Goal: Answer question/provide support: Share knowledge or assist other users

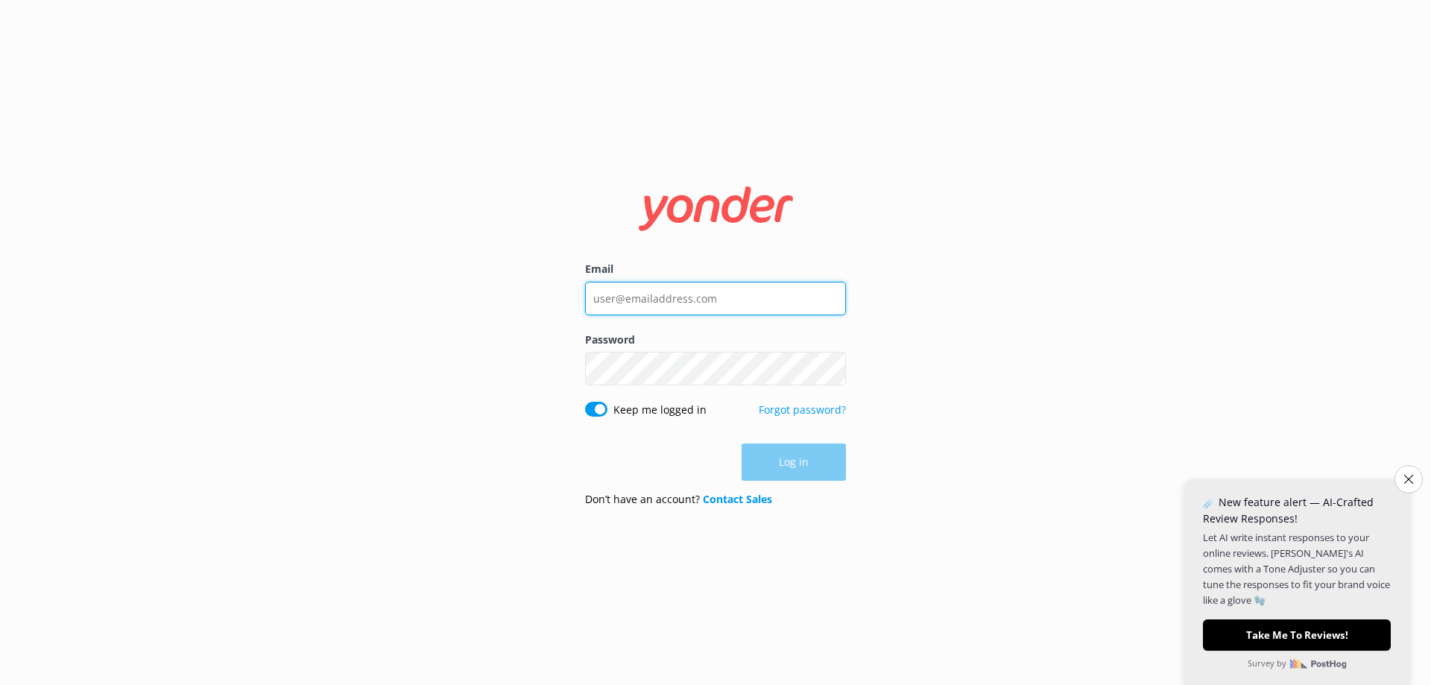
click at [640, 300] on input "Email" at bounding box center [715, 299] width 261 height 34
type input "[DOMAIN_NAME][EMAIL_ADDRESS][DOMAIN_NAME]"
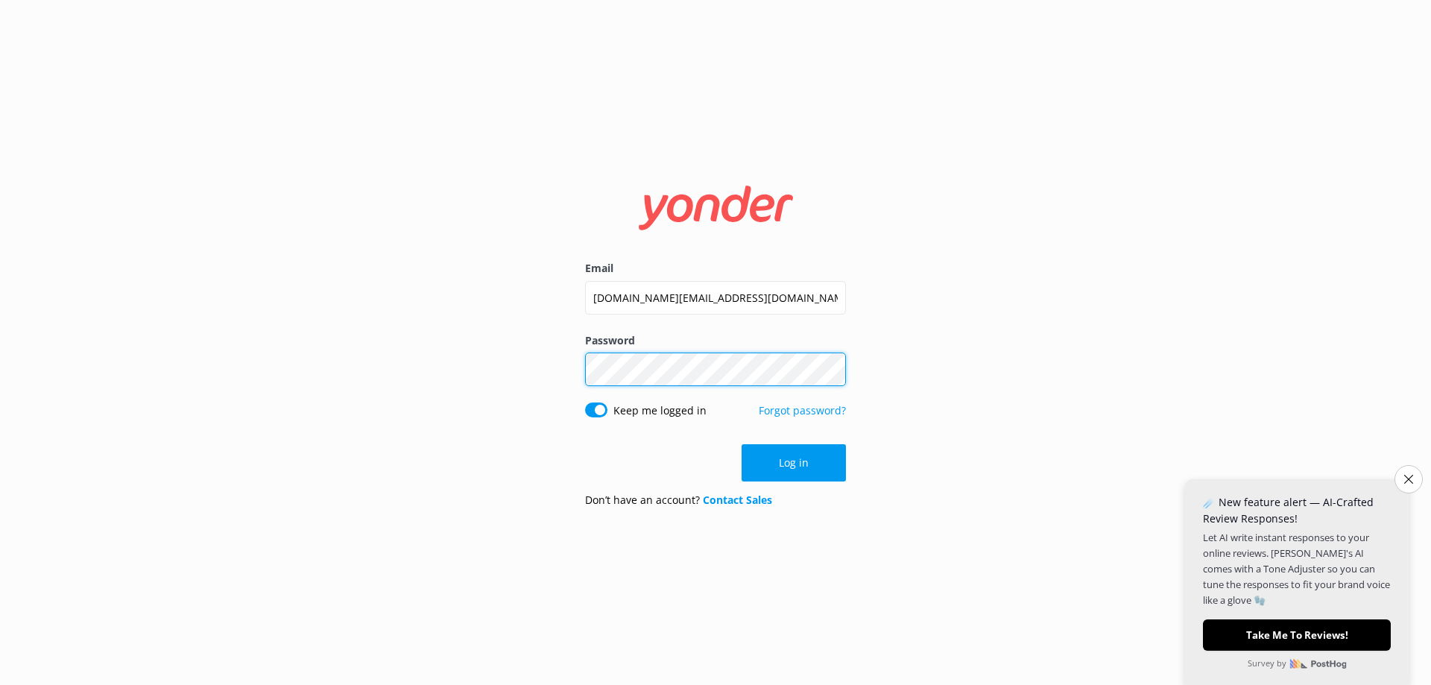
click button "Log in" at bounding box center [794, 462] width 104 height 37
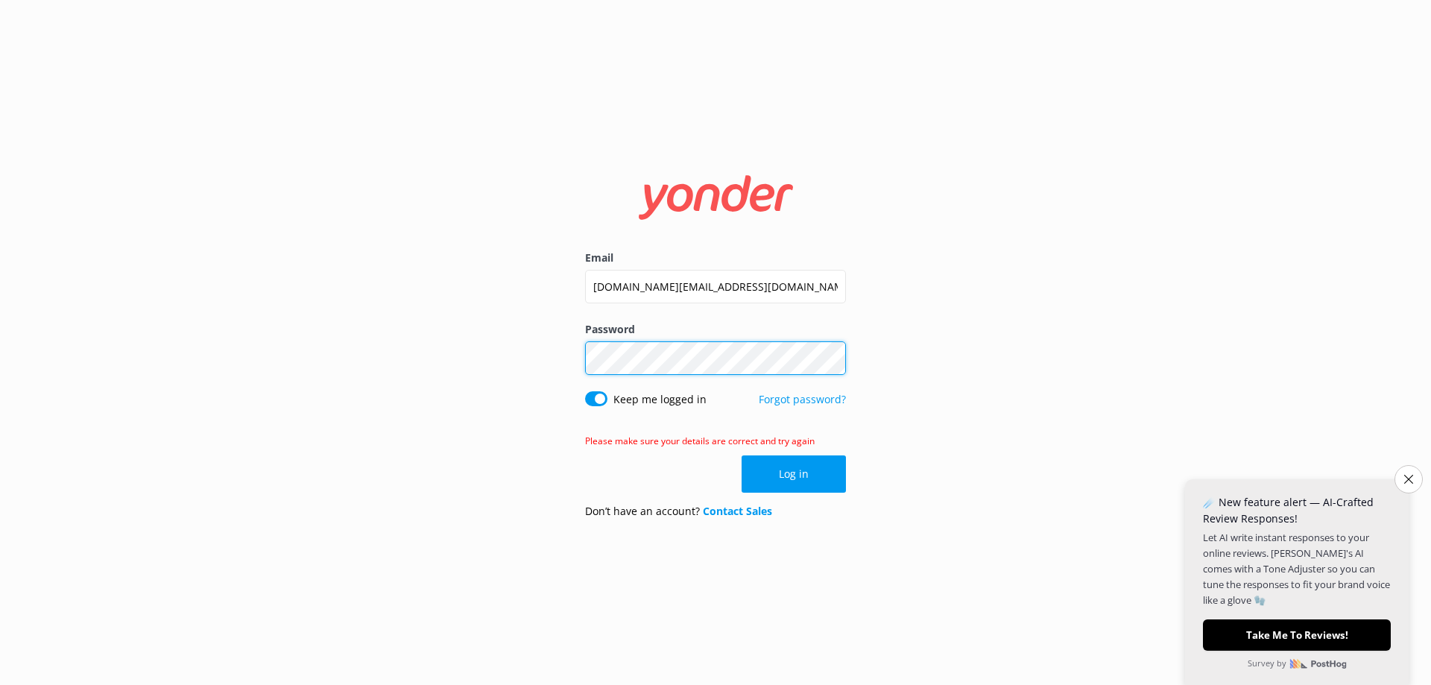
click at [286, 350] on div "Email [DOMAIN_NAME][EMAIL_ADDRESS][DOMAIN_NAME] Password Show password Keep me …" at bounding box center [715, 342] width 1431 height 685
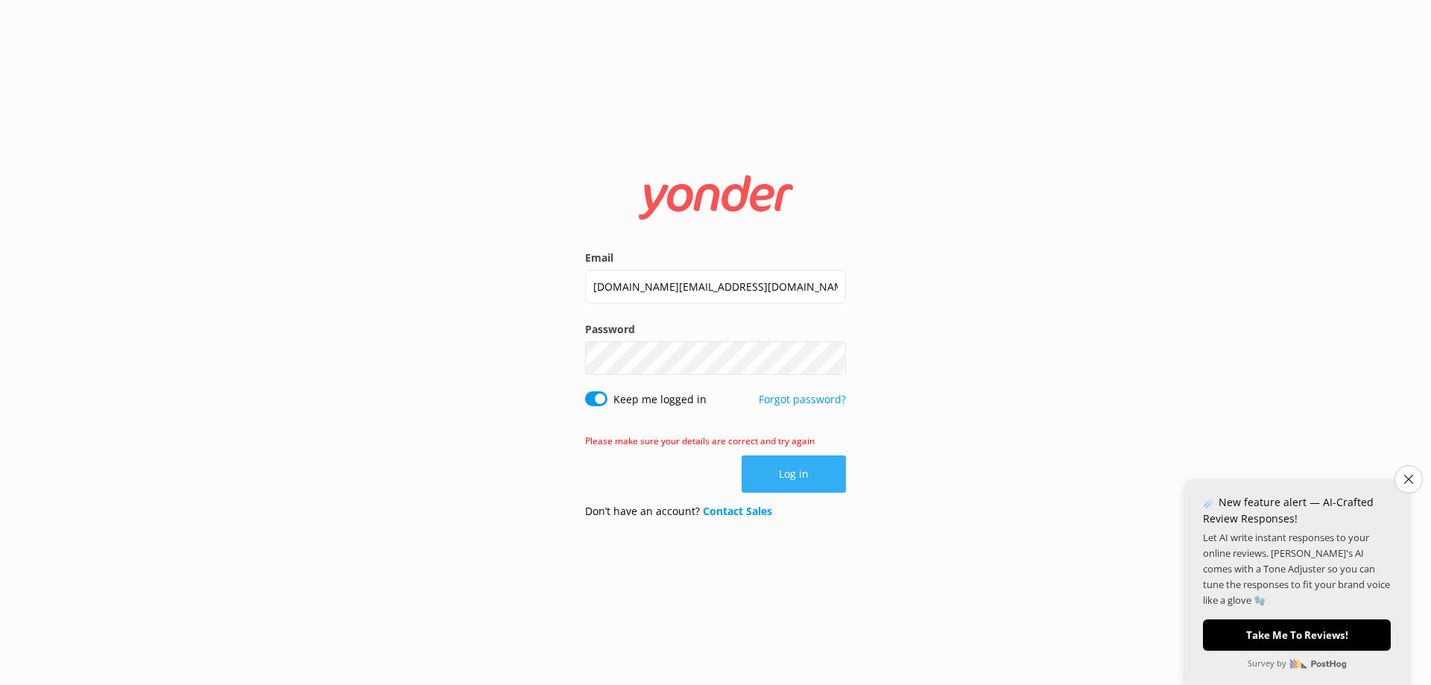
click at [828, 479] on button "Log in" at bounding box center [794, 473] width 104 height 37
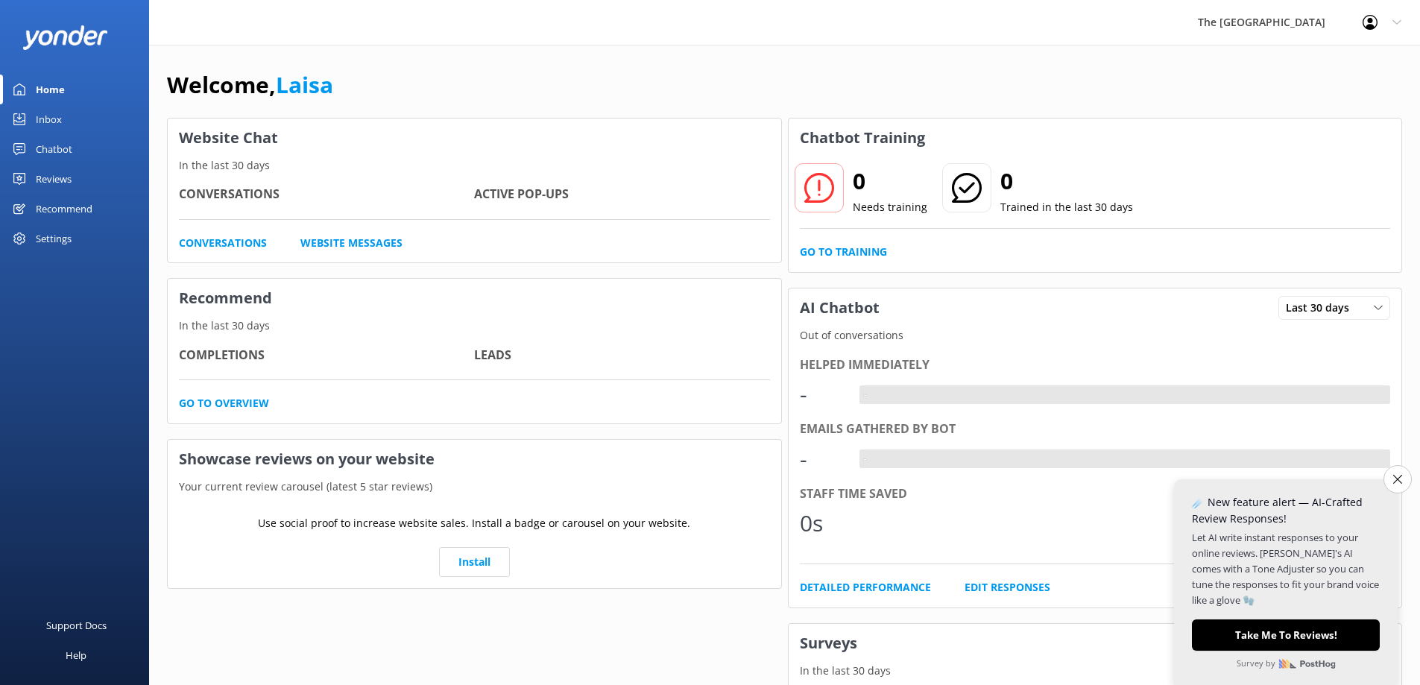
click at [1413, 482] on div "Welcome, Laisa Website Chat In the last 30 days Conversations Active Pop-ups Co…" at bounding box center [784, 513] width 1271 height 936
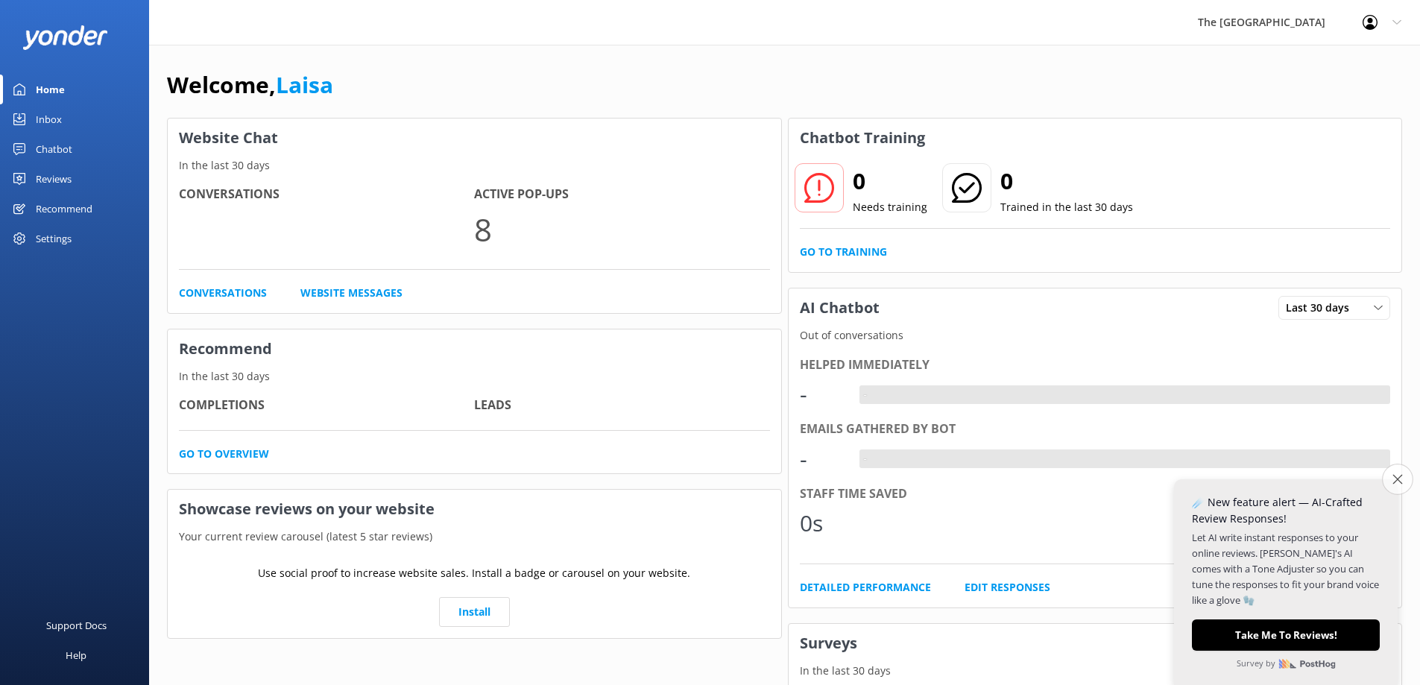
click at [1399, 482] on icon "Close survey" at bounding box center [1398, 479] width 10 height 10
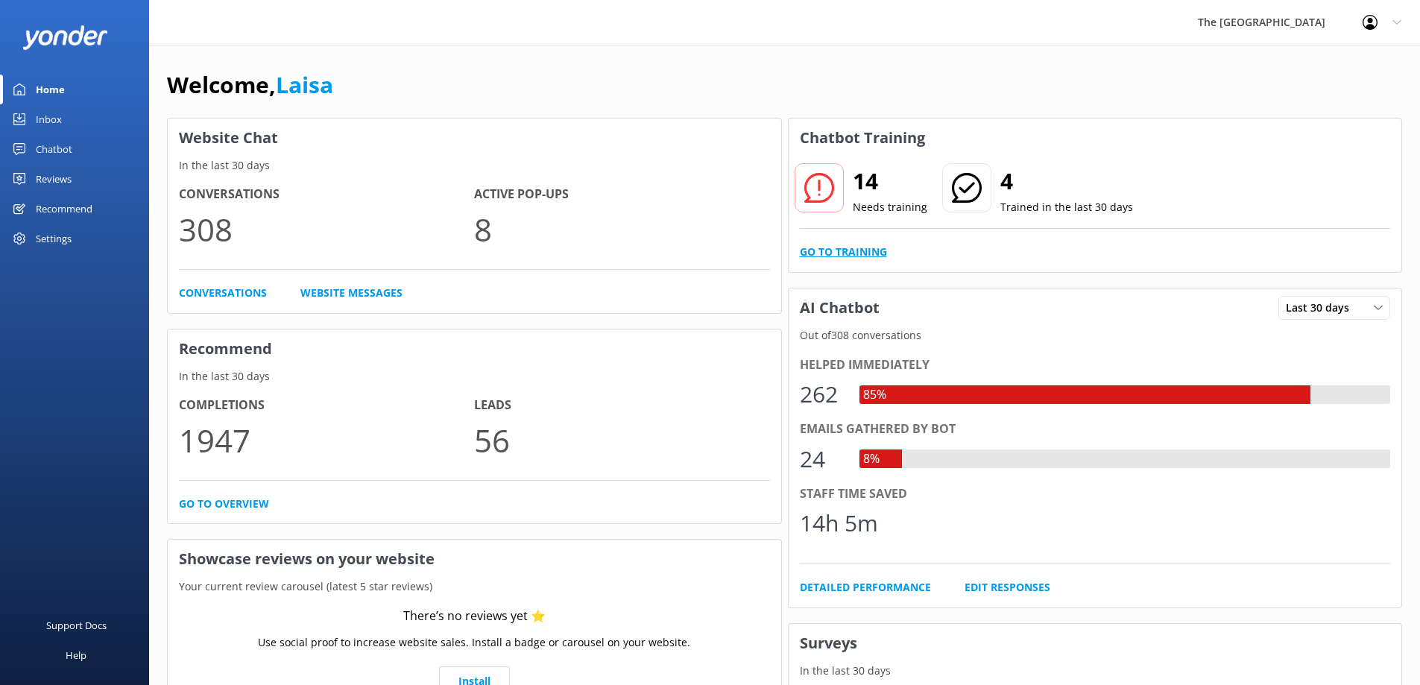
click at [828, 250] on link "Go to Training" at bounding box center [843, 252] width 87 height 16
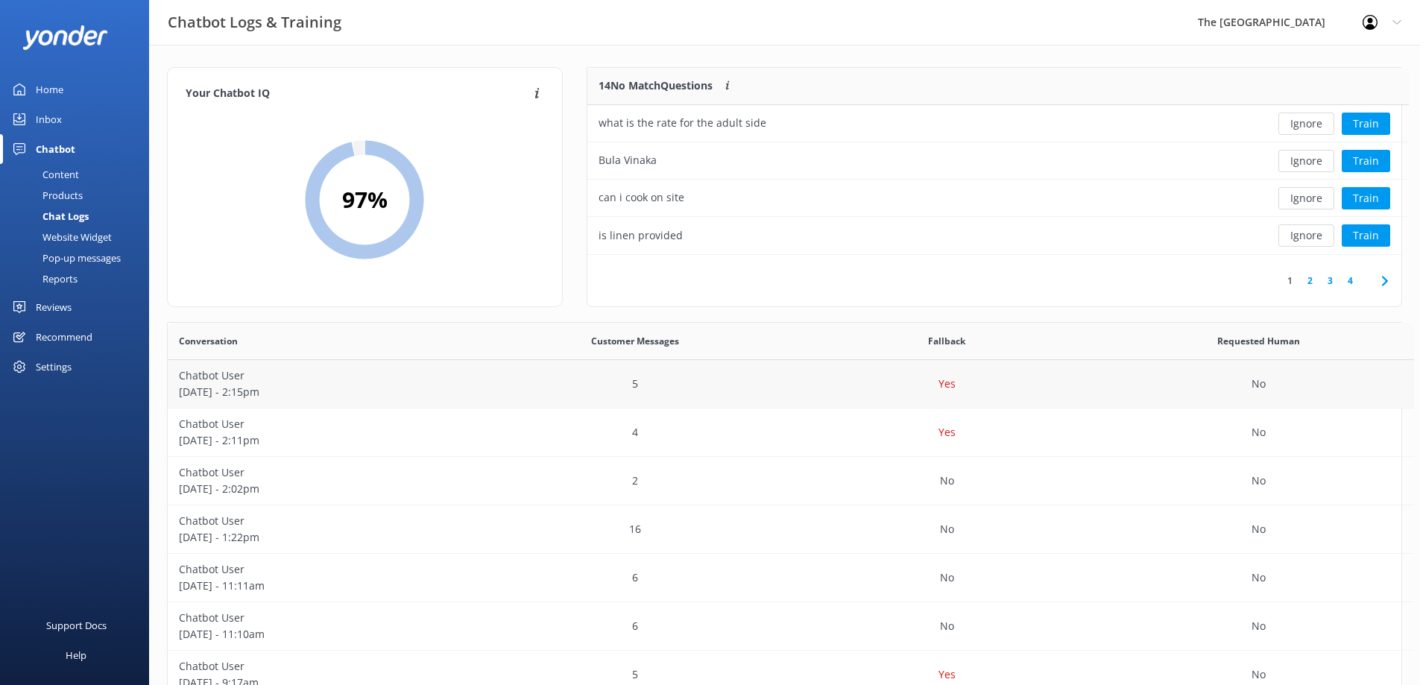
scroll to position [511, 1223]
click at [1302, 161] on button "Ignore" at bounding box center [1299, 161] width 56 height 22
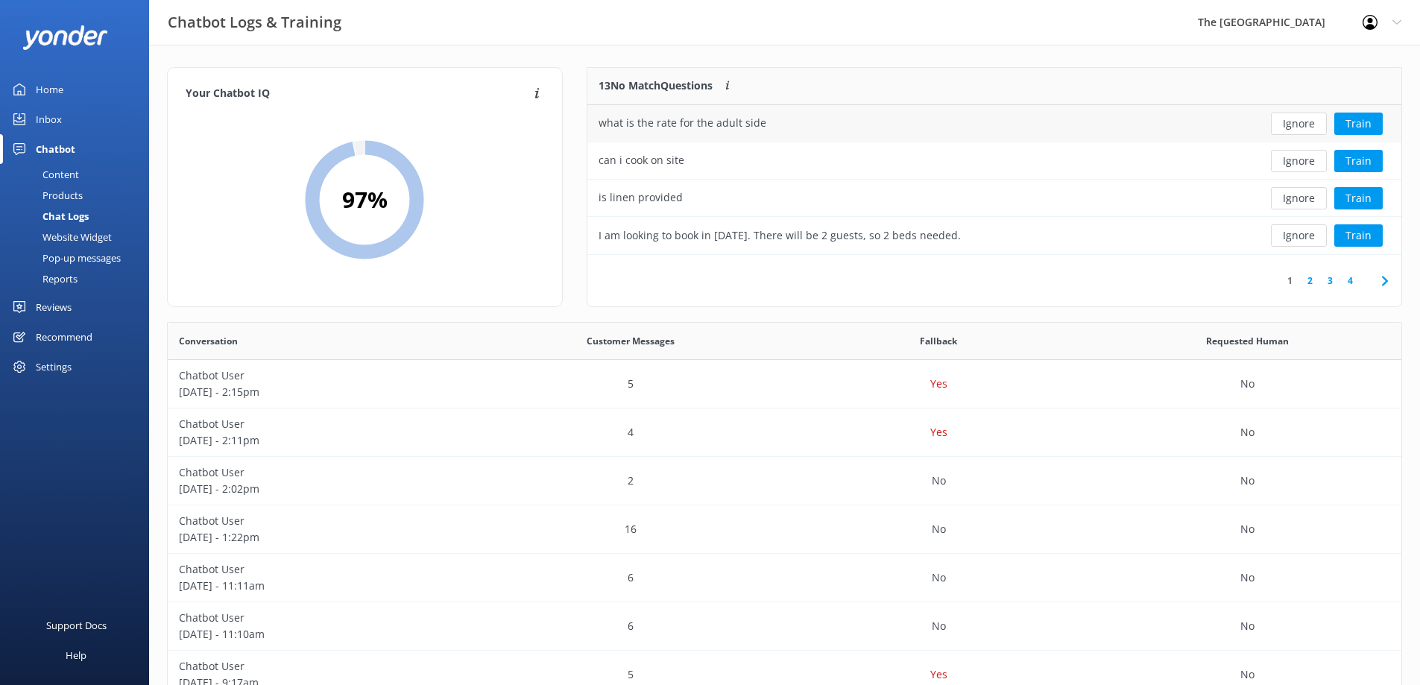
click at [778, 118] on div "what is the rate for the adult side" at bounding box center [911, 123] width 649 height 37
click at [1364, 132] on button "Train" at bounding box center [1358, 124] width 48 height 22
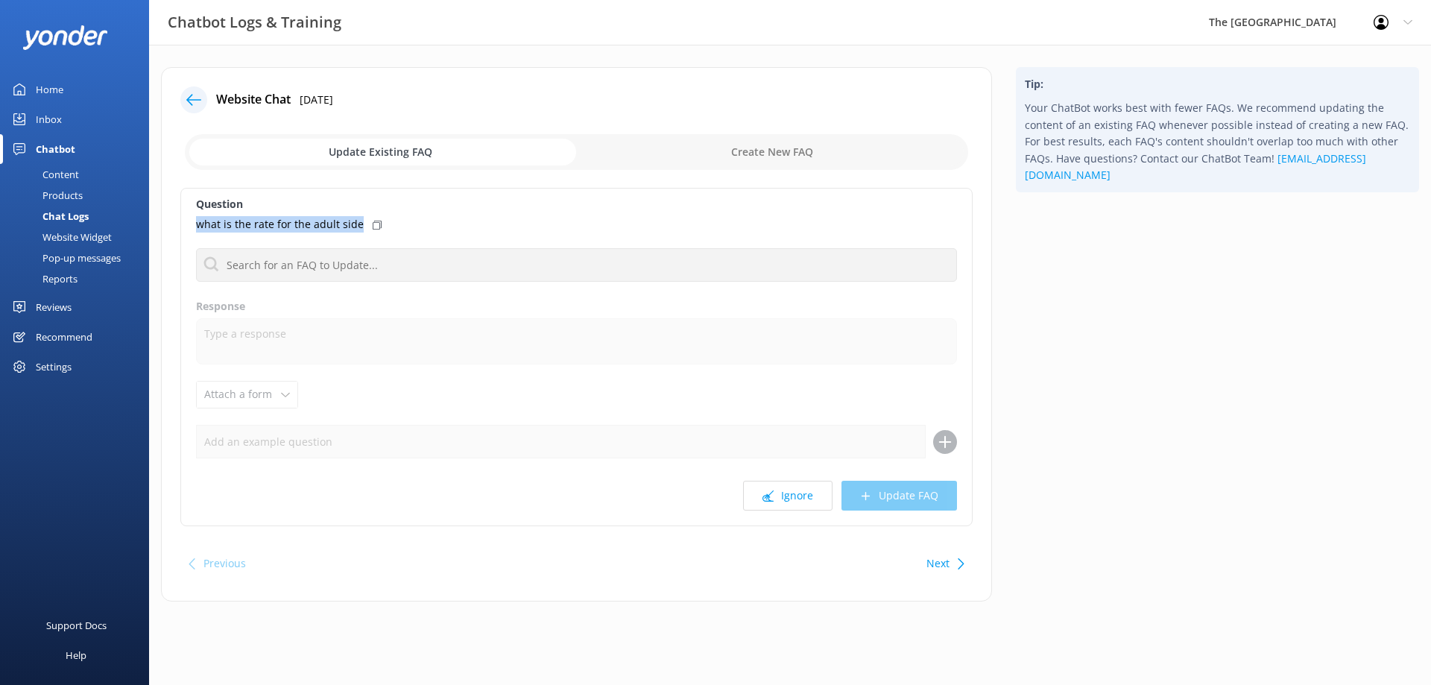
drag, startPoint x: 195, startPoint y: 224, endPoint x: 360, endPoint y: 229, distance: 164.8
click at [360, 229] on div "Question what is the rate for the adult side No FAQs available Response Attach …" at bounding box center [576, 357] width 792 height 338
copy p "what is the rate for the adult side"
click at [68, 176] on div "Content" at bounding box center [44, 174] width 70 height 21
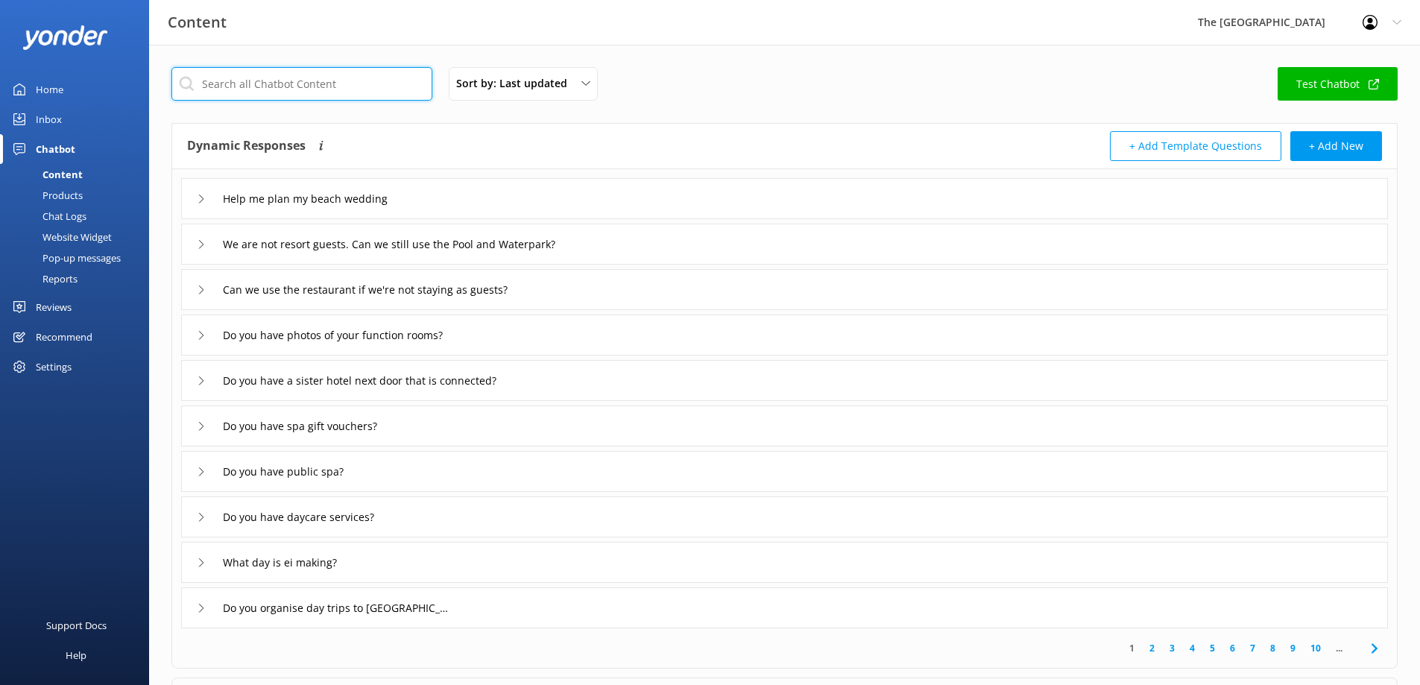
click at [249, 75] on input "text" at bounding box center [301, 84] width 261 height 34
paste input "what is the rate for the adult side"
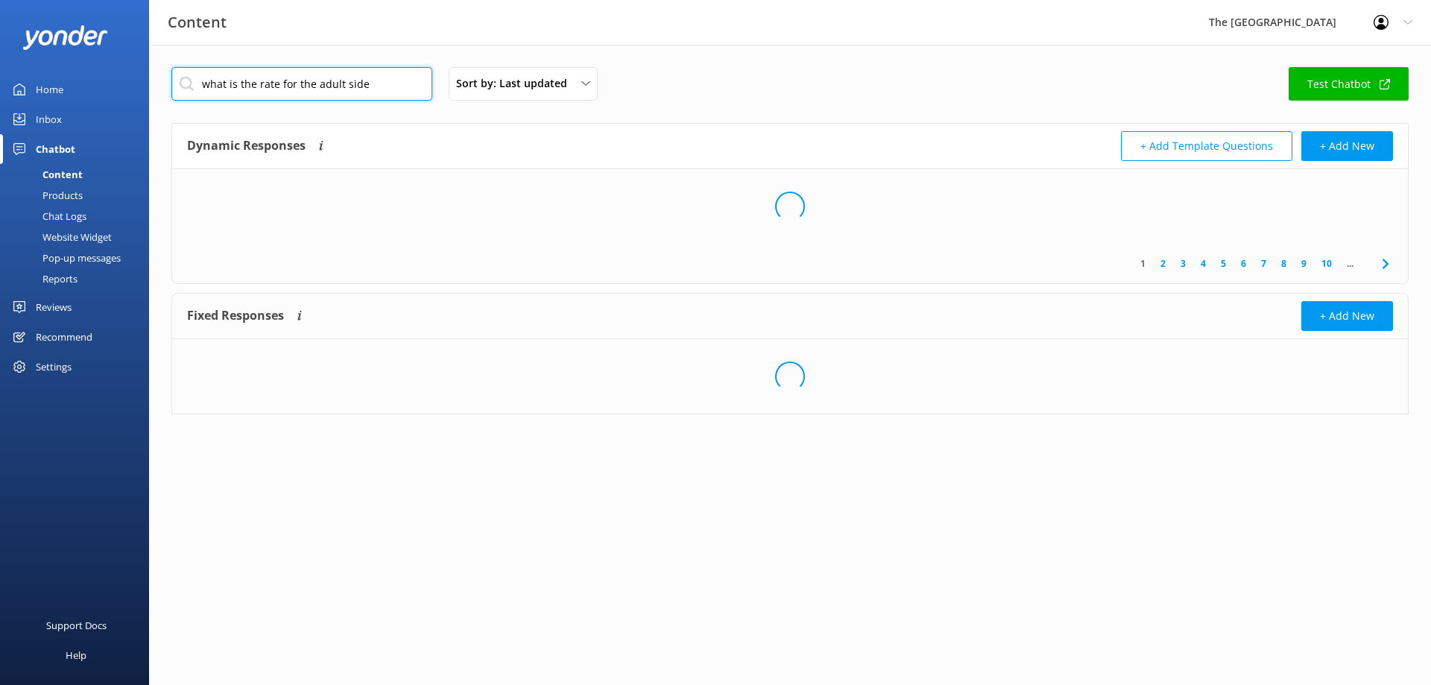
type input "what is the rate for the adult side"
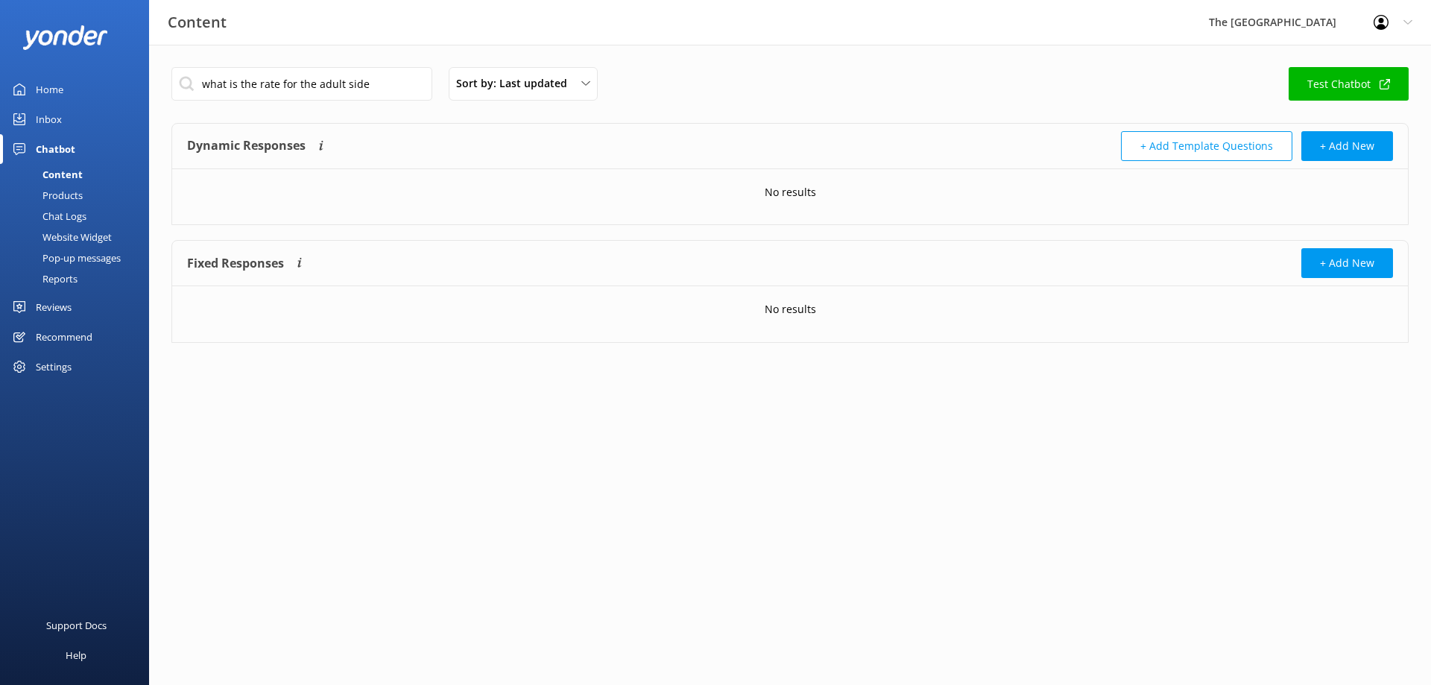
click at [56, 211] on div "Chat Logs" at bounding box center [48, 216] width 78 height 21
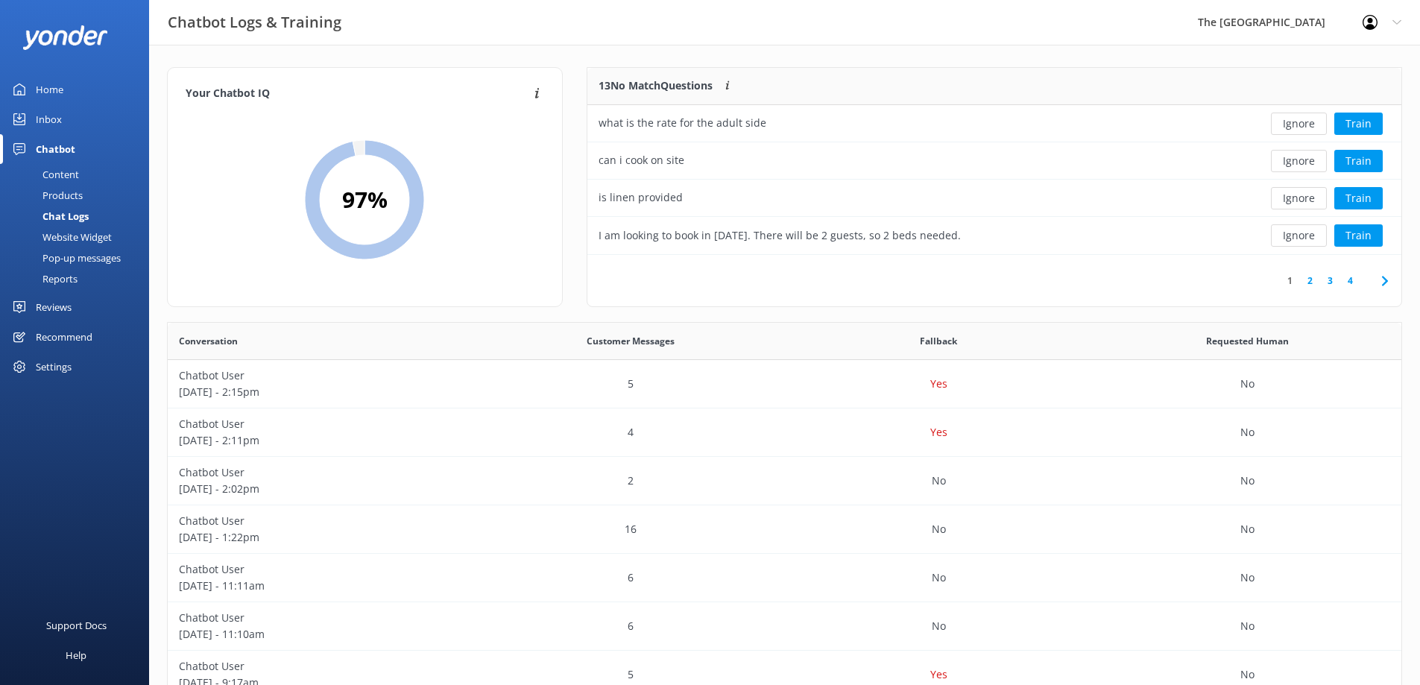
click at [201, 339] on span "Conversation" at bounding box center [208, 341] width 59 height 14
click at [202, 338] on span "Conversation" at bounding box center [208, 341] width 59 height 14
click at [213, 379] on p "Chatbot User" at bounding box center [322, 376] width 286 height 16
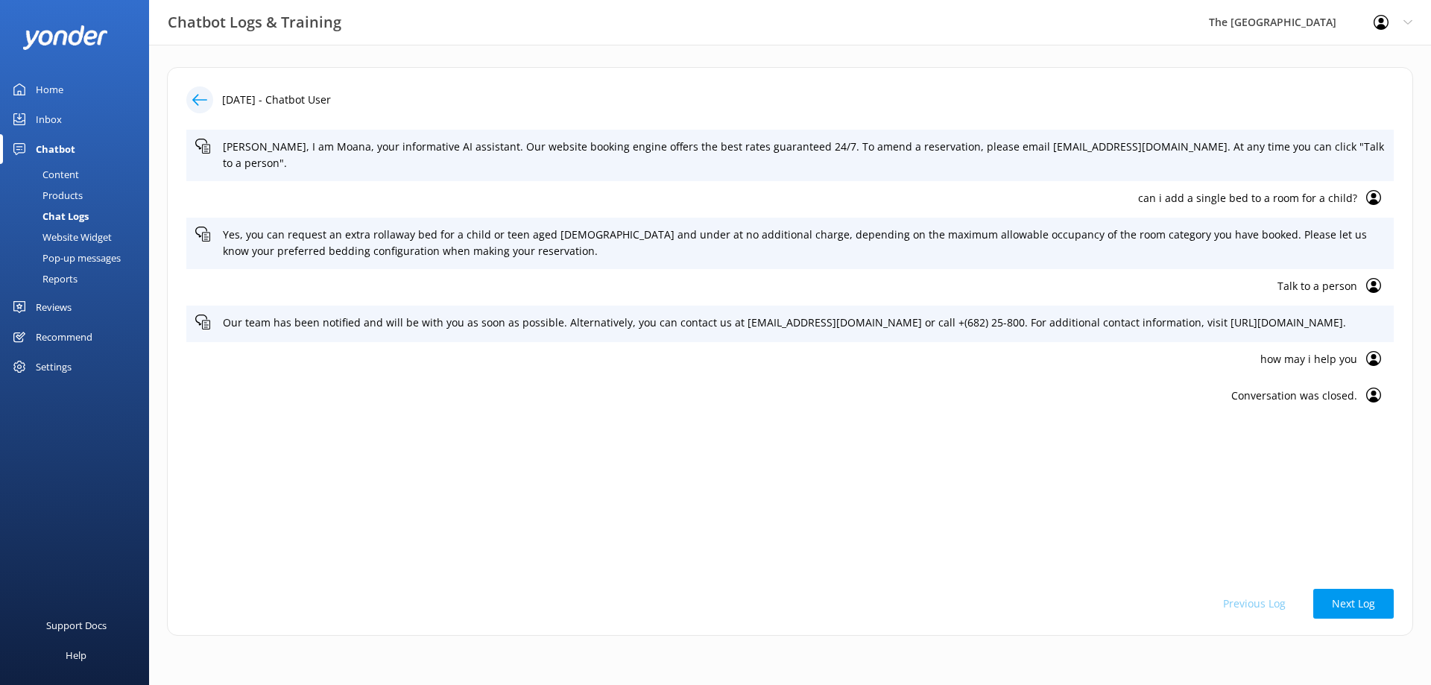
click at [1414, 24] on div "Profile Settings Logout" at bounding box center [1393, 22] width 76 height 45
click at [1107, 69] on div "[DATE] - Chatbot User [PERSON_NAME], I am Moana, your informative AI assistant.…" at bounding box center [790, 351] width 1246 height 569
click at [1109, 73] on div "[DATE] - Chatbot User [PERSON_NAME], I am Moana, your informative AI assistant.…" at bounding box center [790, 351] width 1246 height 569
click at [1203, 555] on div "[PERSON_NAME], I am Moana, your informative AI assistant. Our website booking e…" at bounding box center [790, 351] width 1208 height 443
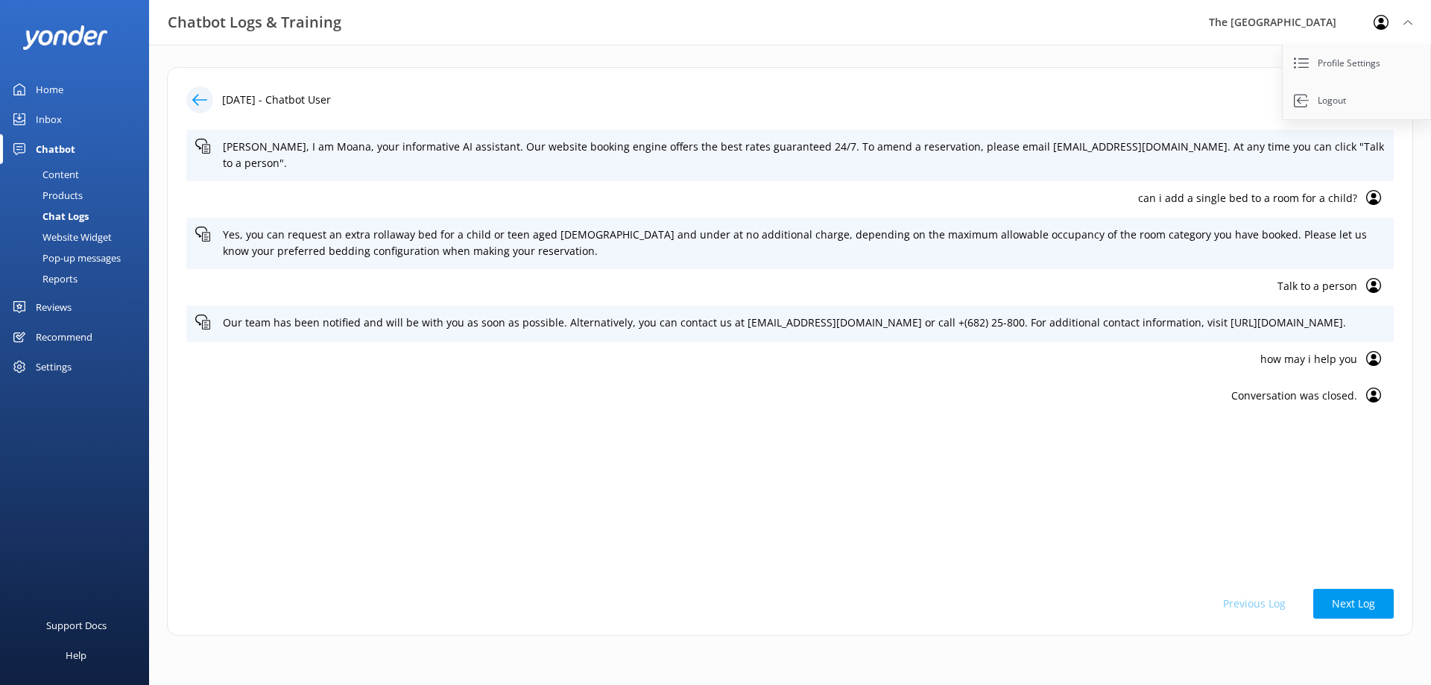
click at [1203, 555] on div "[PERSON_NAME], I am Moana, your informative AI assistant. Our website booking e…" at bounding box center [790, 351] width 1208 height 443
click at [201, 103] on icon at bounding box center [199, 99] width 15 height 15
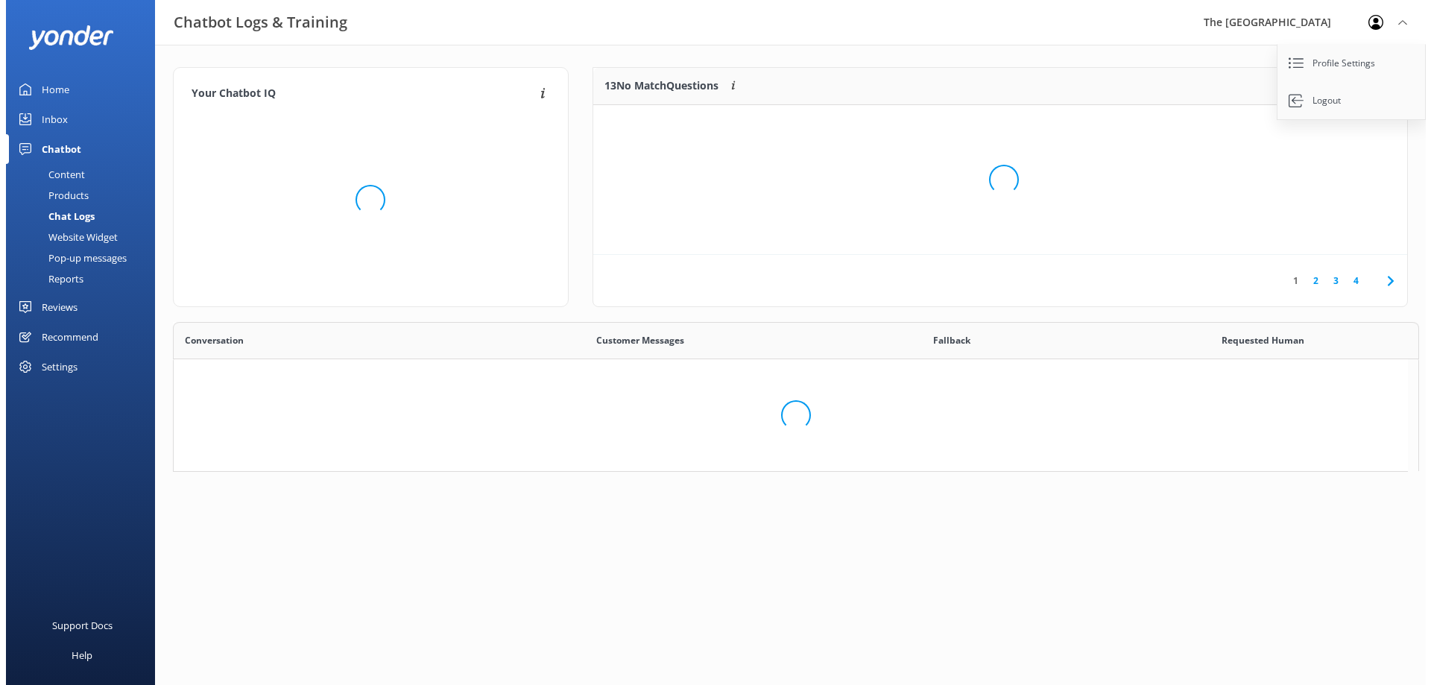
scroll to position [176, 803]
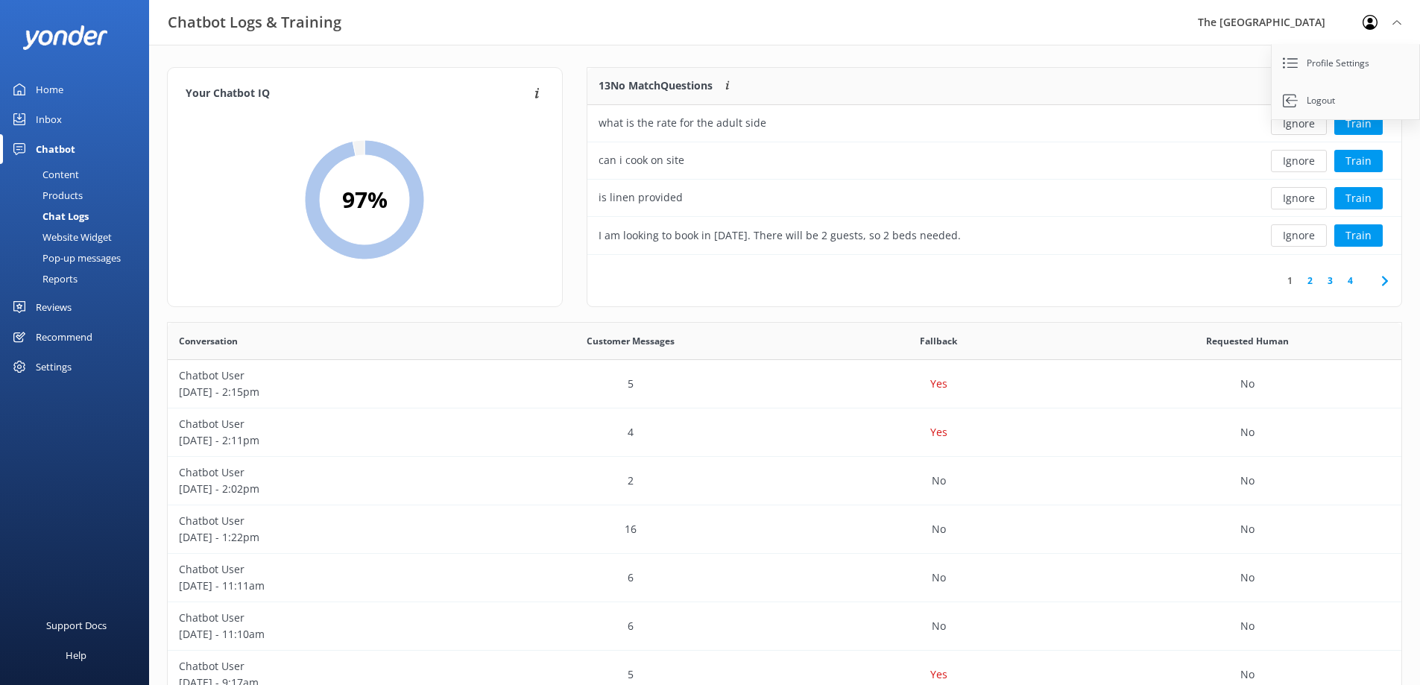
click at [216, 339] on span "Conversation" at bounding box center [208, 341] width 59 height 14
click at [481, 326] on div "Customer Messages" at bounding box center [630, 341] width 309 height 37
click at [246, 400] on p "[DATE] - 2:15pm" at bounding box center [322, 392] width 286 height 16
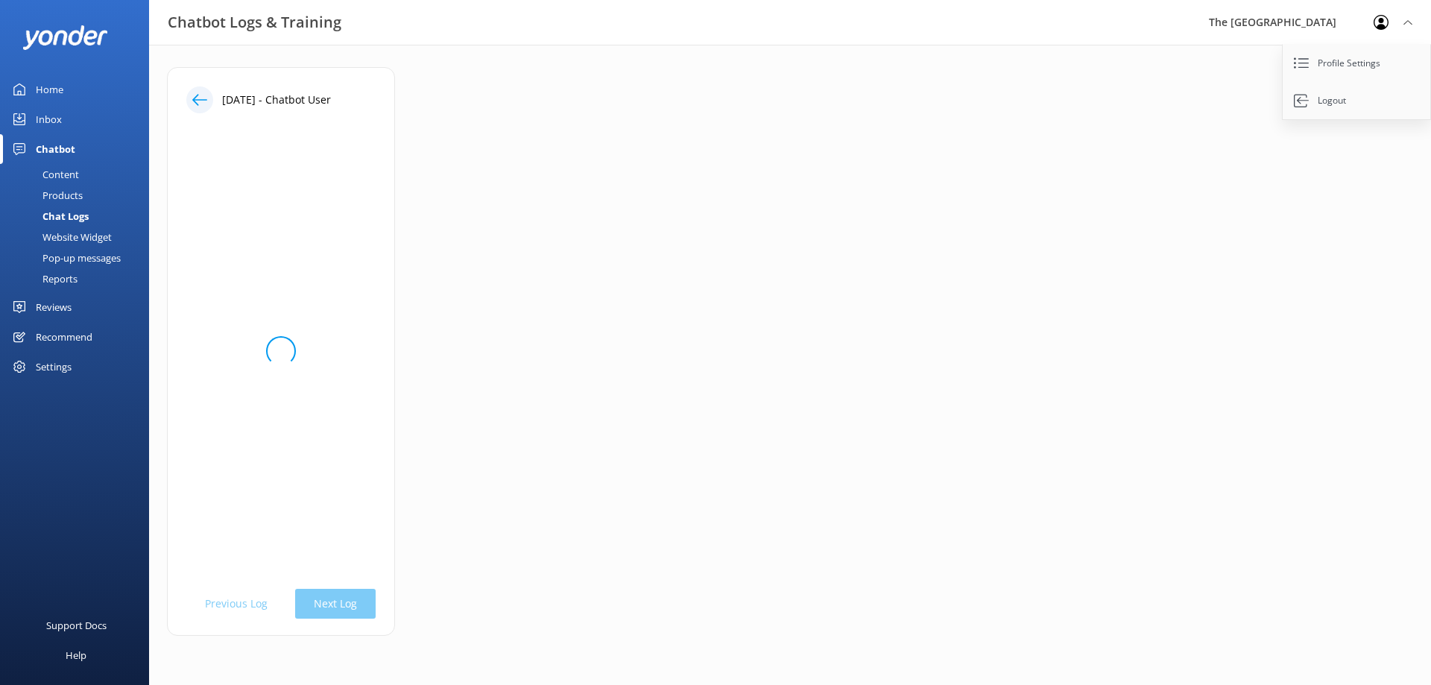
click at [246, 400] on div "Loading.." at bounding box center [280, 351] width 189 height 443
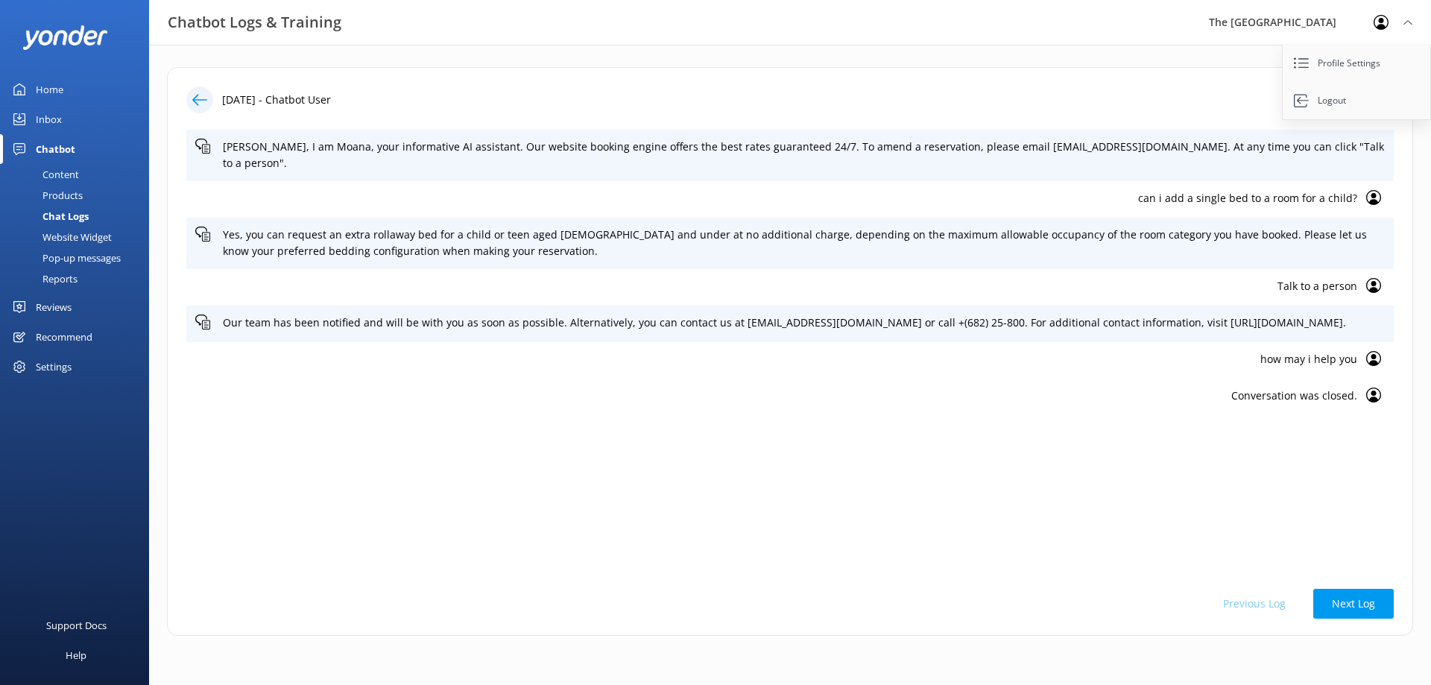
click at [515, 63] on div "[DATE] - Chatbot User [PERSON_NAME], I am Moana, your informative AI assistant.…" at bounding box center [790, 365] width 1282 height 640
click at [1408, 23] on icon at bounding box center [1408, 22] width 9 height 9
drag, startPoint x: 1021, startPoint y: 342, endPoint x: 1009, endPoint y: 370, distance: 30.4
click at [1009, 370] on div "how may i help you" at bounding box center [790, 360] width 1208 height 37
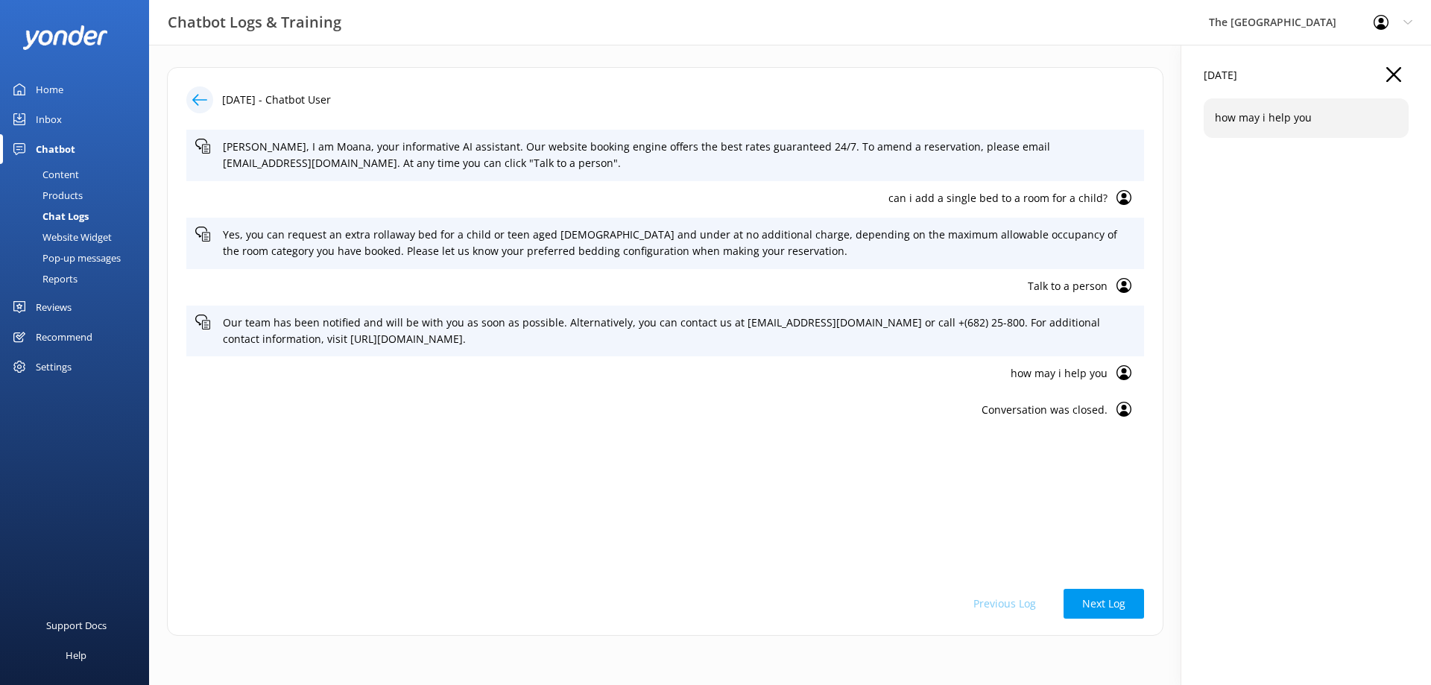
click at [201, 100] on use at bounding box center [199, 99] width 15 height 11
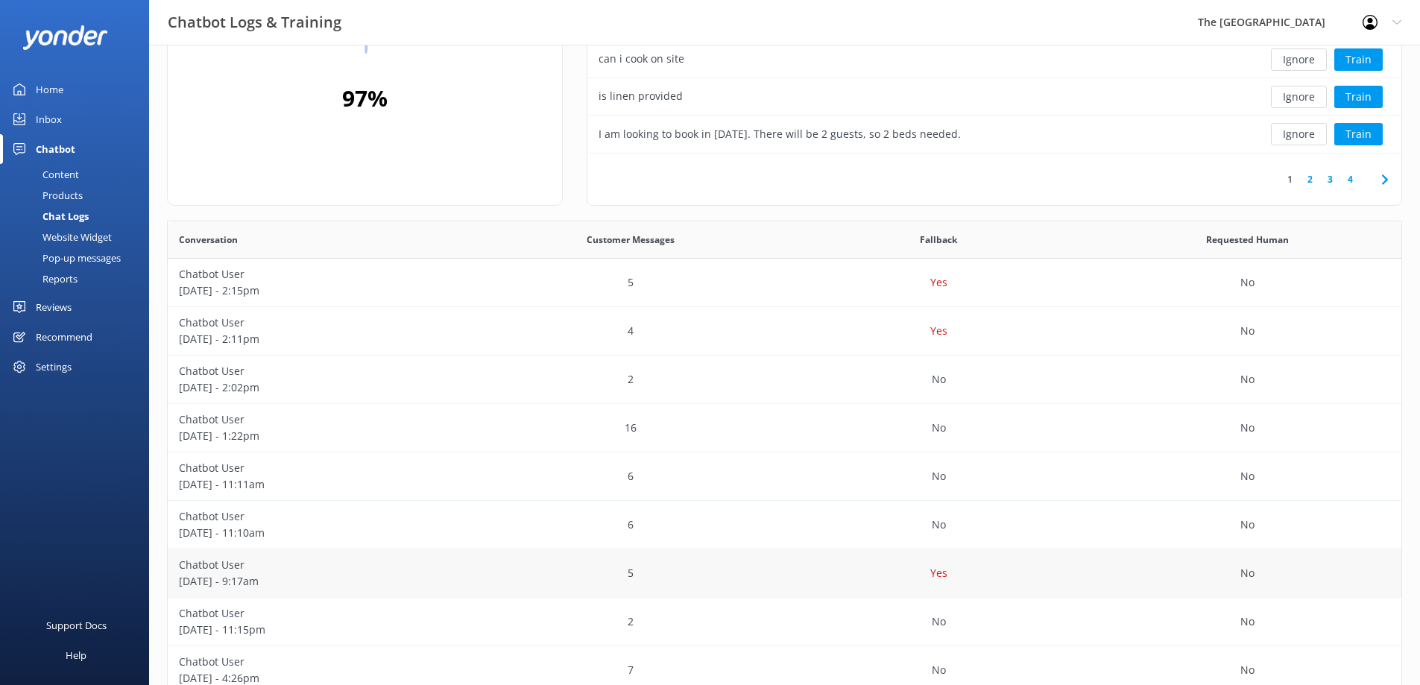
scroll to position [242, 0]
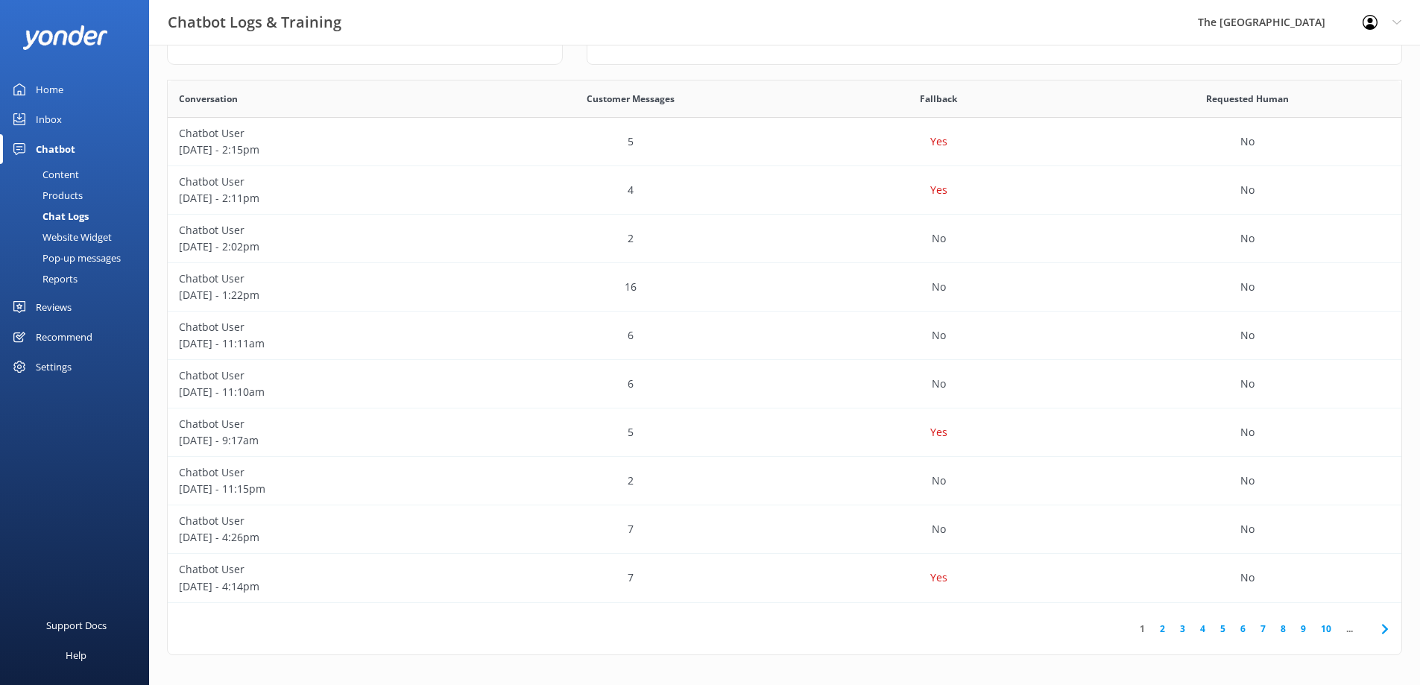
click at [1164, 625] on link "2" at bounding box center [1163, 629] width 20 height 14
click at [235, 123] on div "Chatbot User [DATE] - 2:48pm" at bounding box center [322, 142] width 309 height 48
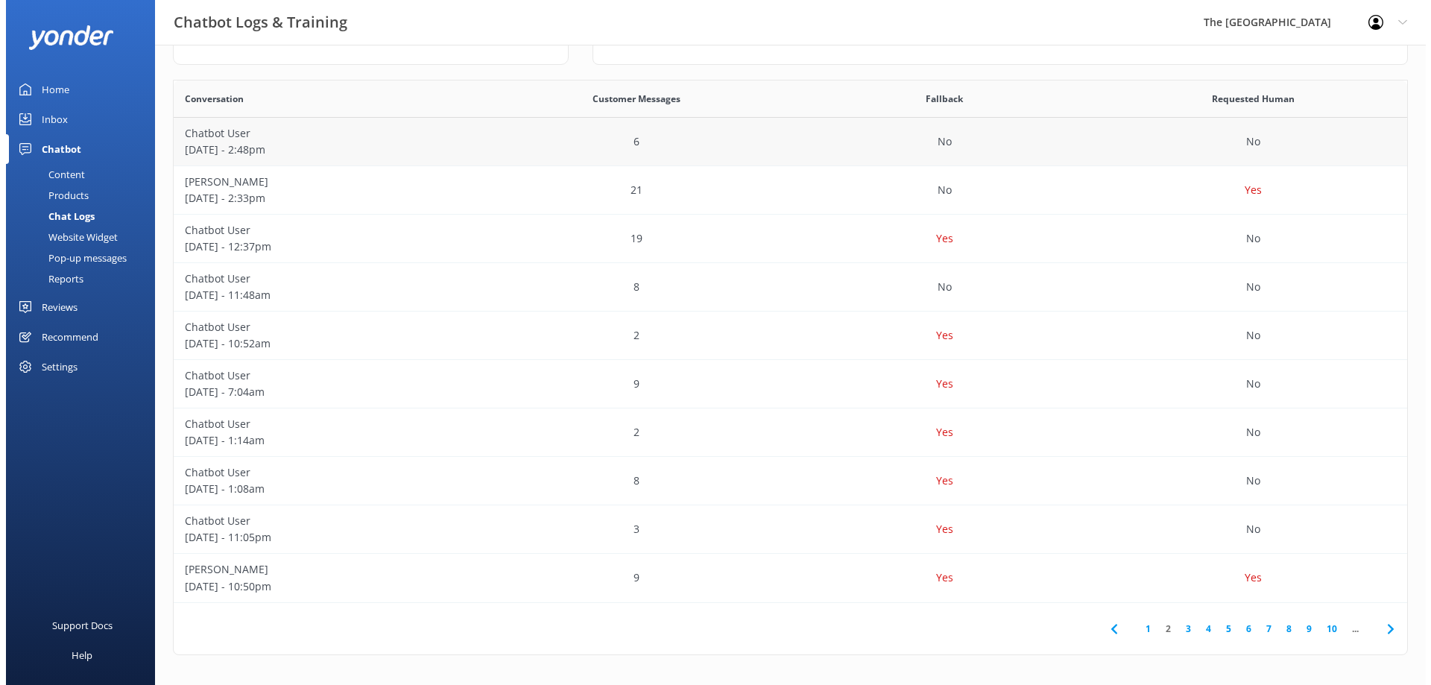
scroll to position [0, 0]
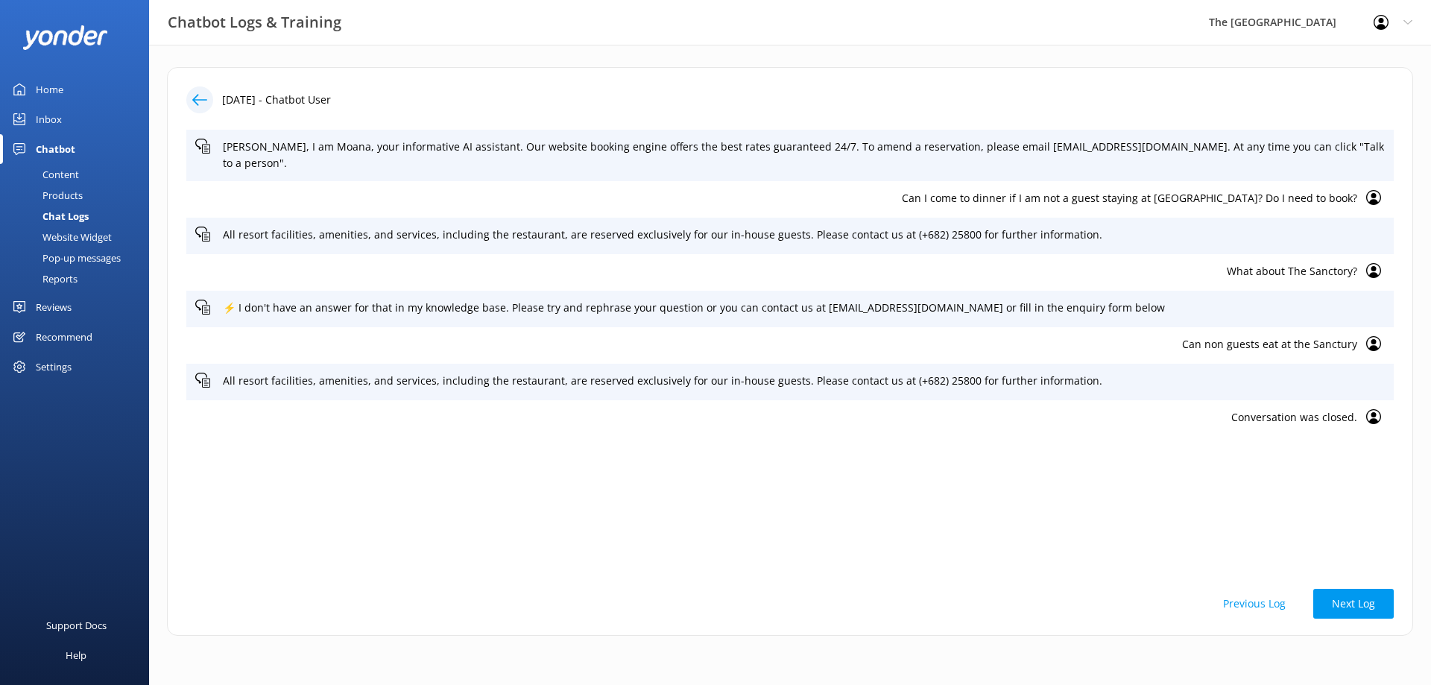
click at [1347, 78] on div "[DATE] - Chatbot User [PERSON_NAME], I am Moana, your informative AI assistant.…" at bounding box center [790, 351] width 1246 height 569
click at [1405, 81] on div "[DATE] - Chatbot User [PERSON_NAME], I am Moana, your informative AI assistant.…" at bounding box center [790, 365] width 1282 height 640
click at [1408, 24] on use at bounding box center [1408, 22] width 8 height 4
click at [1411, 25] on icon at bounding box center [1408, 22] width 9 height 9
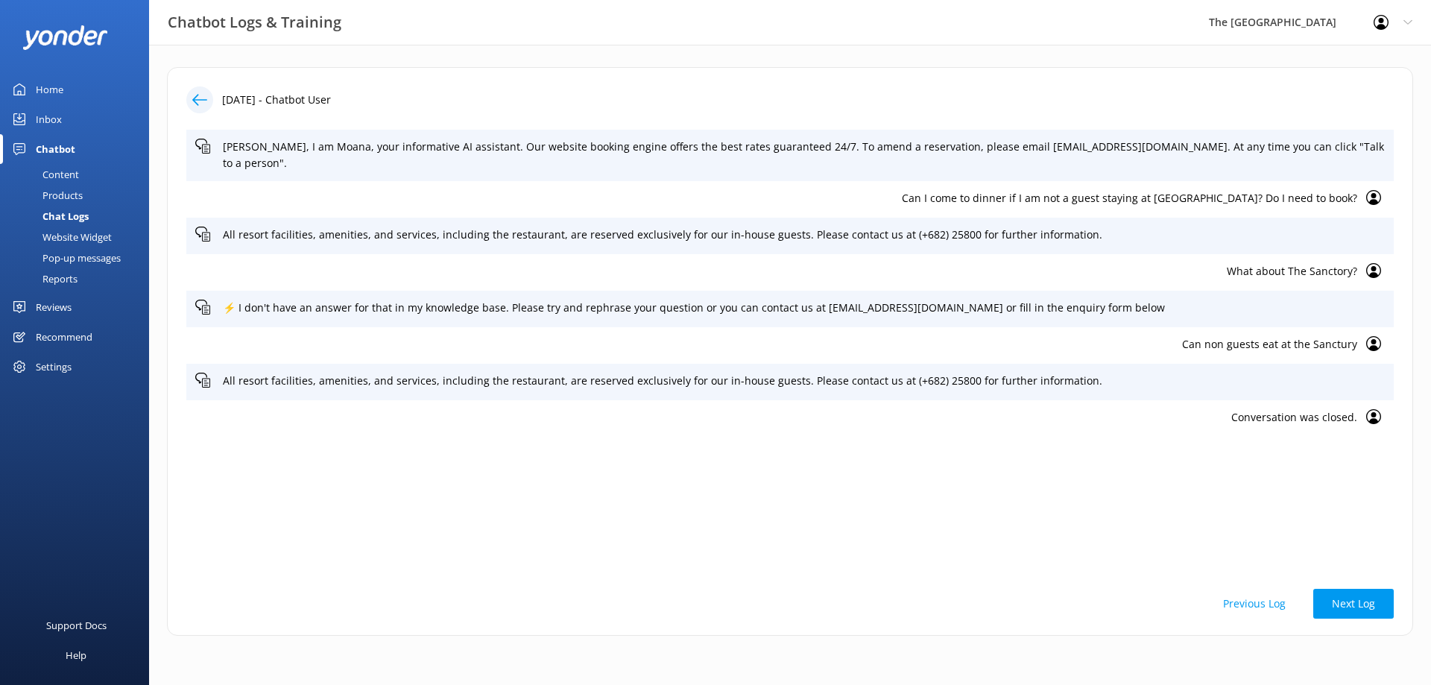
click at [1418, 131] on div "[DATE] - Chatbot User [PERSON_NAME], I am Moana, your informative AI assistant.…" at bounding box center [790, 365] width 1282 height 640
drag, startPoint x: 1418, startPoint y: 130, endPoint x: 1384, endPoint y: 122, distance: 34.5
click at [1412, 125] on div "[DATE] - Chatbot User [PERSON_NAME], I am Moana, your informative AI assistant.…" at bounding box center [790, 365] width 1282 height 640
click at [461, 69] on div "[DATE] - Chatbot User [PERSON_NAME], I am Moana, your informative AI assistant.…" at bounding box center [790, 351] width 1246 height 569
click at [193, 98] on icon at bounding box center [199, 99] width 15 height 15
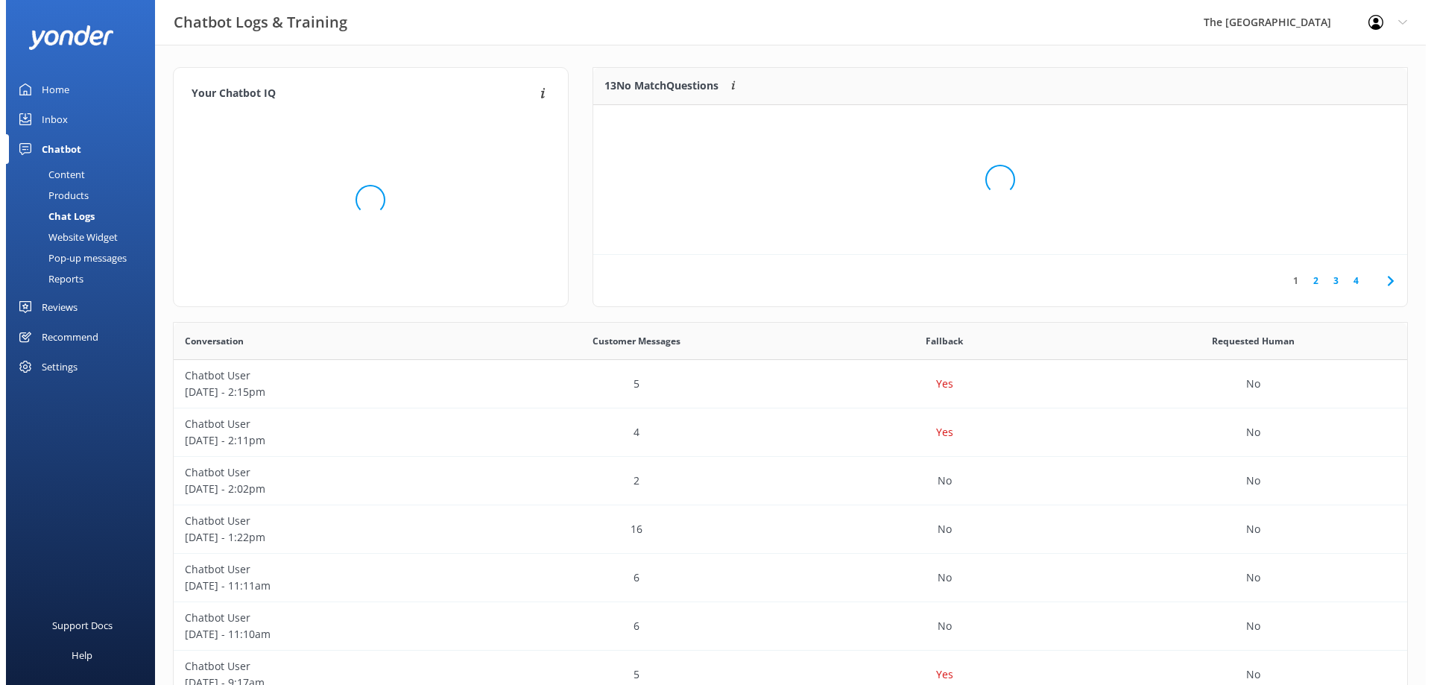
scroll to position [176, 803]
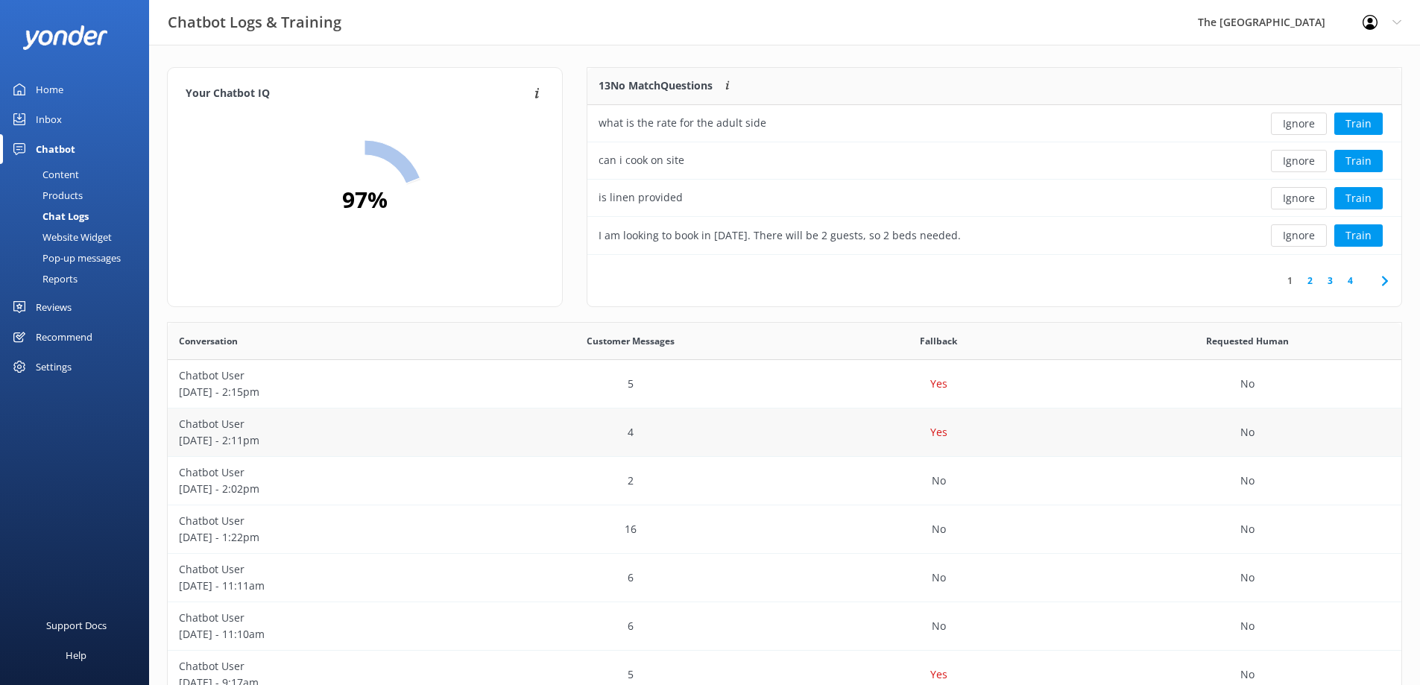
click at [1282, 440] on div "No" at bounding box center [1247, 433] width 309 height 48
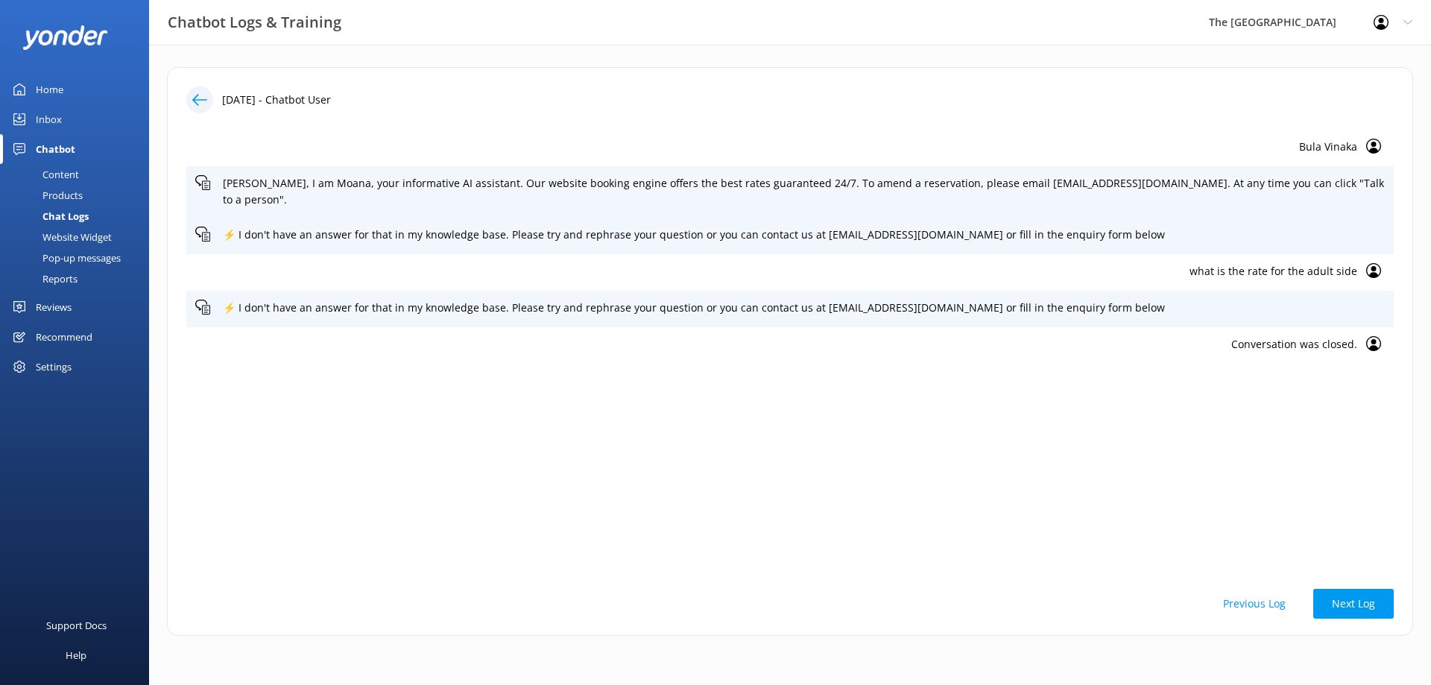
click at [1396, 436] on div "[DATE] - Chatbot User Bula Vinaka [PERSON_NAME], I am Moana, your informative A…" at bounding box center [790, 351] width 1246 height 569
click at [1396, 442] on div "[DATE] - Chatbot User Bula Vinaka [PERSON_NAME], I am Moana, your informative A…" at bounding box center [790, 351] width 1246 height 569
click at [1414, 437] on div "[DATE] - Chatbot User Bula Vinaka [PERSON_NAME], I am Moana, your informative A…" at bounding box center [790, 365] width 1282 height 640
click at [1314, 600] on button "Next Log" at bounding box center [1354, 604] width 81 height 30
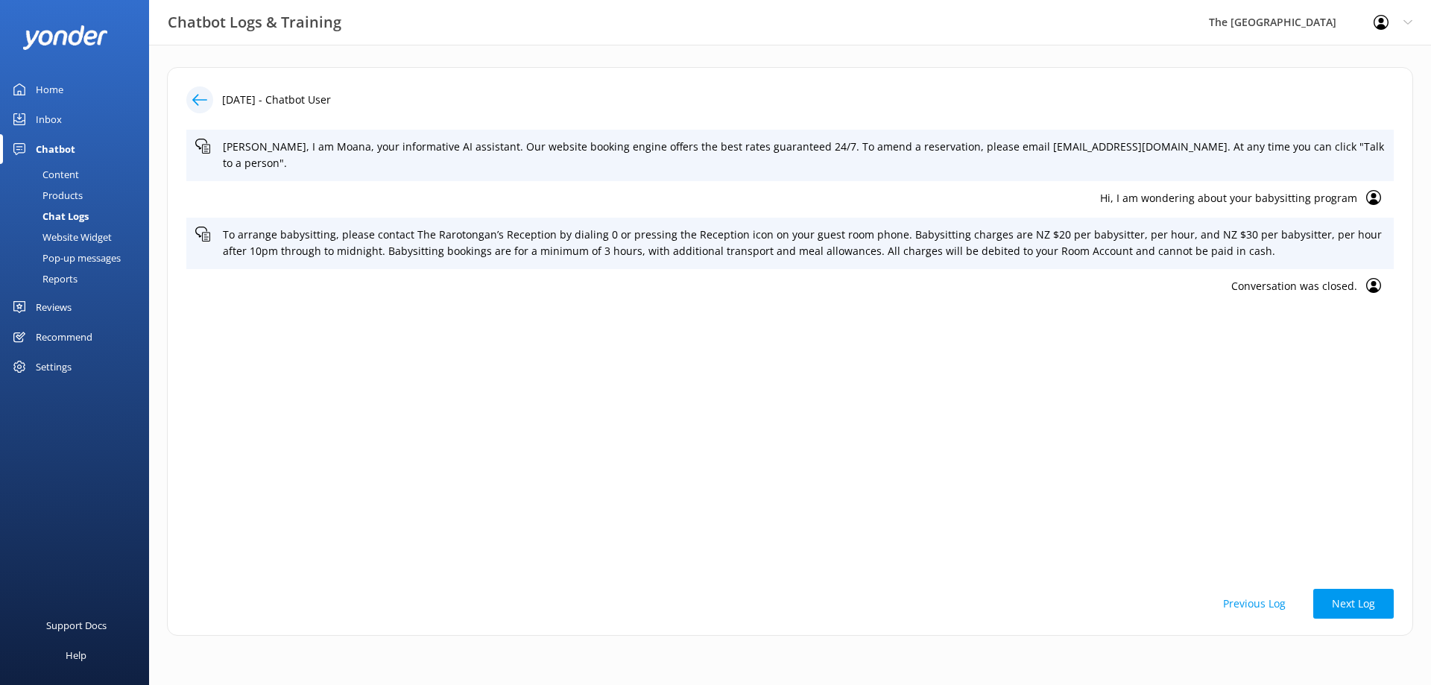
click at [206, 104] on icon at bounding box center [199, 99] width 15 height 15
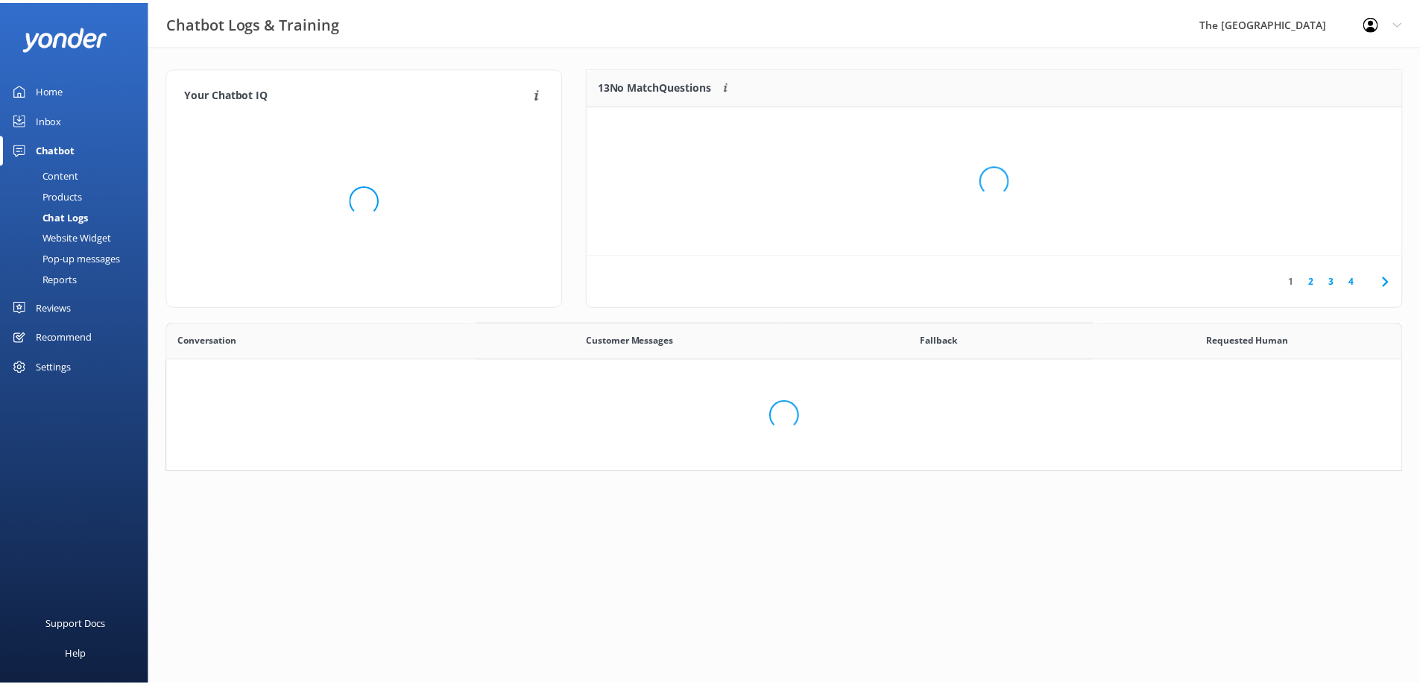
scroll to position [511, 1223]
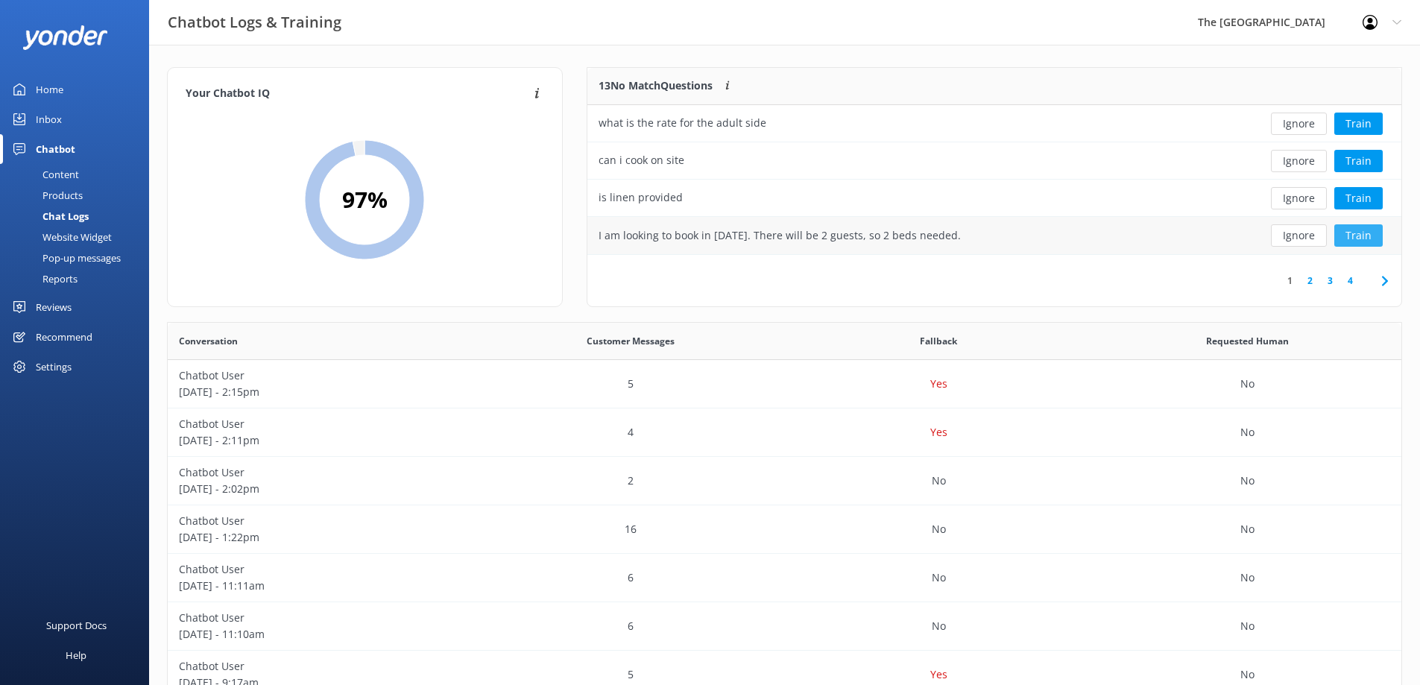
click at [1364, 236] on button "Train" at bounding box center [1358, 235] width 48 height 22
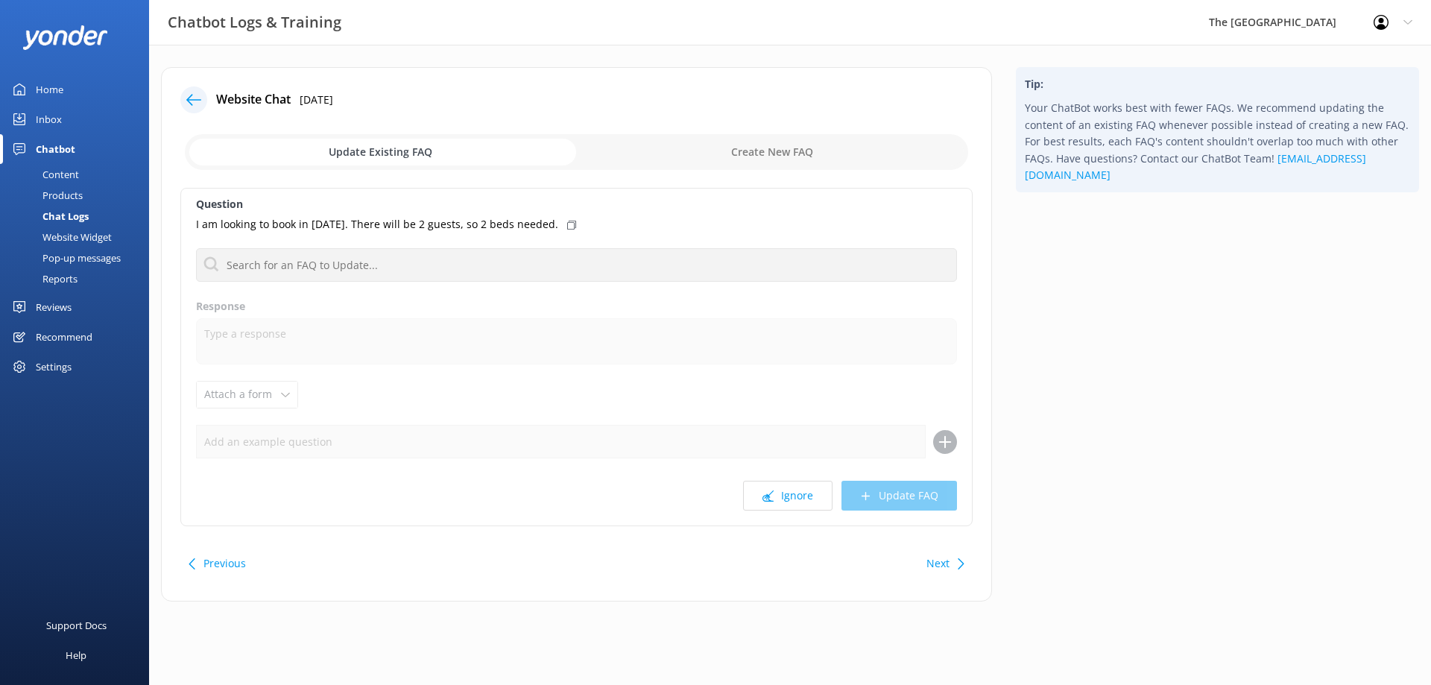
click at [379, 245] on div "Question I am looking to book in [DATE]. There will be 2 guests, so 2 beds need…" at bounding box center [576, 357] width 792 height 338
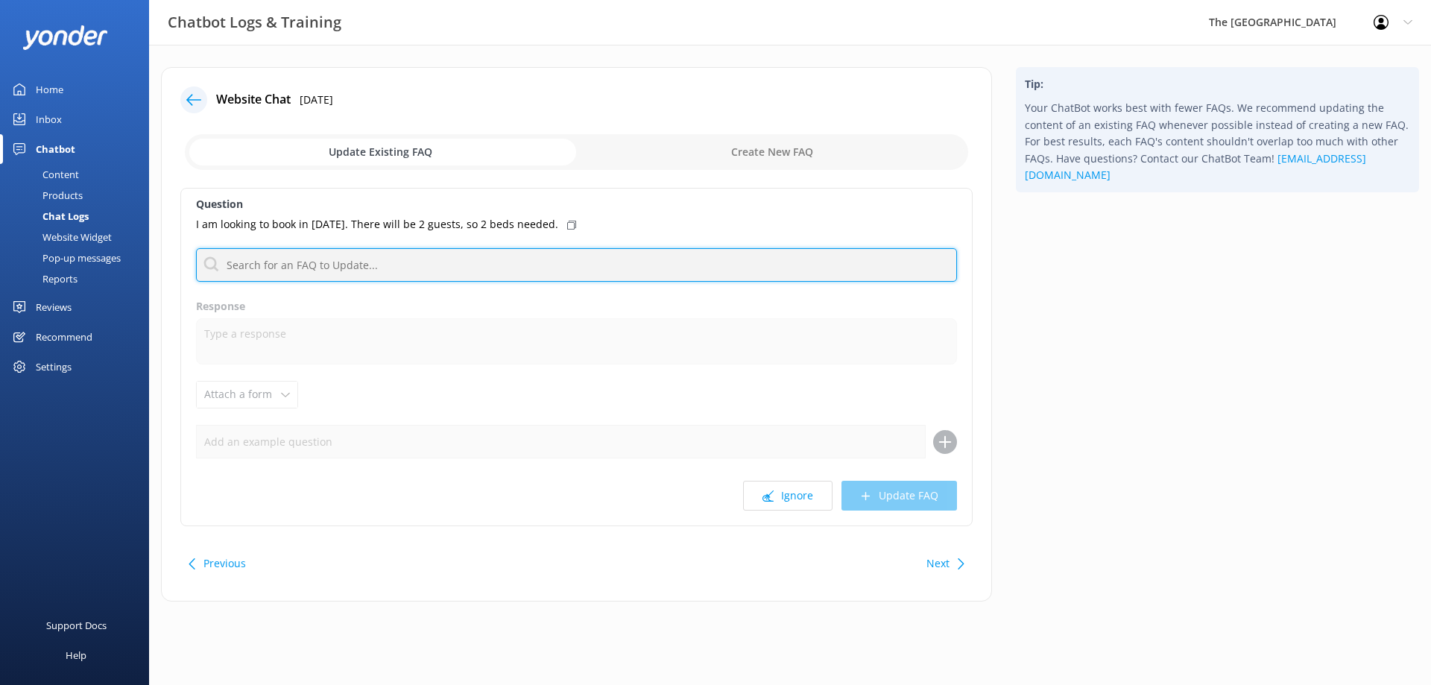
click at [381, 268] on input "text" at bounding box center [576, 265] width 761 height 34
click at [381, 266] on input "text" at bounding box center [576, 265] width 761 height 34
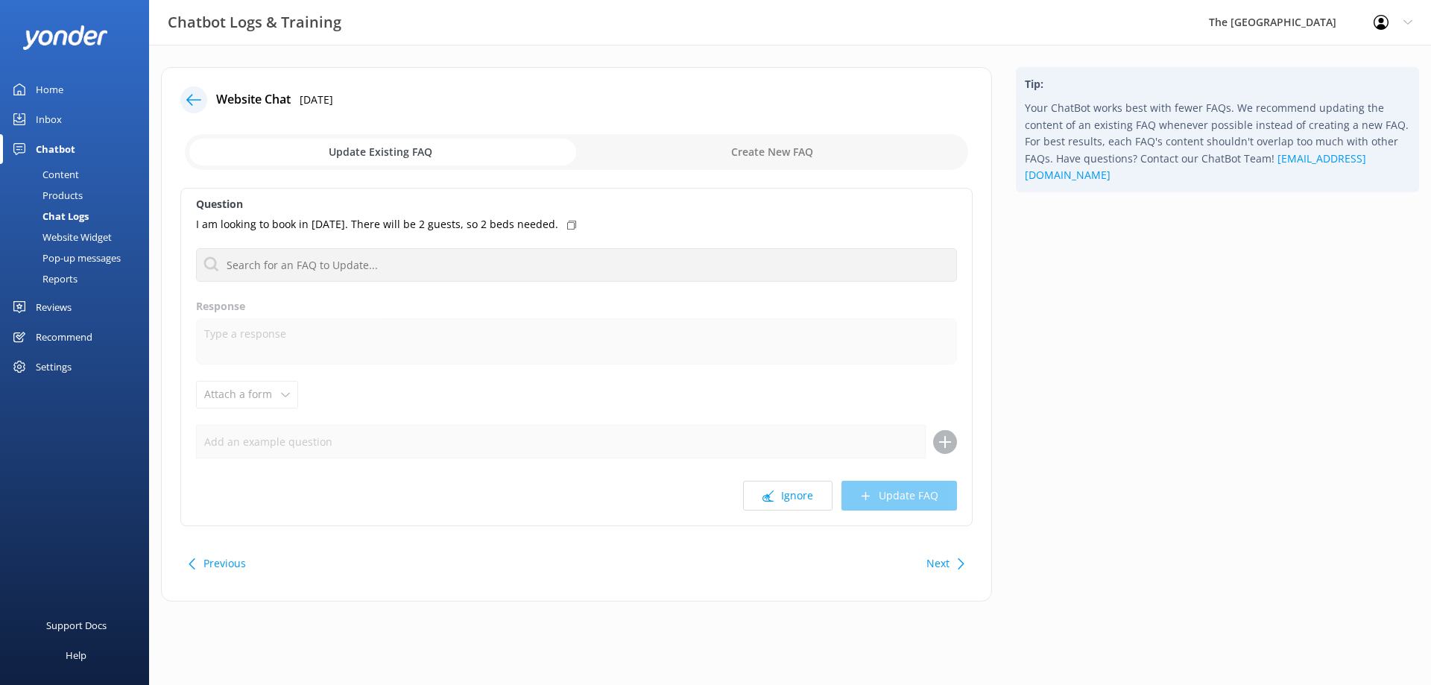
click at [658, 218] on div "I am looking to book in [DATE]. There will be 2 guests, so 2 beds needed." at bounding box center [576, 224] width 761 height 16
click at [197, 96] on icon at bounding box center [193, 99] width 15 height 15
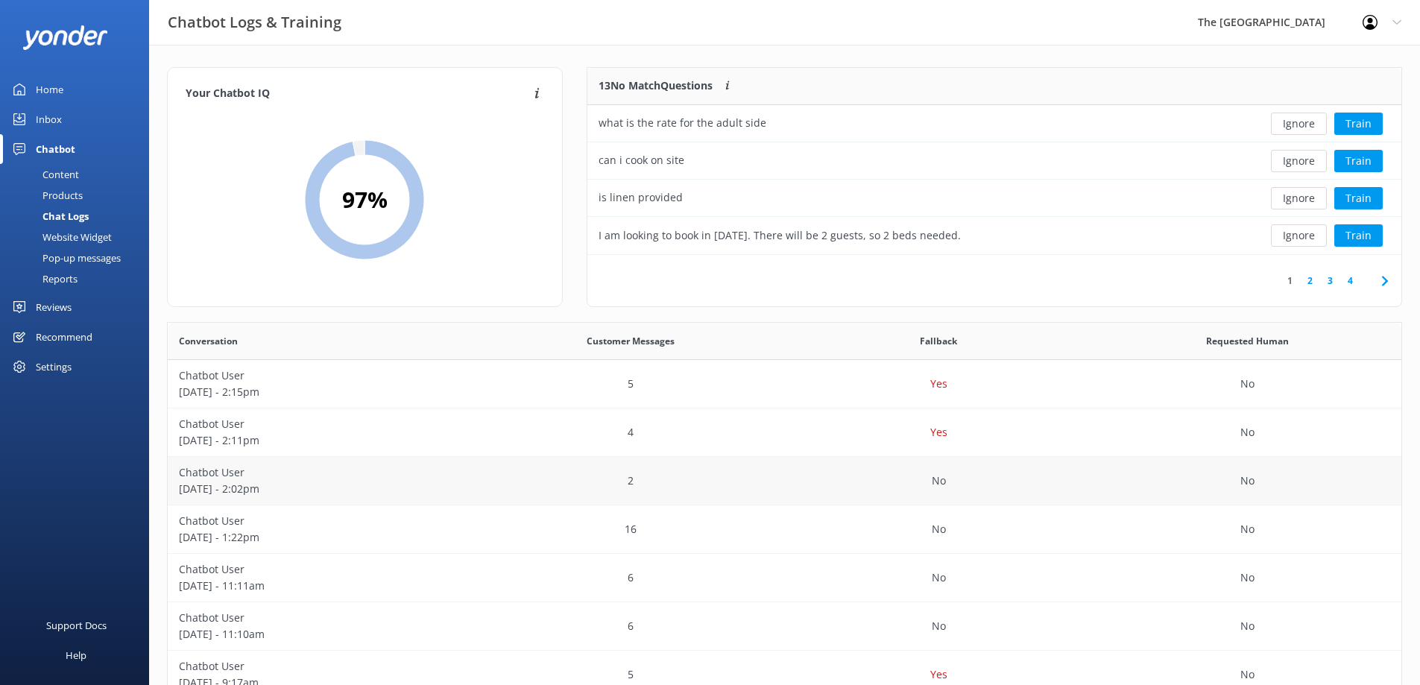
click at [505, 498] on div "2" at bounding box center [630, 481] width 309 height 48
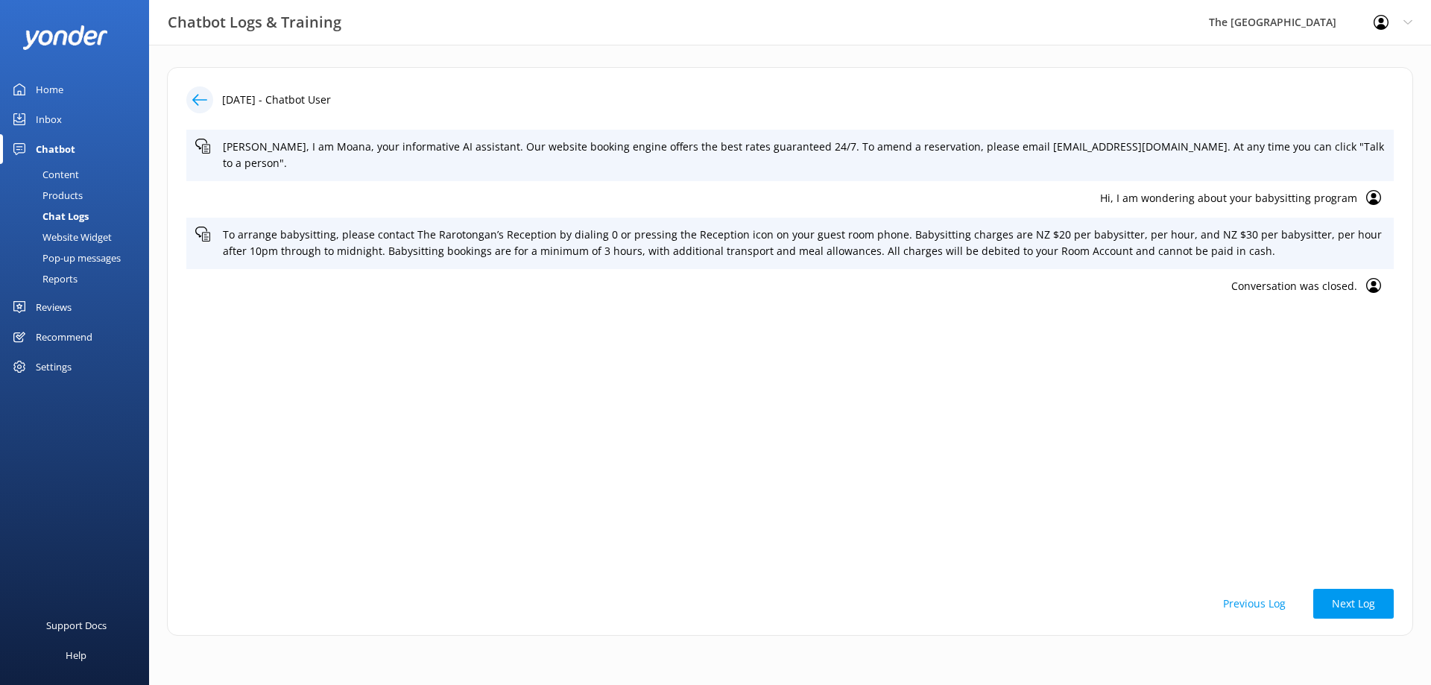
click at [200, 95] on icon at bounding box center [199, 99] width 15 height 15
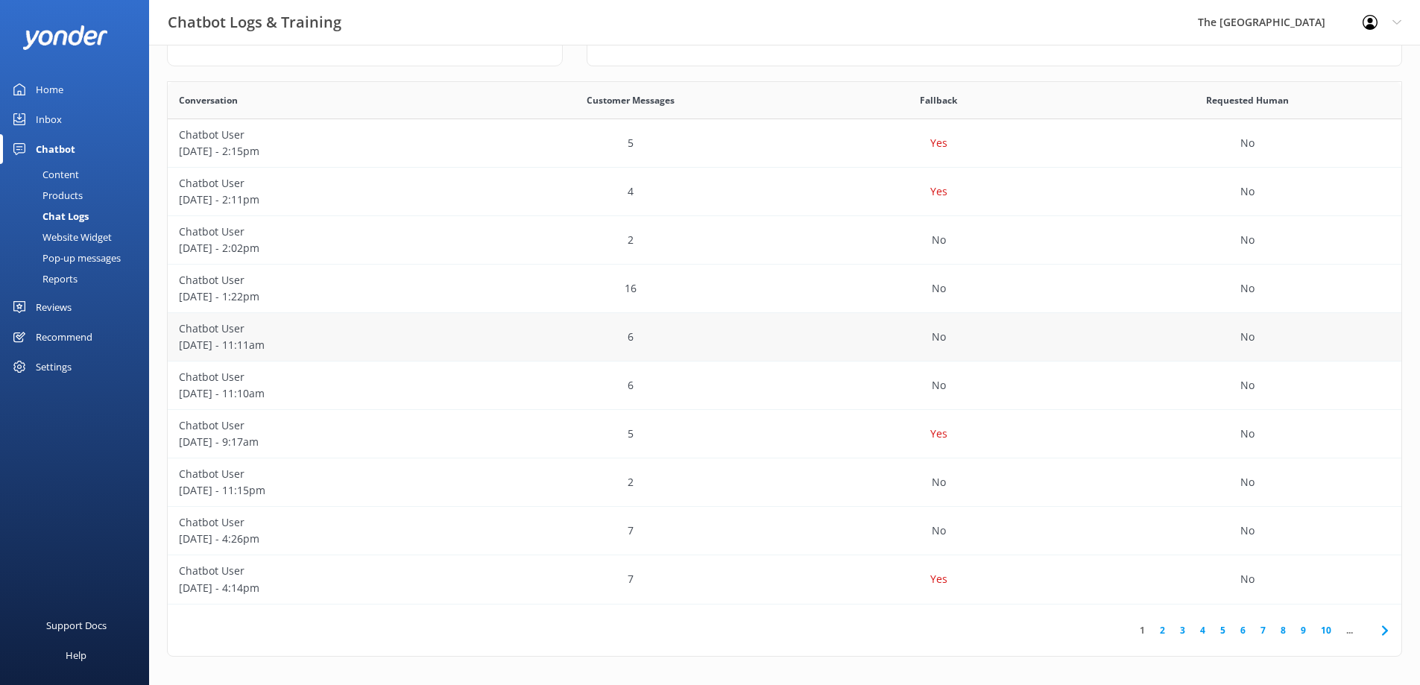
scroll to position [242, 0]
click at [351, 422] on p "Chatbot User" at bounding box center [322, 424] width 286 height 16
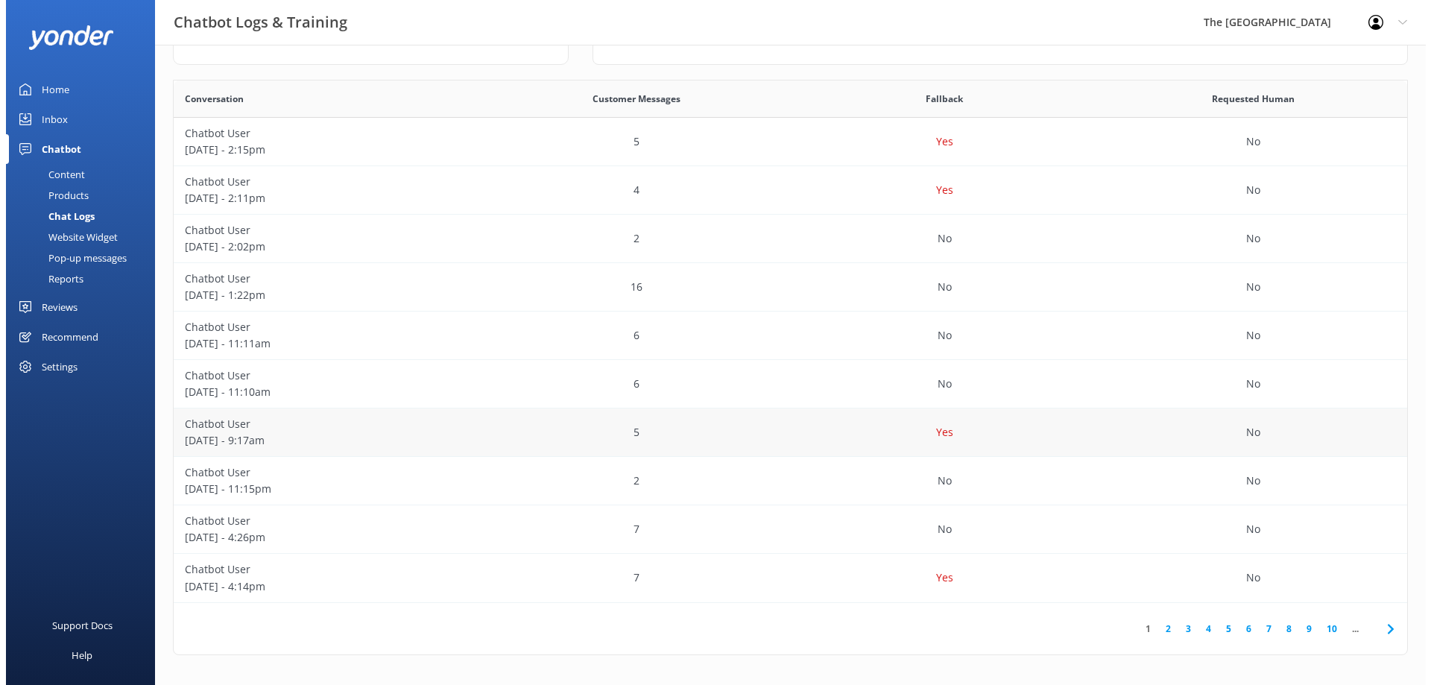
scroll to position [0, 0]
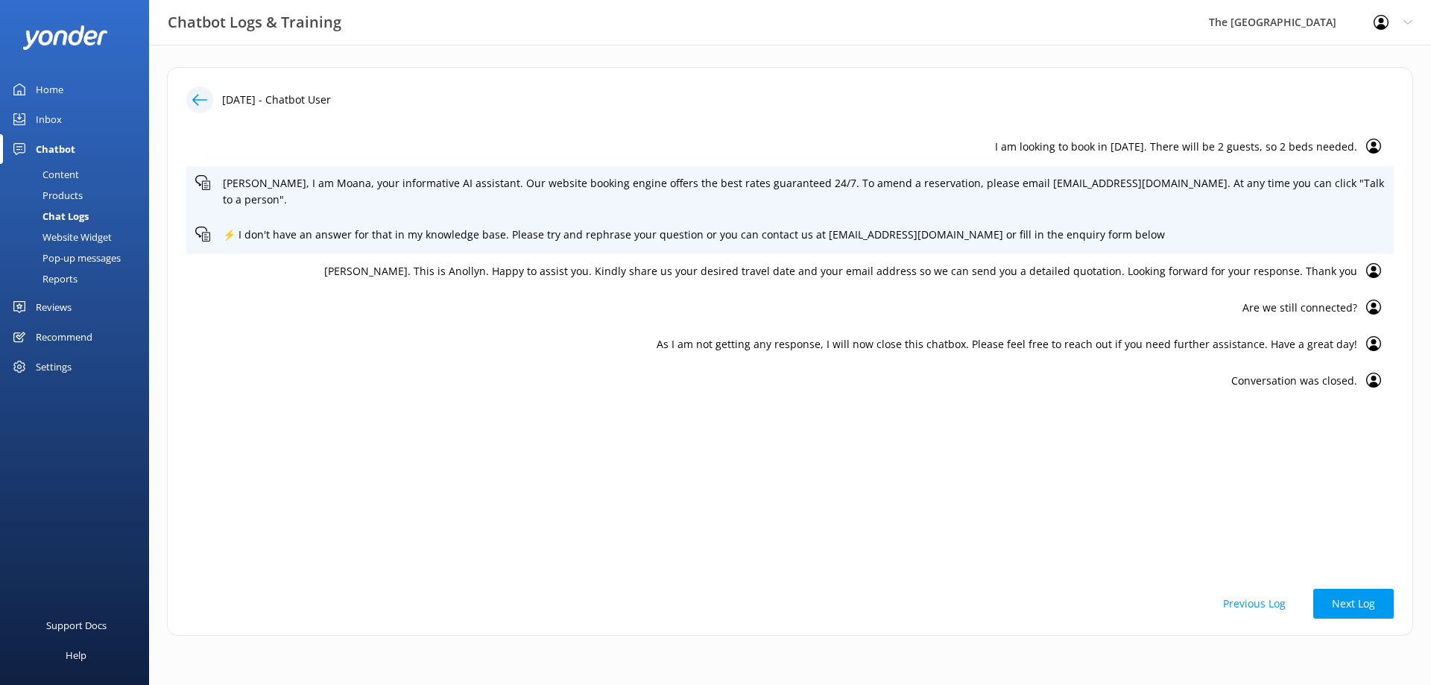
click at [199, 105] on icon at bounding box center [199, 99] width 15 height 15
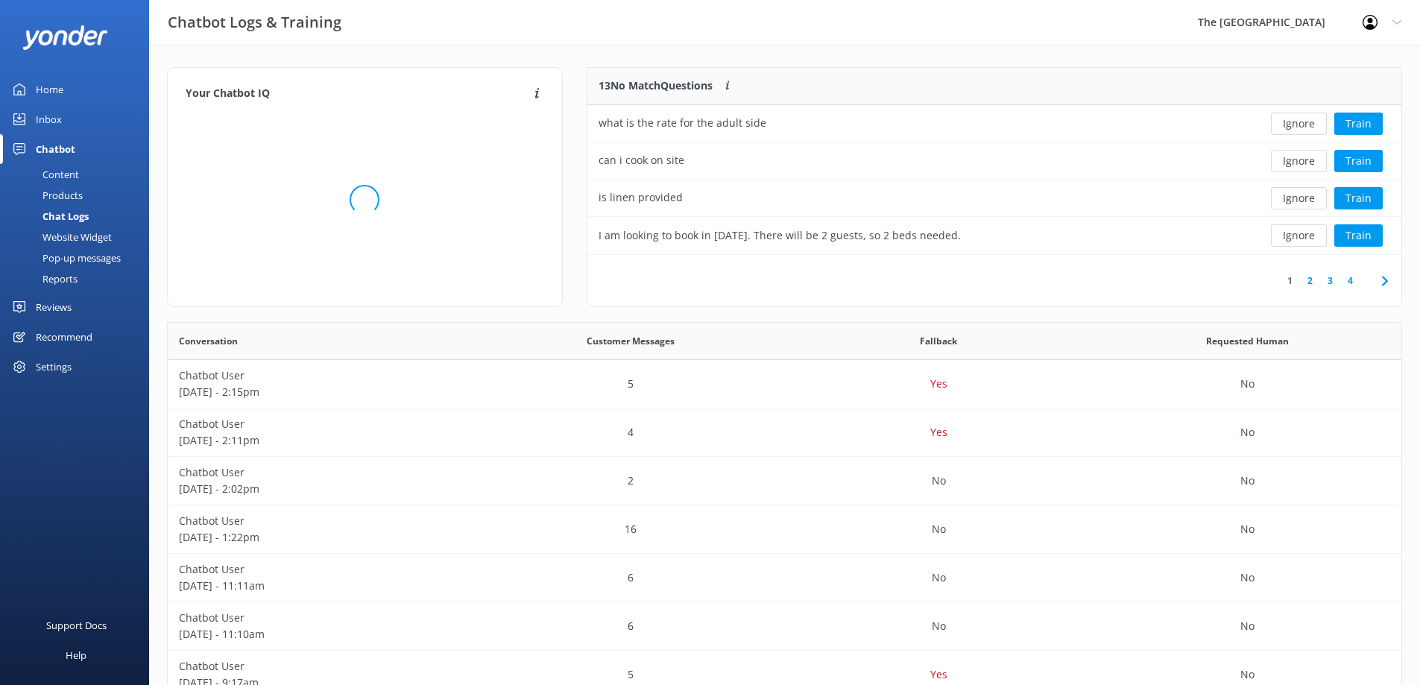
scroll to position [176, 803]
click at [1297, 237] on button "Ignore" at bounding box center [1299, 235] width 56 height 22
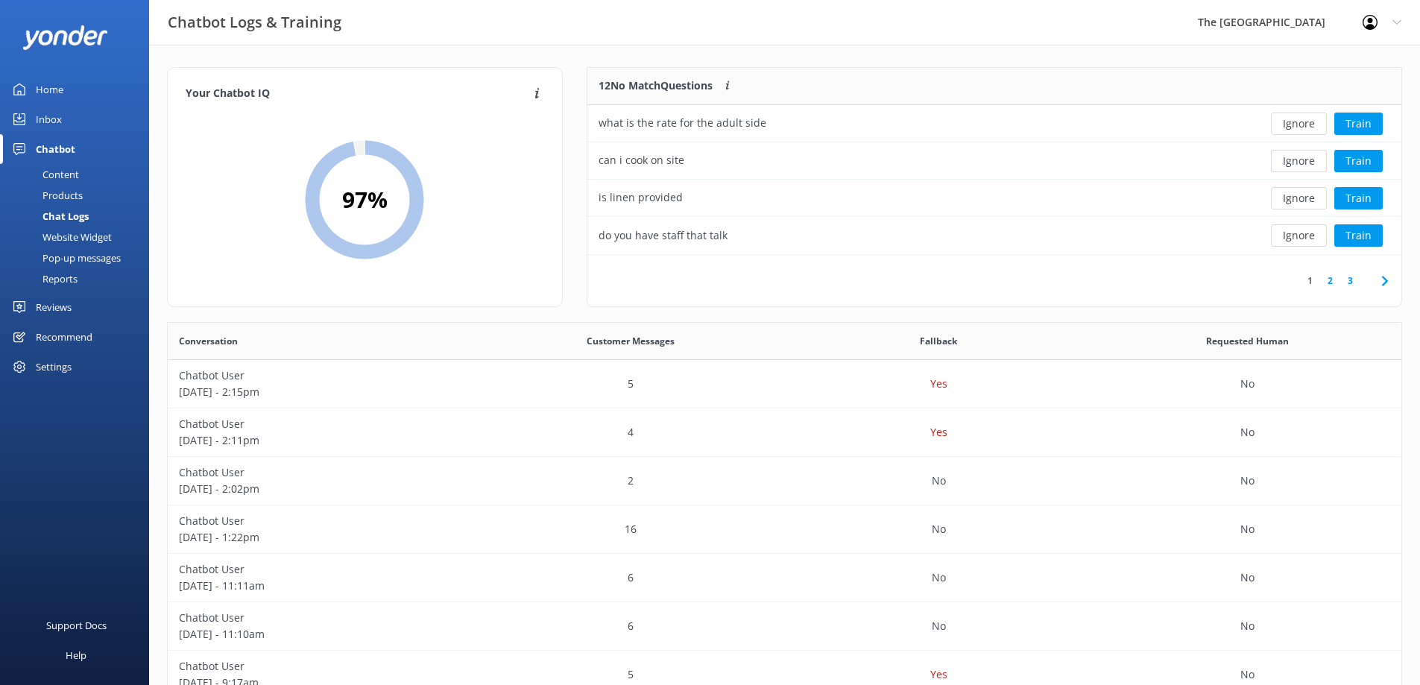
click at [1334, 283] on link "2" at bounding box center [1330, 281] width 20 height 14
click at [1350, 283] on link "3" at bounding box center [1350, 281] width 20 height 14
click at [1346, 236] on button "Train" at bounding box center [1358, 235] width 48 height 22
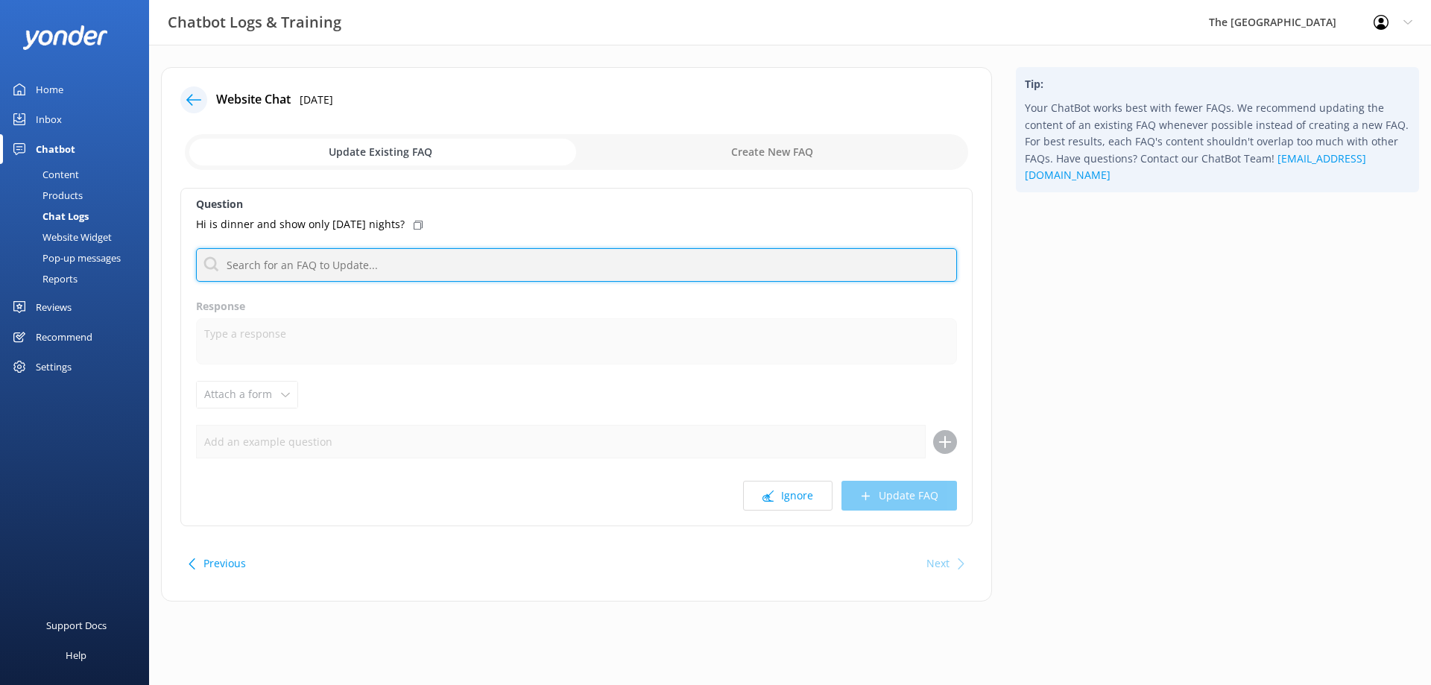
click at [444, 263] on input "text" at bounding box center [576, 265] width 761 height 34
type input "u"
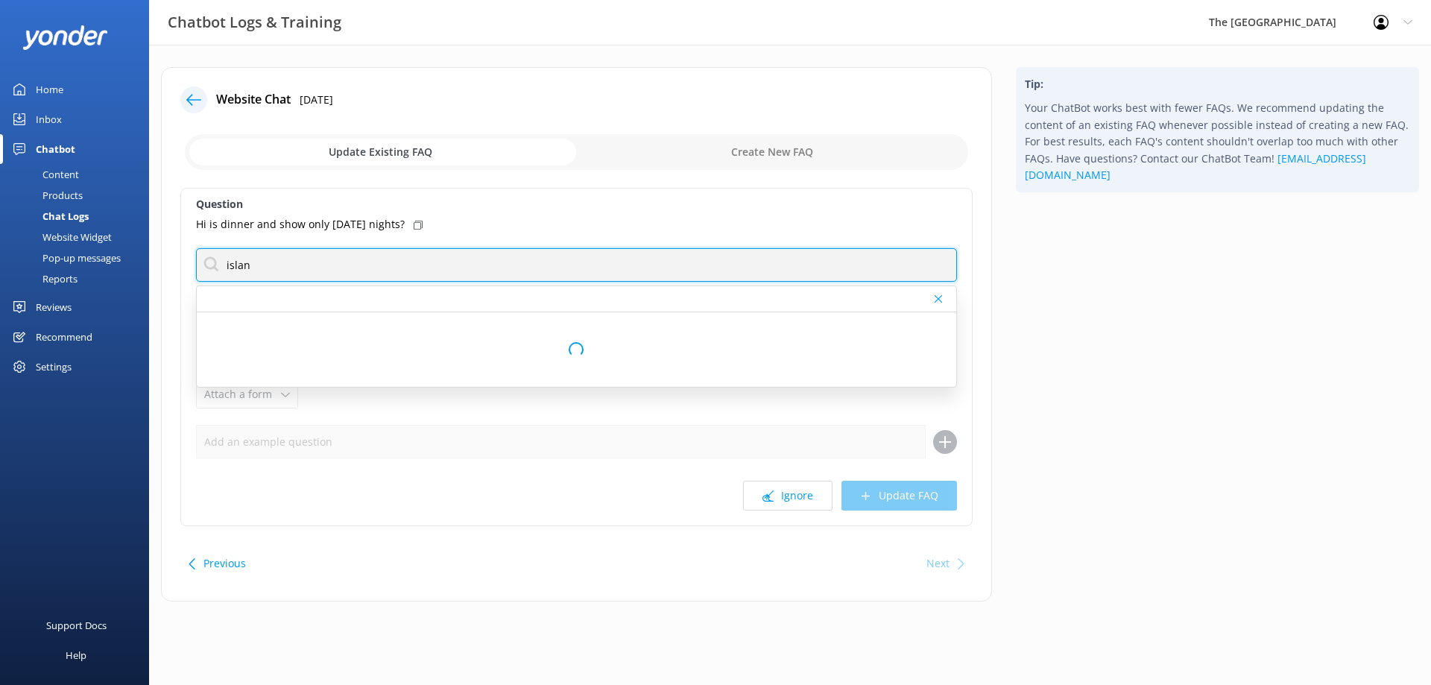
type input "island night"
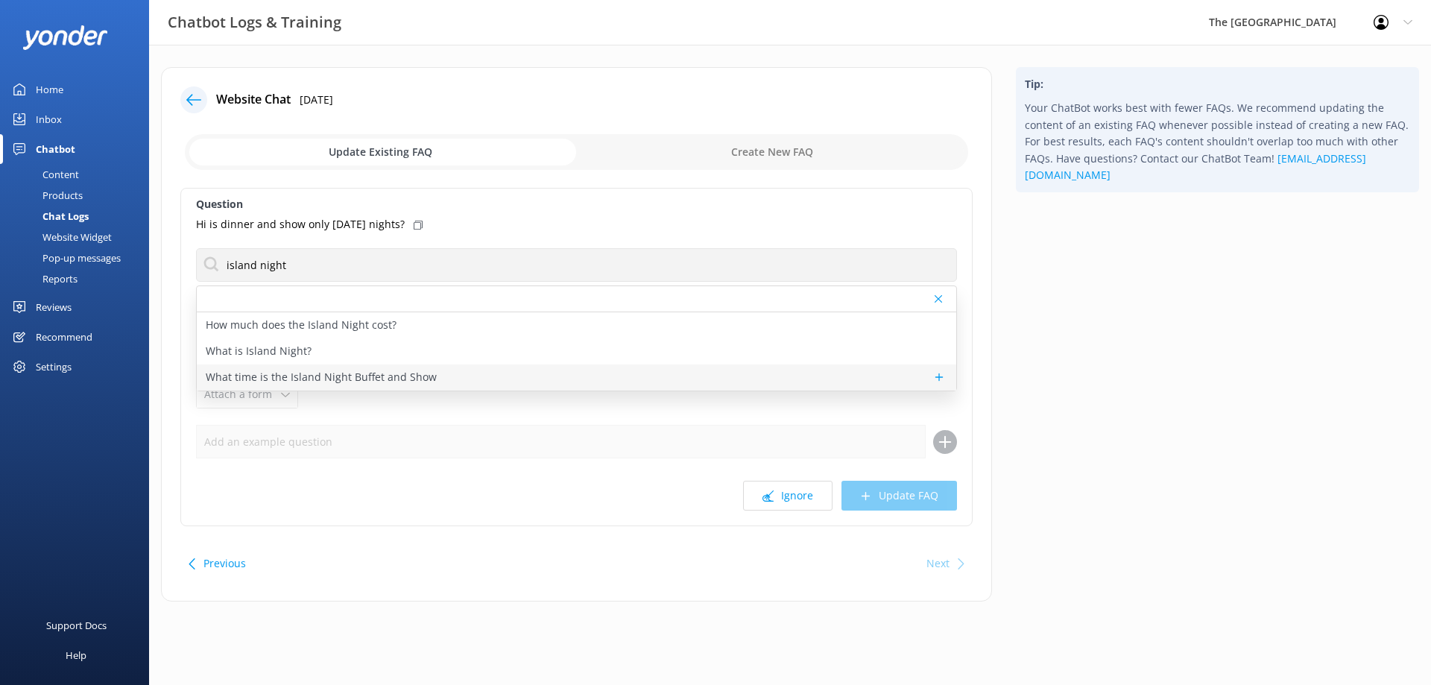
click at [461, 377] on div "What time is the Island Night Buffet and Show" at bounding box center [577, 378] width 760 height 26
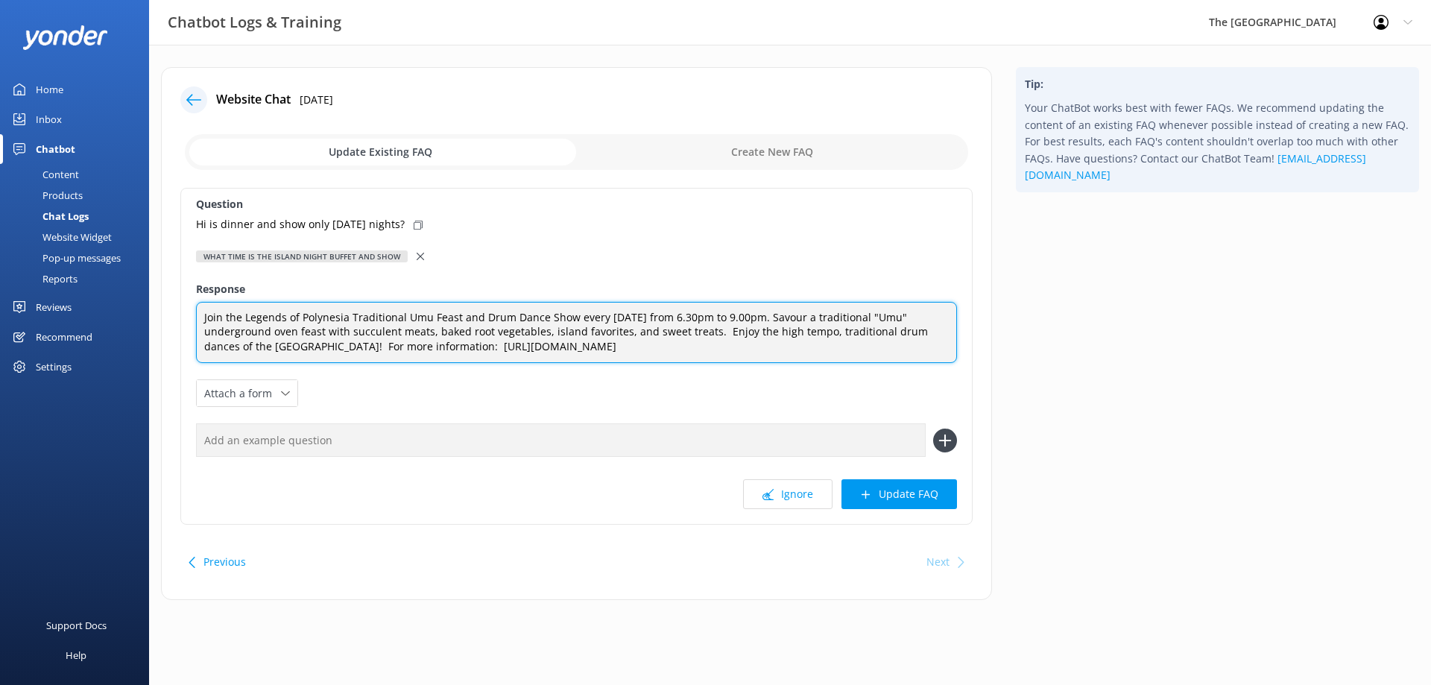
click at [640, 313] on textarea "Join the Legends of Polynesia Traditional Umu Feast and Drum Dance Show every […" at bounding box center [576, 333] width 761 height 62
click at [641, 314] on textarea "Join the Legends of Polynesia Traditional Umu Feast and Drum Dance Show every […" at bounding box center [576, 333] width 761 height 62
type textarea "Join the Legends of Polynesia Traditional Umu Feast and Drum Dance Show every M…"
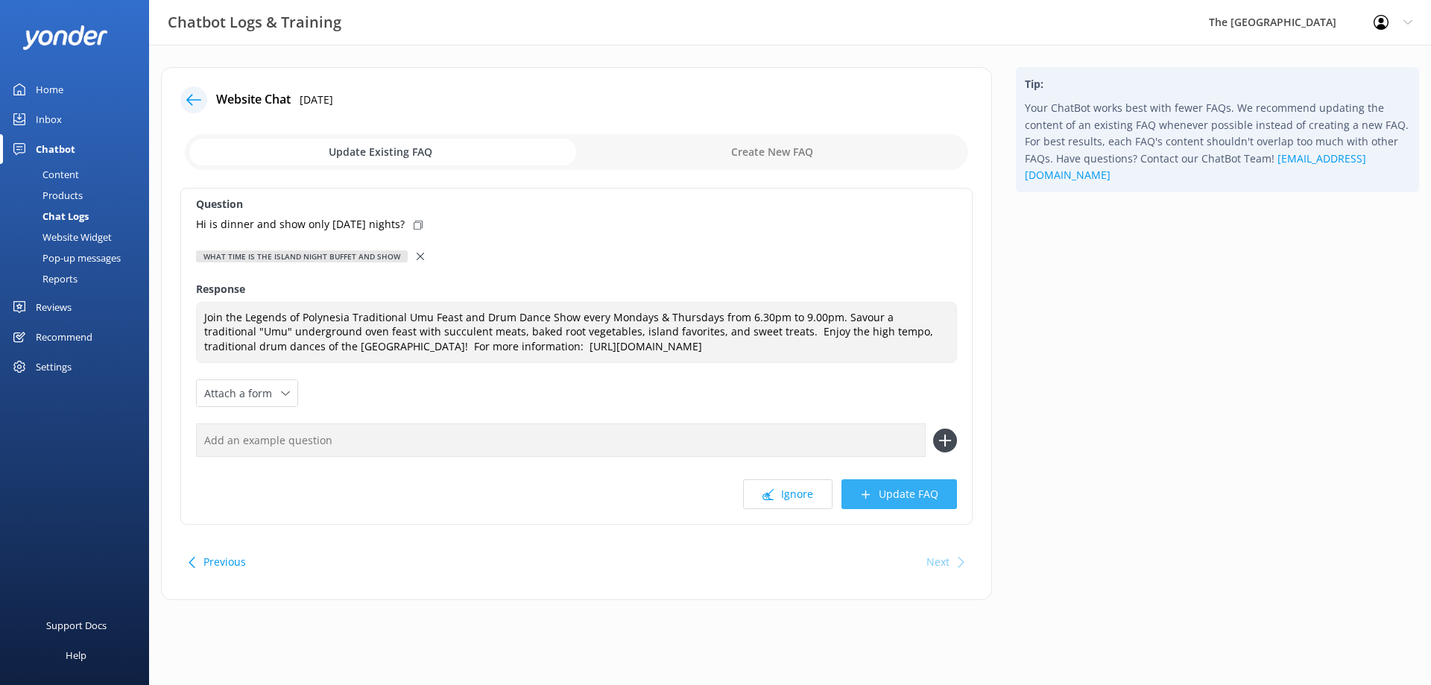
click at [916, 501] on button "Update FAQ" at bounding box center [900, 494] width 116 height 30
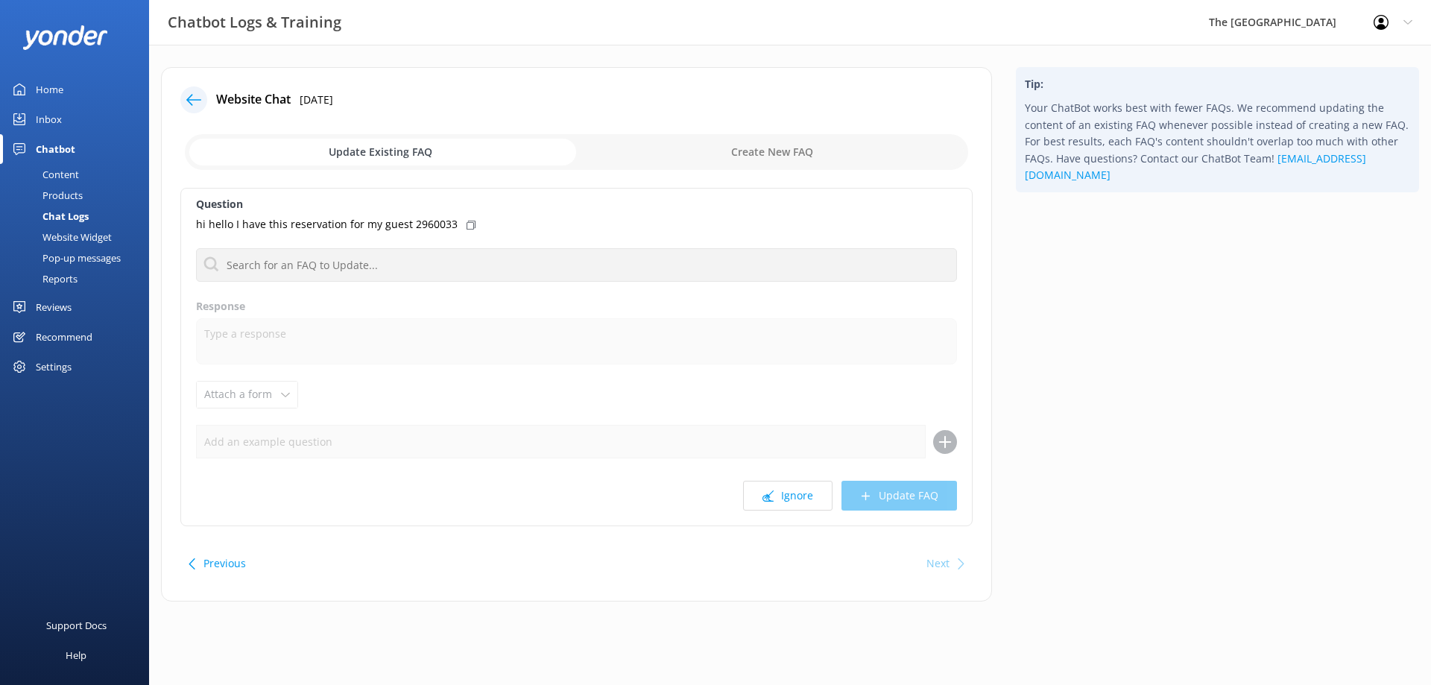
click at [199, 95] on icon at bounding box center [193, 99] width 15 height 15
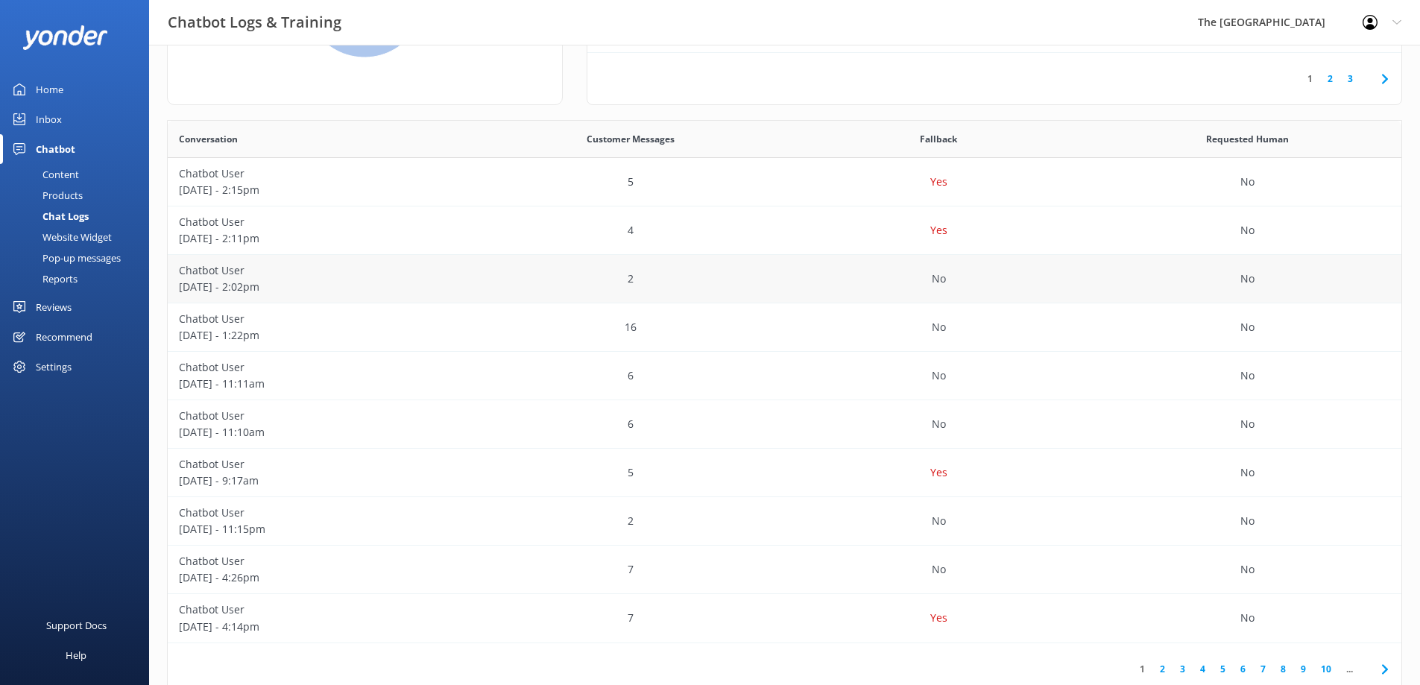
scroll to position [242, 0]
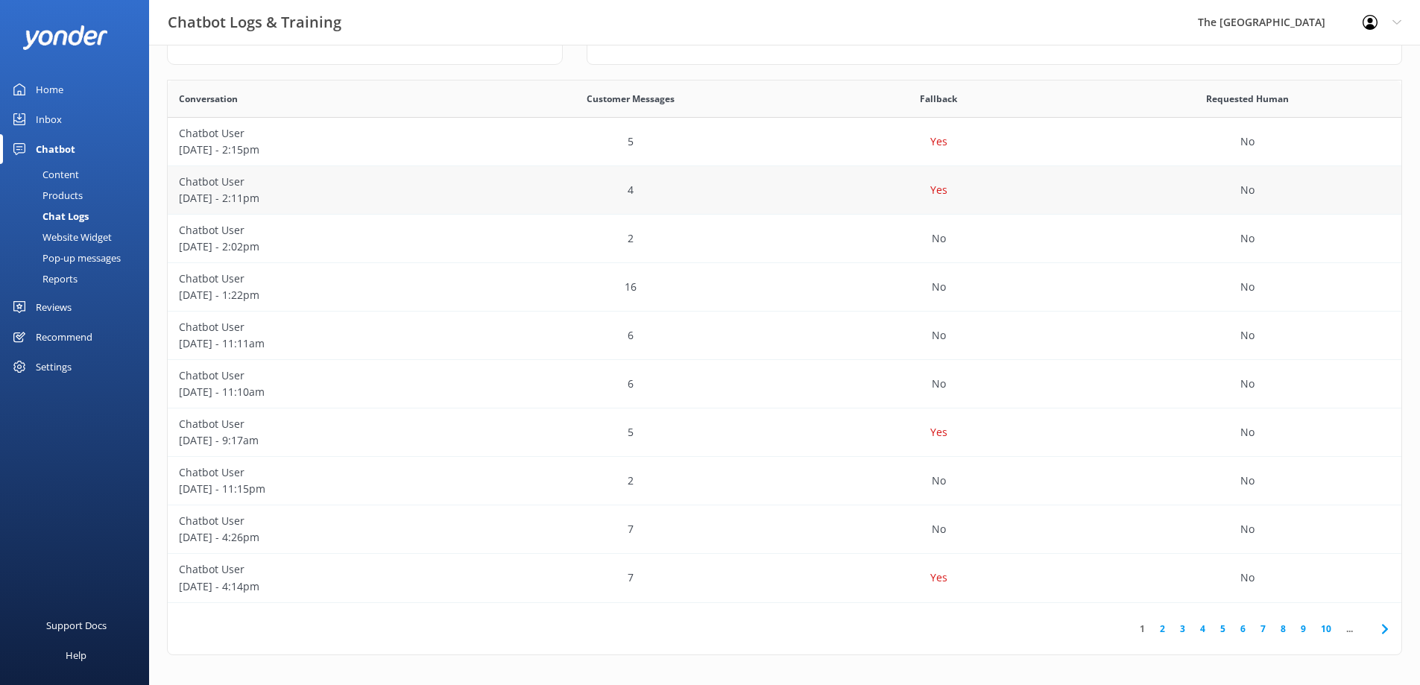
click at [335, 185] on p "Chatbot User" at bounding box center [322, 182] width 286 height 16
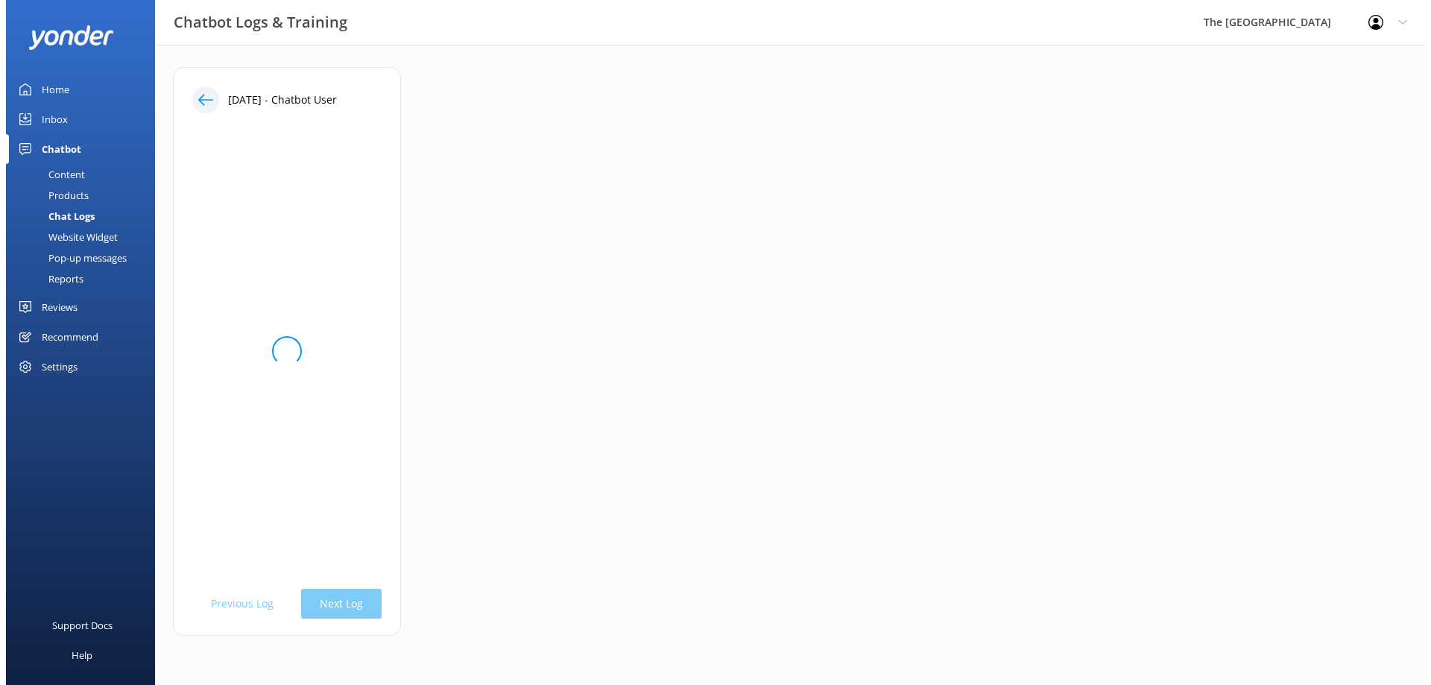
scroll to position [0, 0]
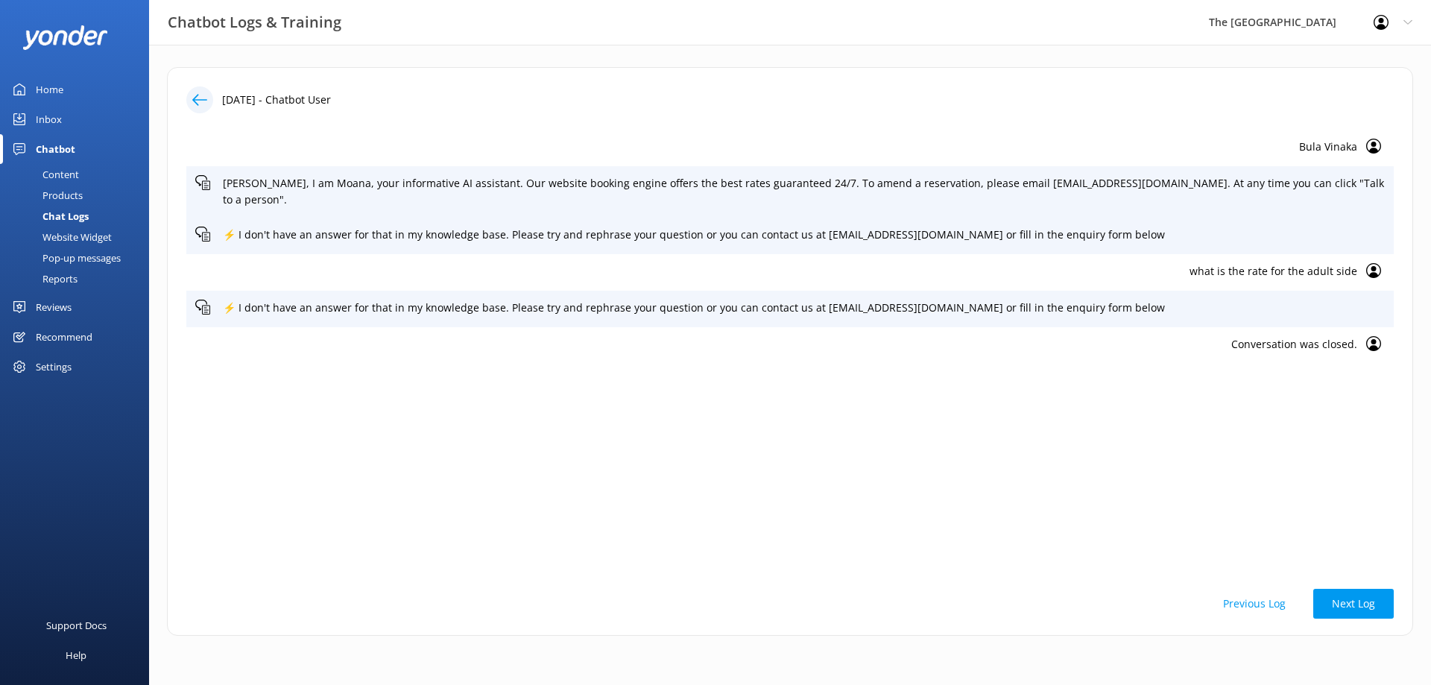
click at [199, 100] on use at bounding box center [199, 99] width 15 height 11
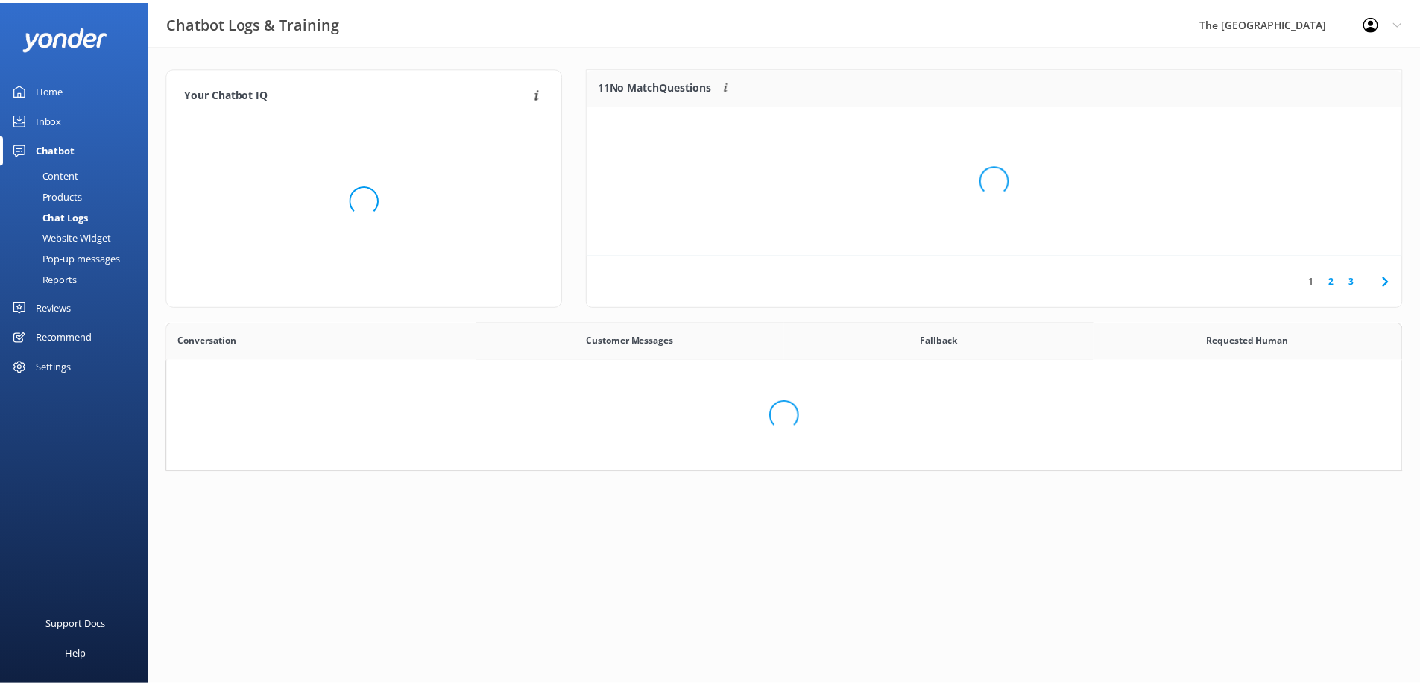
scroll to position [511, 1223]
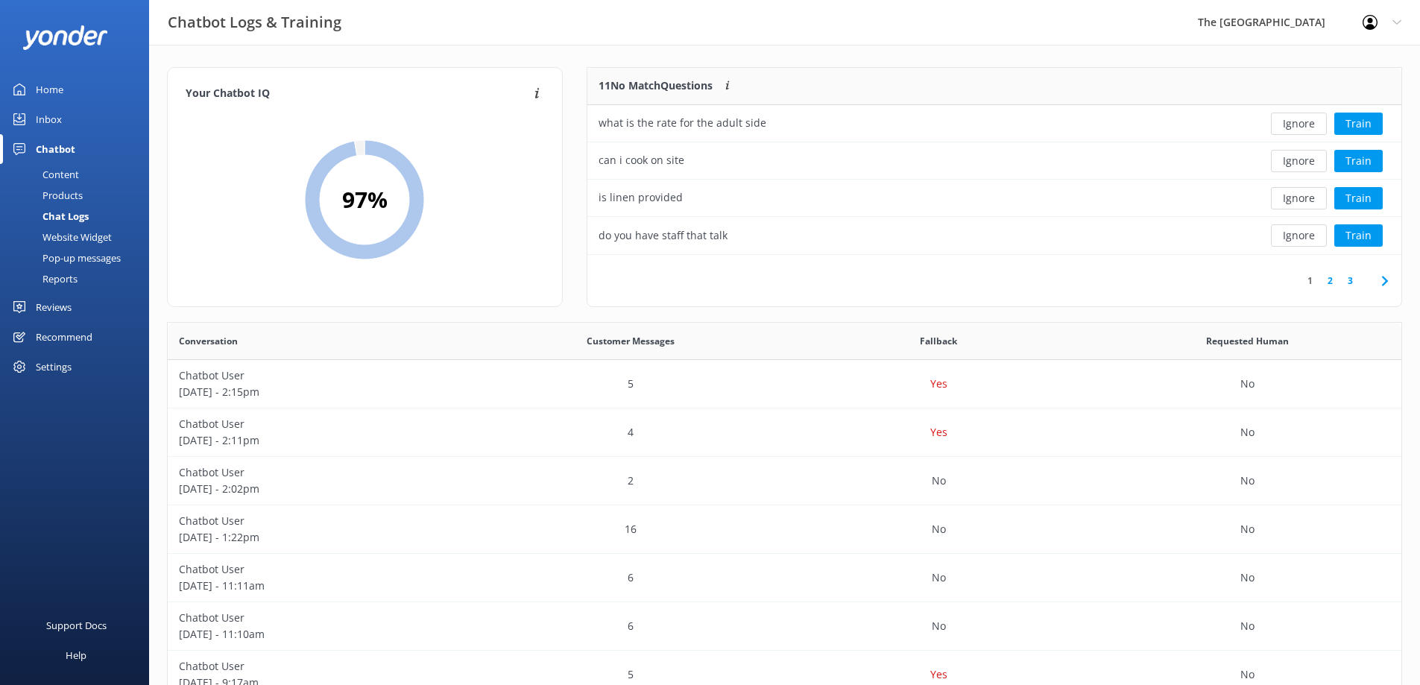
click at [1352, 277] on link "3" at bounding box center [1350, 281] width 20 height 14
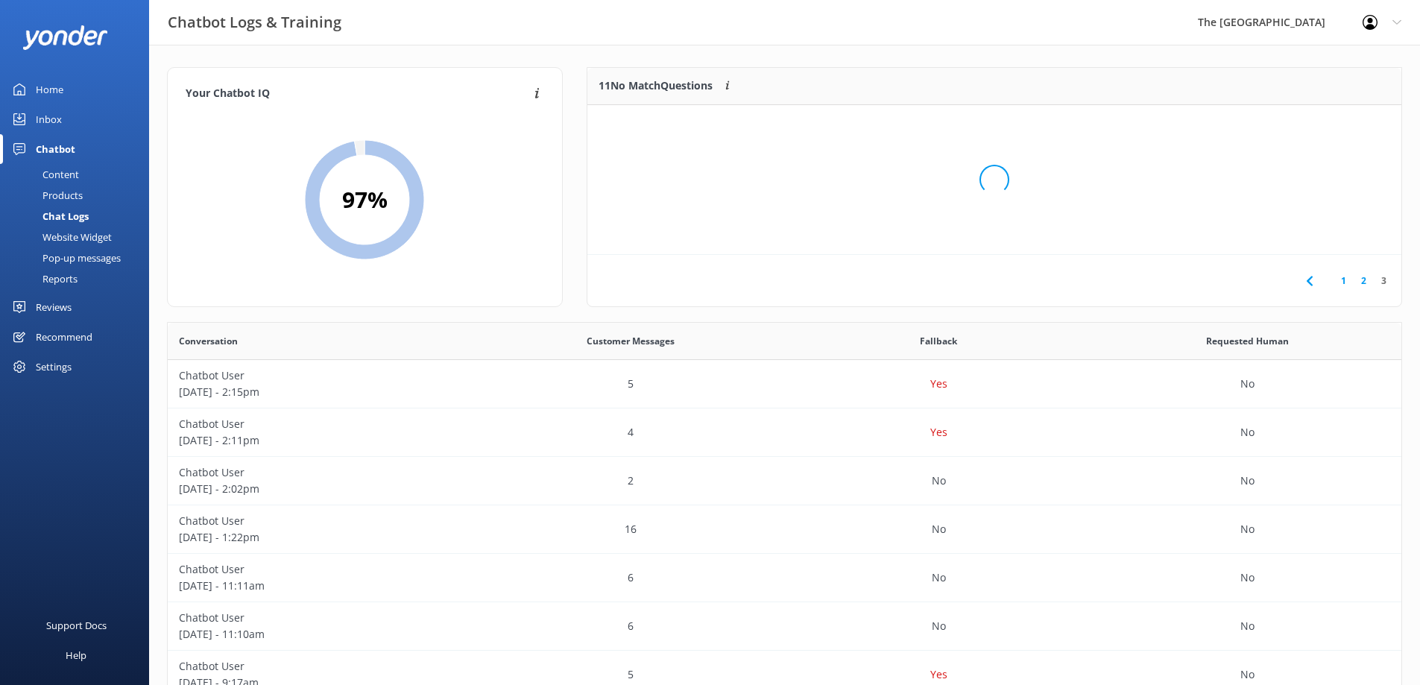
scroll to position [139, 803]
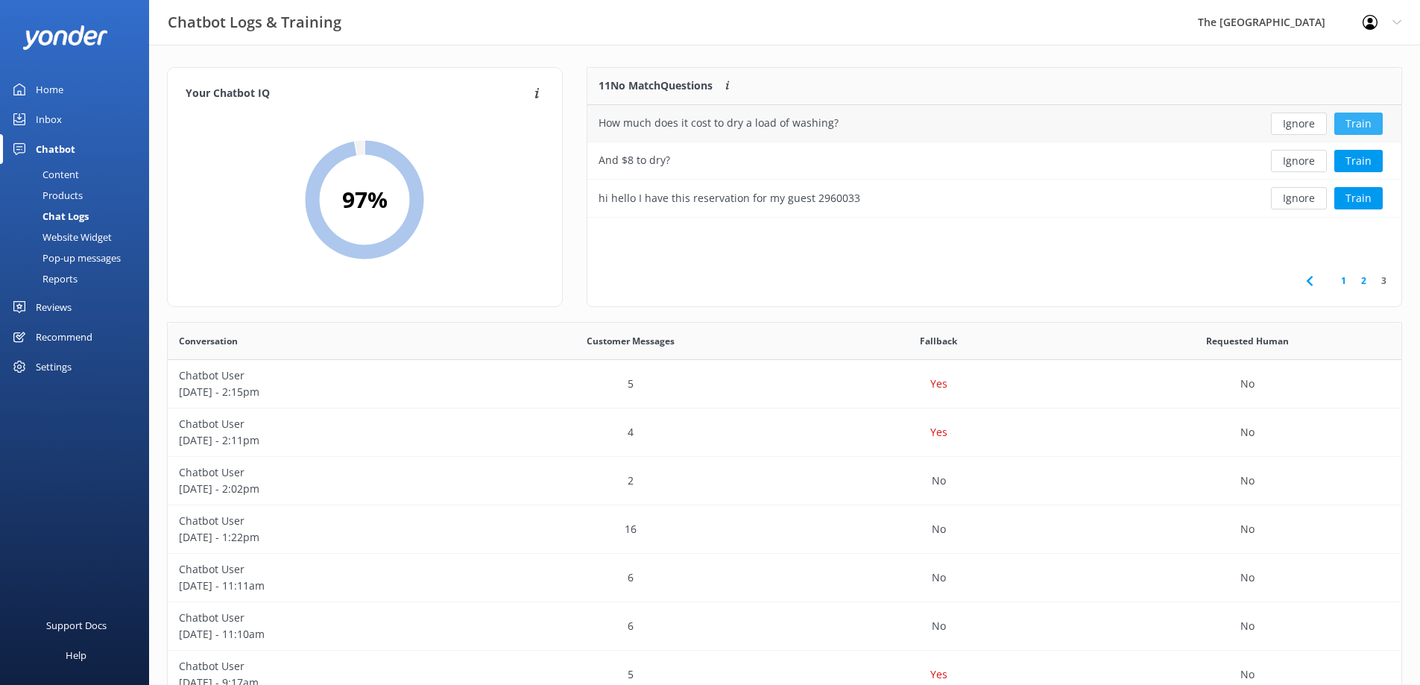
click at [1349, 125] on button "Train" at bounding box center [1358, 124] width 48 height 22
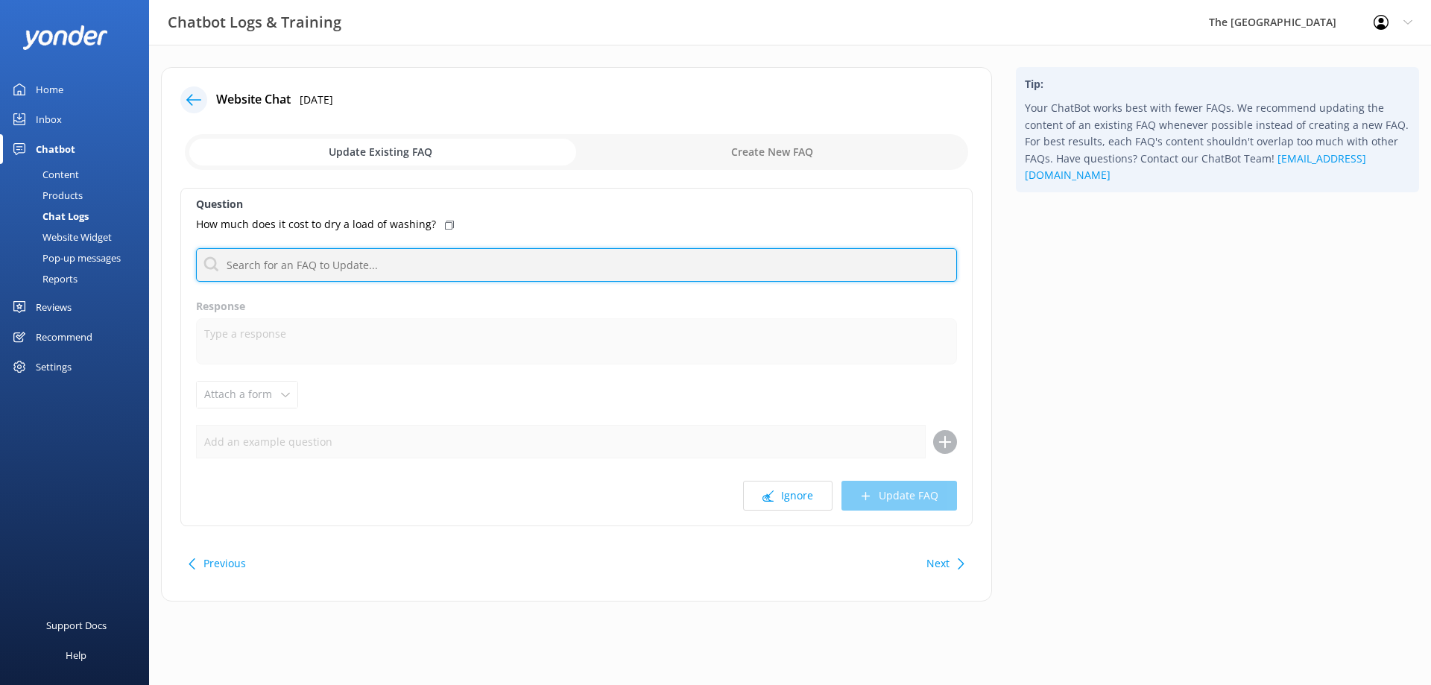
click at [447, 262] on input "text" at bounding box center [576, 265] width 761 height 34
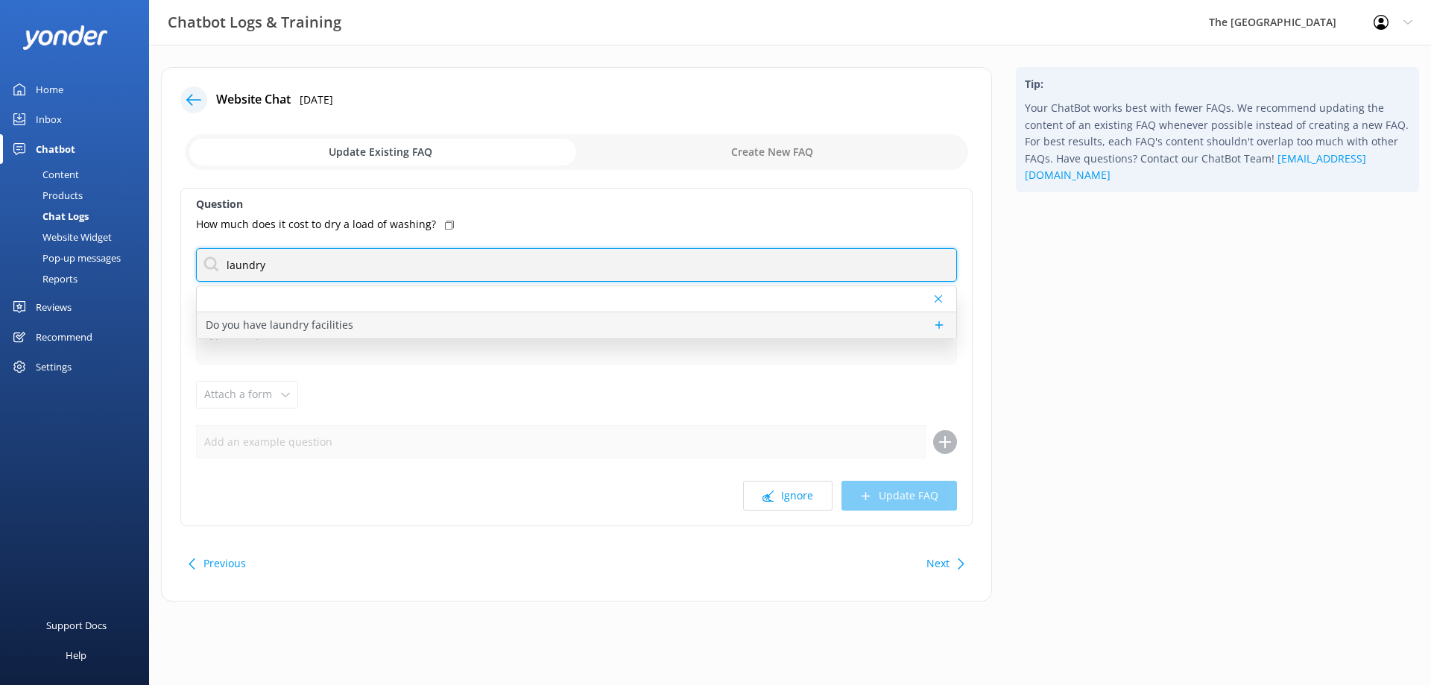
type input "laundry"
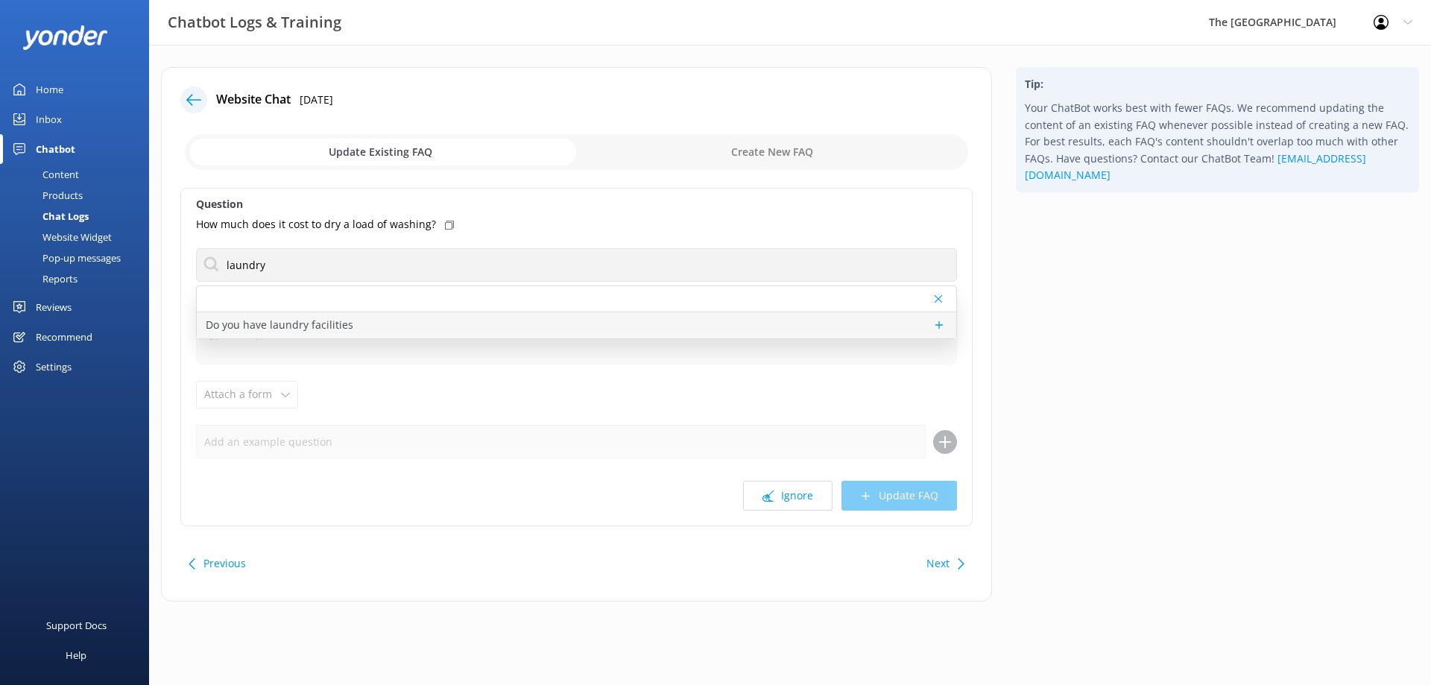
click at [423, 332] on div "Do you have laundry facilities" at bounding box center [577, 325] width 760 height 26
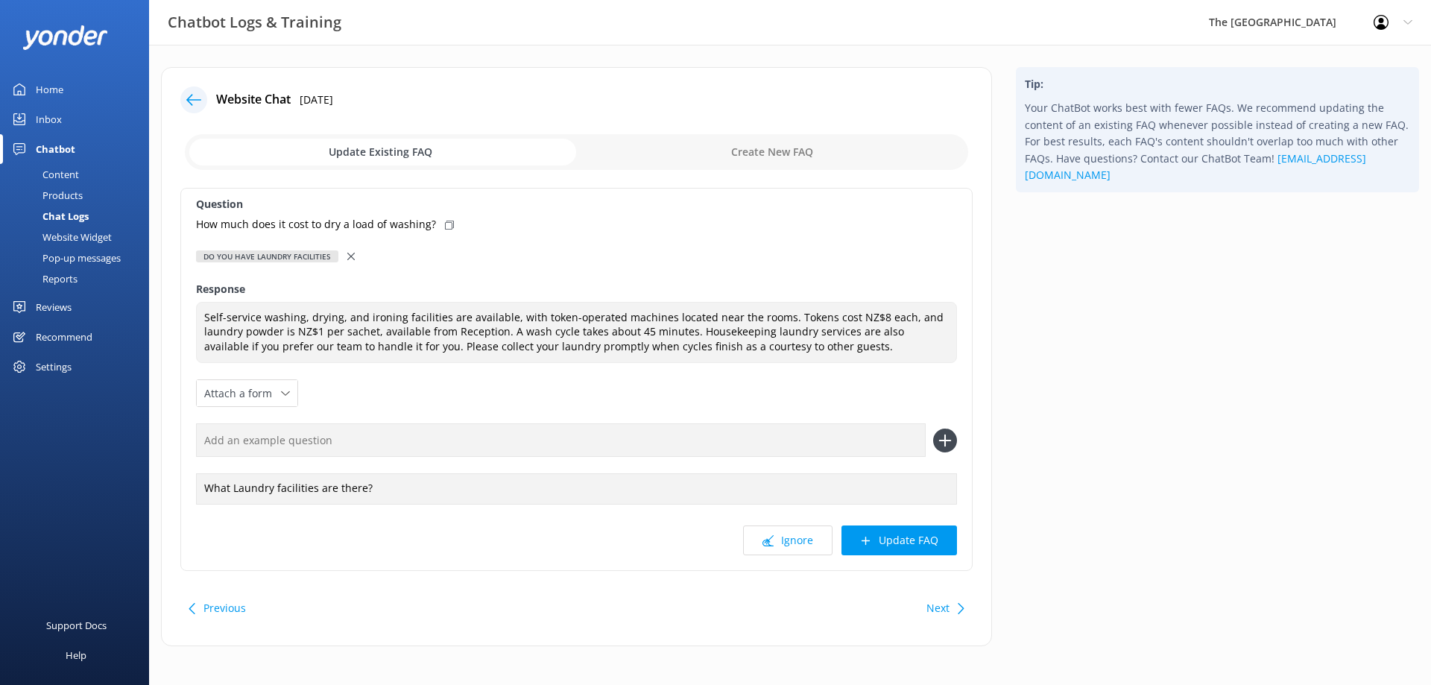
type textarea "Self-service washing, drying, and ironing facilities are available, with token-…"
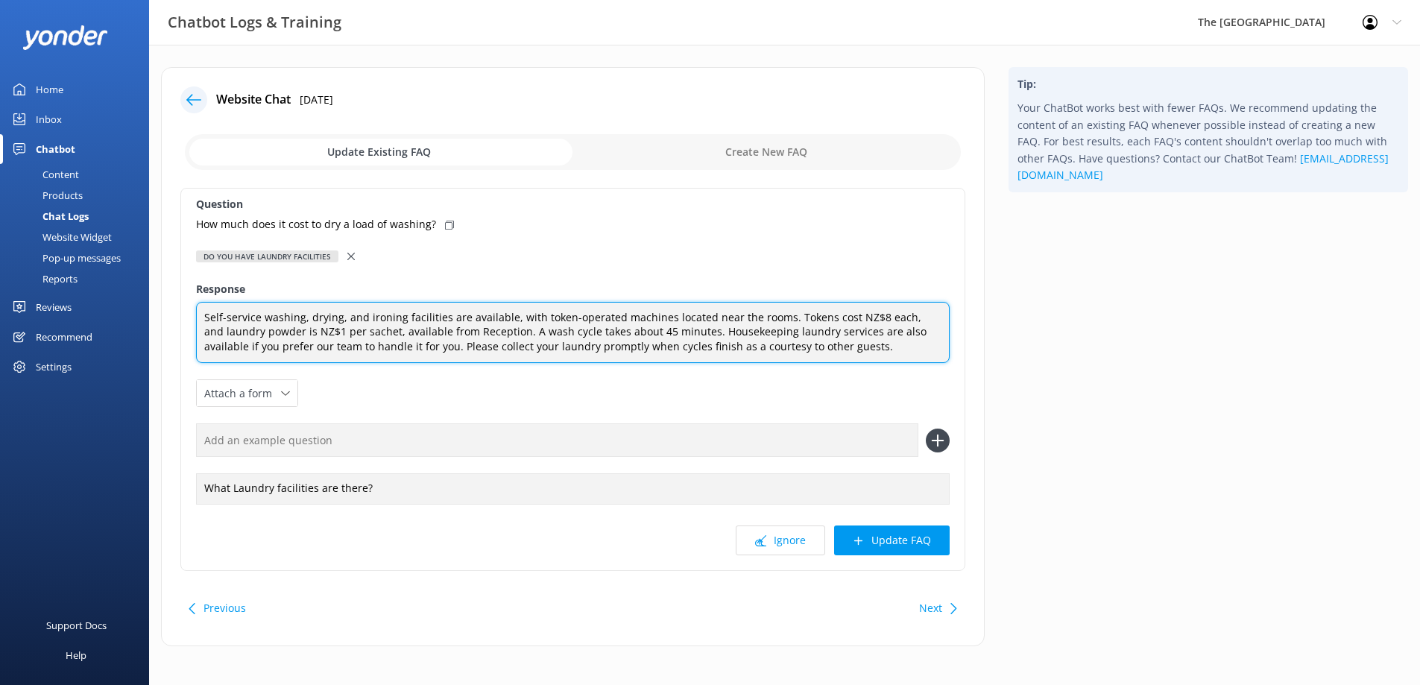
drag, startPoint x: 860, startPoint y: 354, endPoint x: 156, endPoint y: 302, distance: 705.7
click at [156, 302] on div "Website Chat [DATE] Update Existing FAQ Create New FAQ Question How much does i…" at bounding box center [573, 364] width 848 height 594
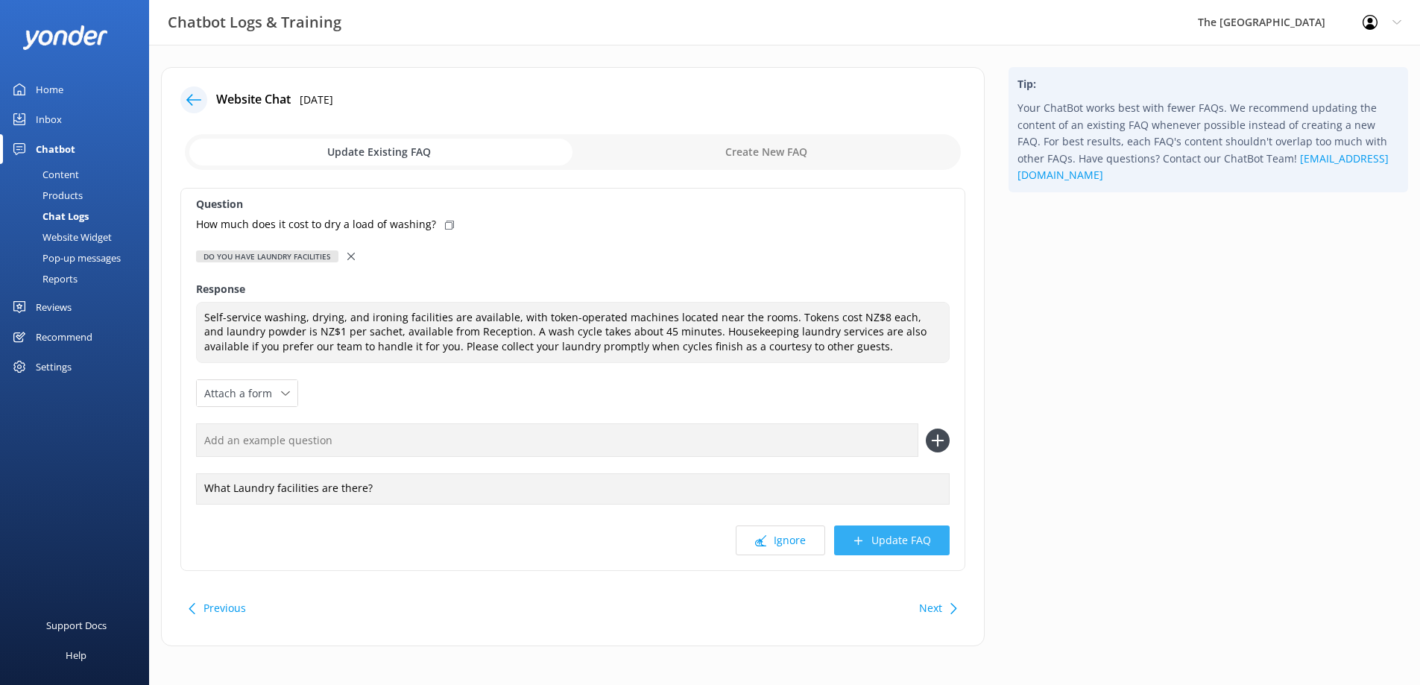
click at [922, 545] on button "Update FAQ" at bounding box center [892, 541] width 116 height 30
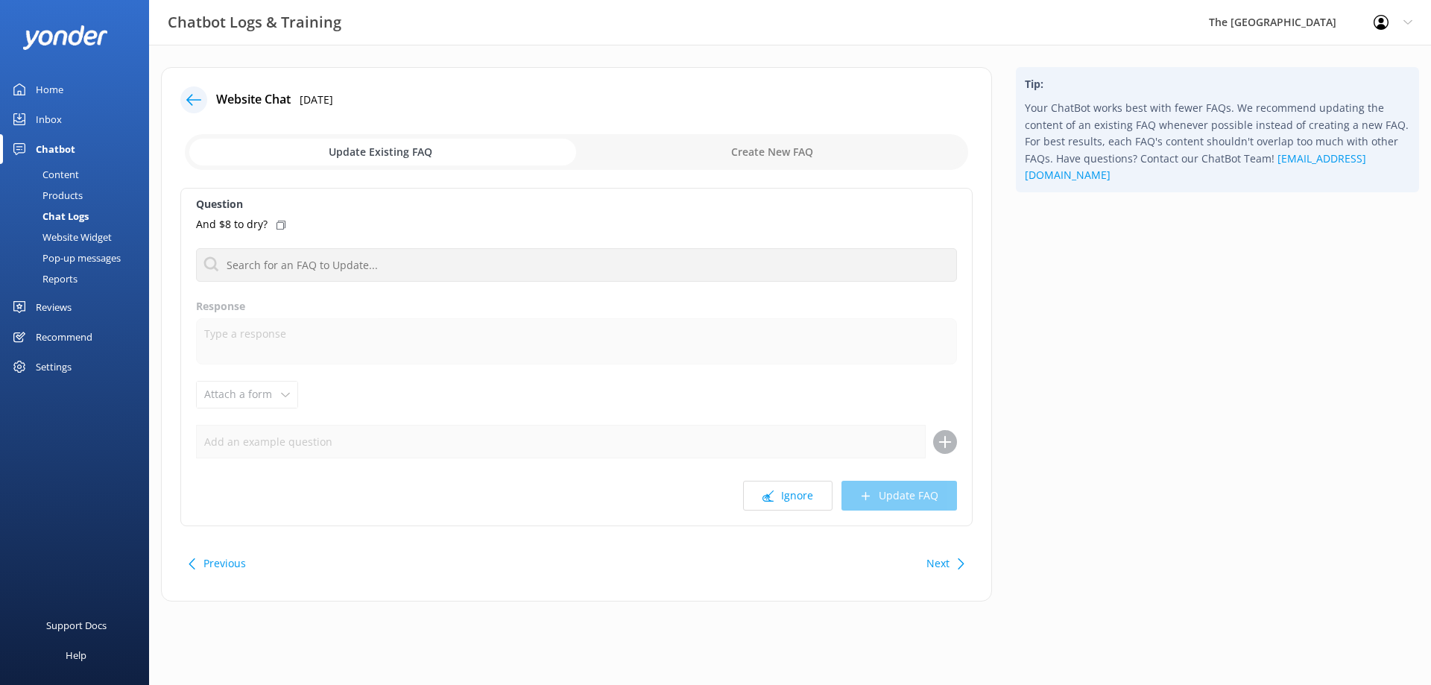
click at [185, 107] on div at bounding box center [193, 99] width 27 height 27
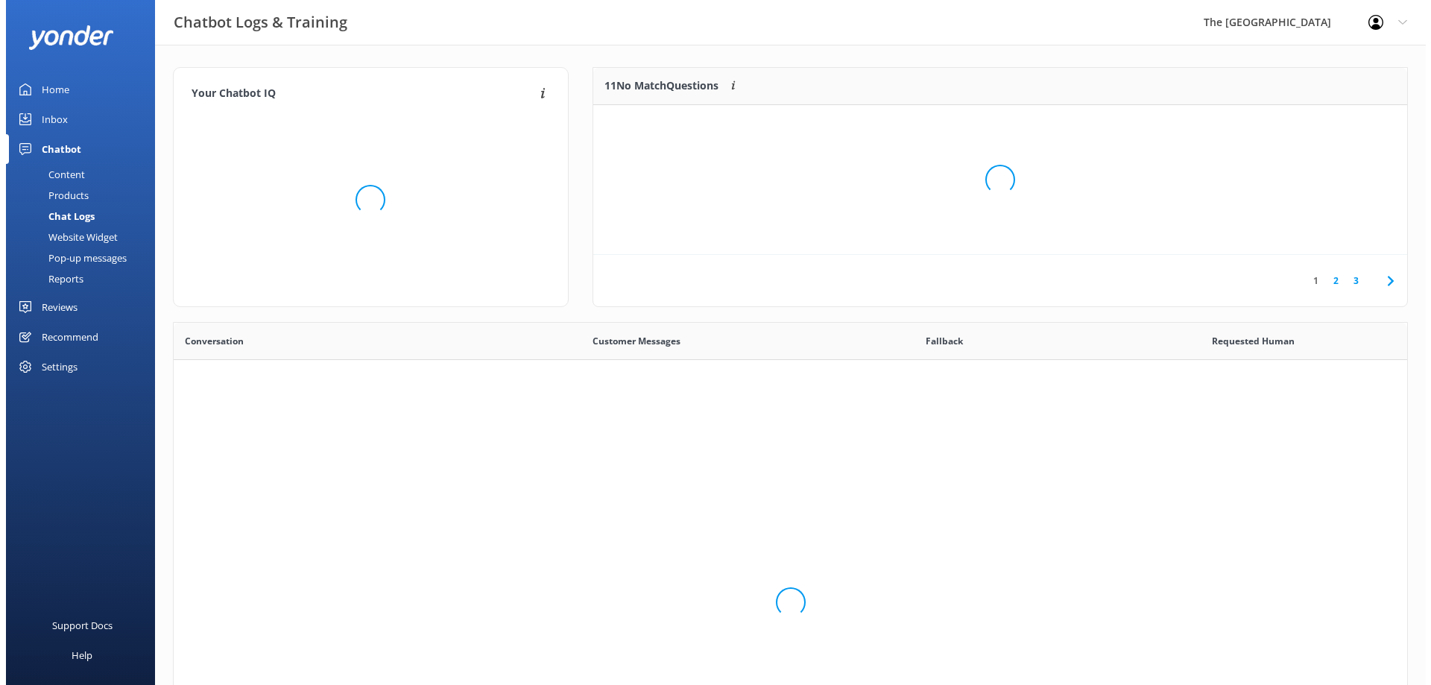
scroll to position [511, 1223]
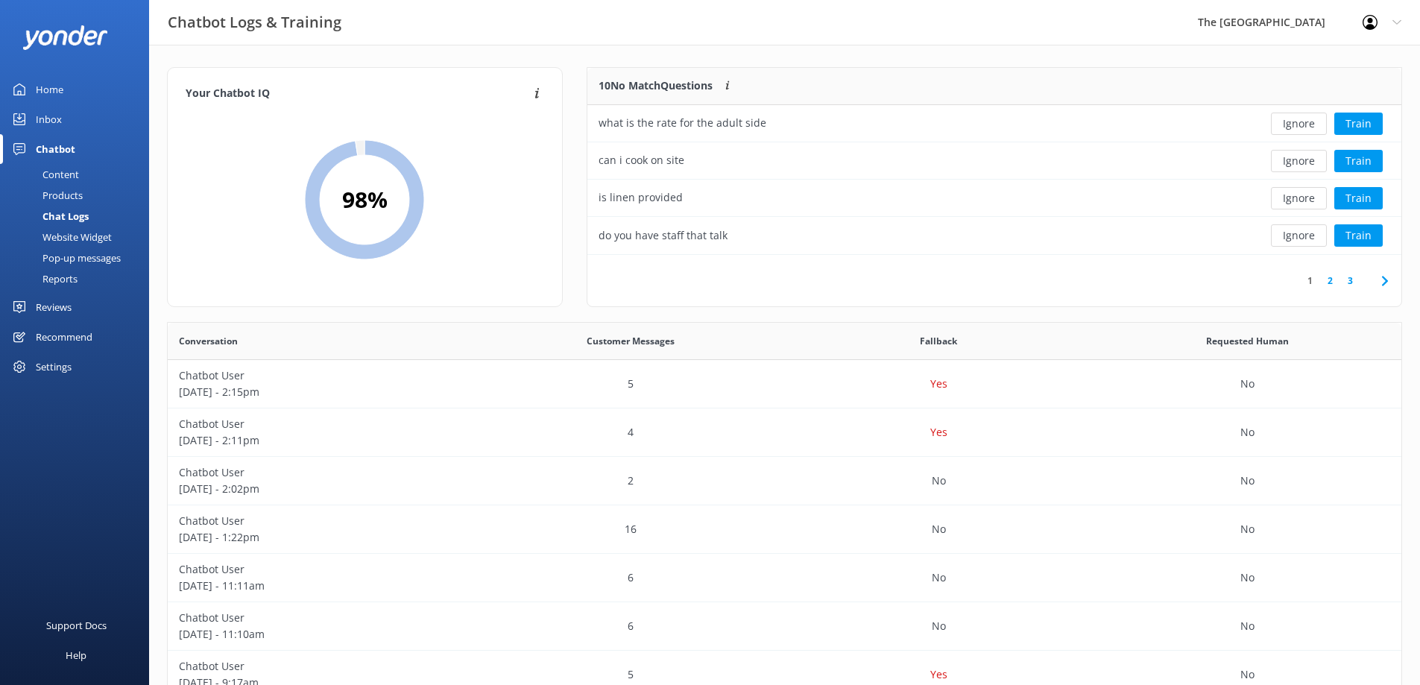
click at [1329, 276] on link "2" at bounding box center [1330, 281] width 20 height 14
click at [1372, 160] on button "Train" at bounding box center [1358, 161] width 48 height 22
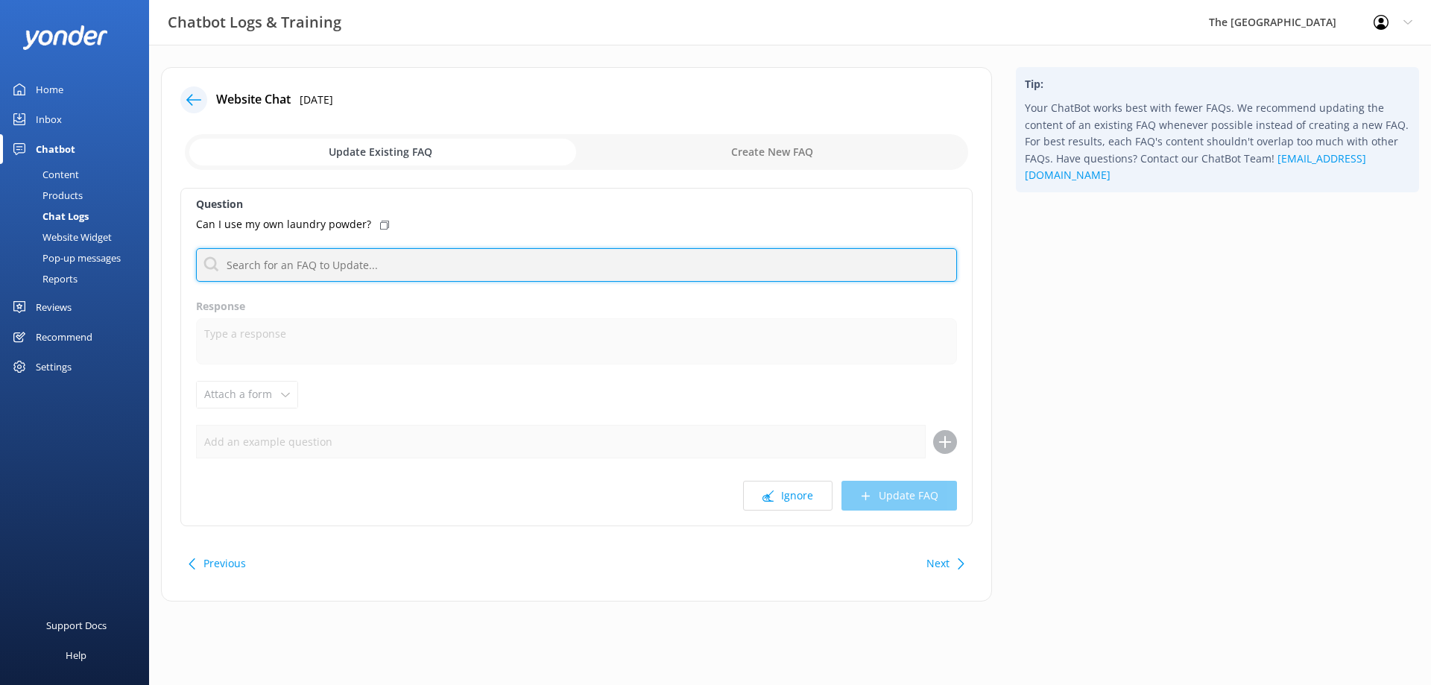
click at [471, 259] on input "text" at bounding box center [576, 265] width 761 height 34
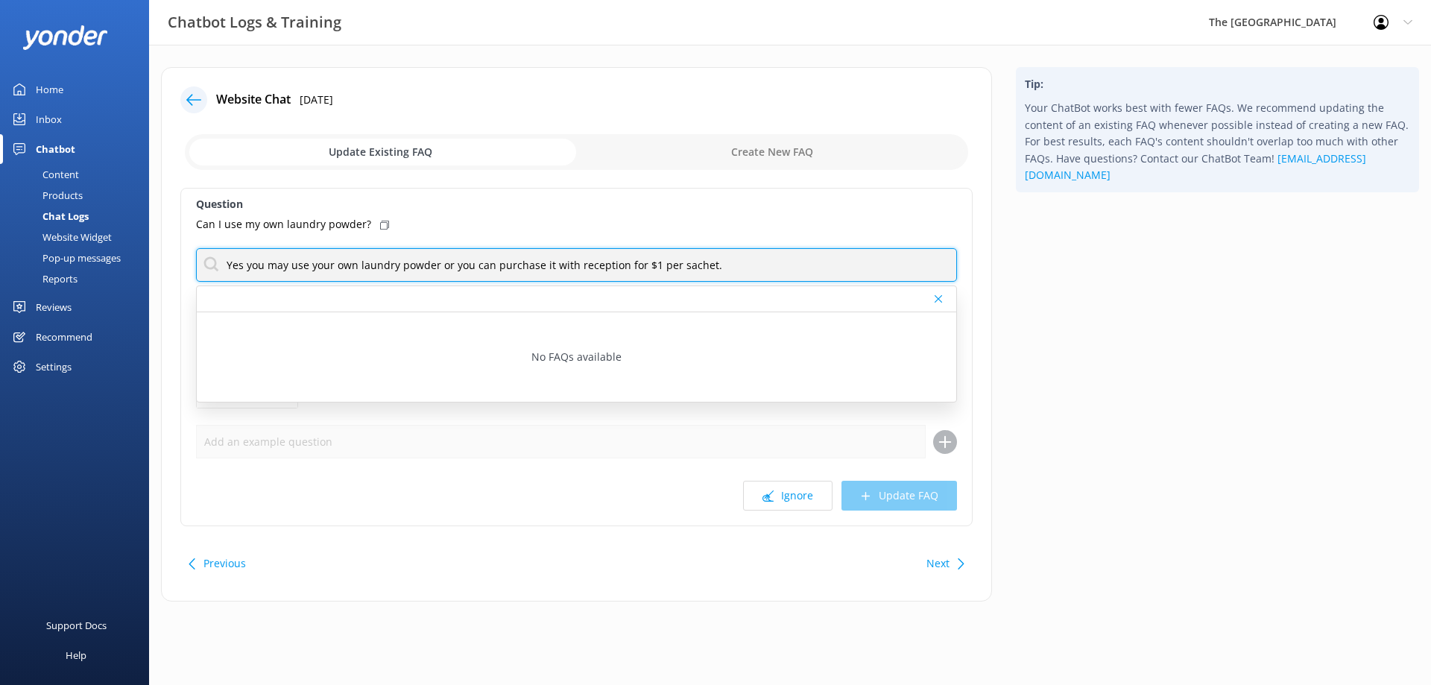
click at [812, 262] on input "Yes you may use your own laundry powder or you can purchase it with reception f…" at bounding box center [576, 265] width 761 height 34
drag, startPoint x: 816, startPoint y: 260, endPoint x: 0, endPoint y: 242, distance: 815.8
click at [0, 242] on div "Chatbot Logs & Training The [GEOGRAPHIC_DATA] Resort Profile Settings Logout Ho…" at bounding box center [715, 346] width 1431 height 602
paste input ", you're welcome to use your own laundry powder, or you can purchase a sachet f…"
type input "Yes, you're welcome to use your own laundry powder, or you can purchase a sache…"
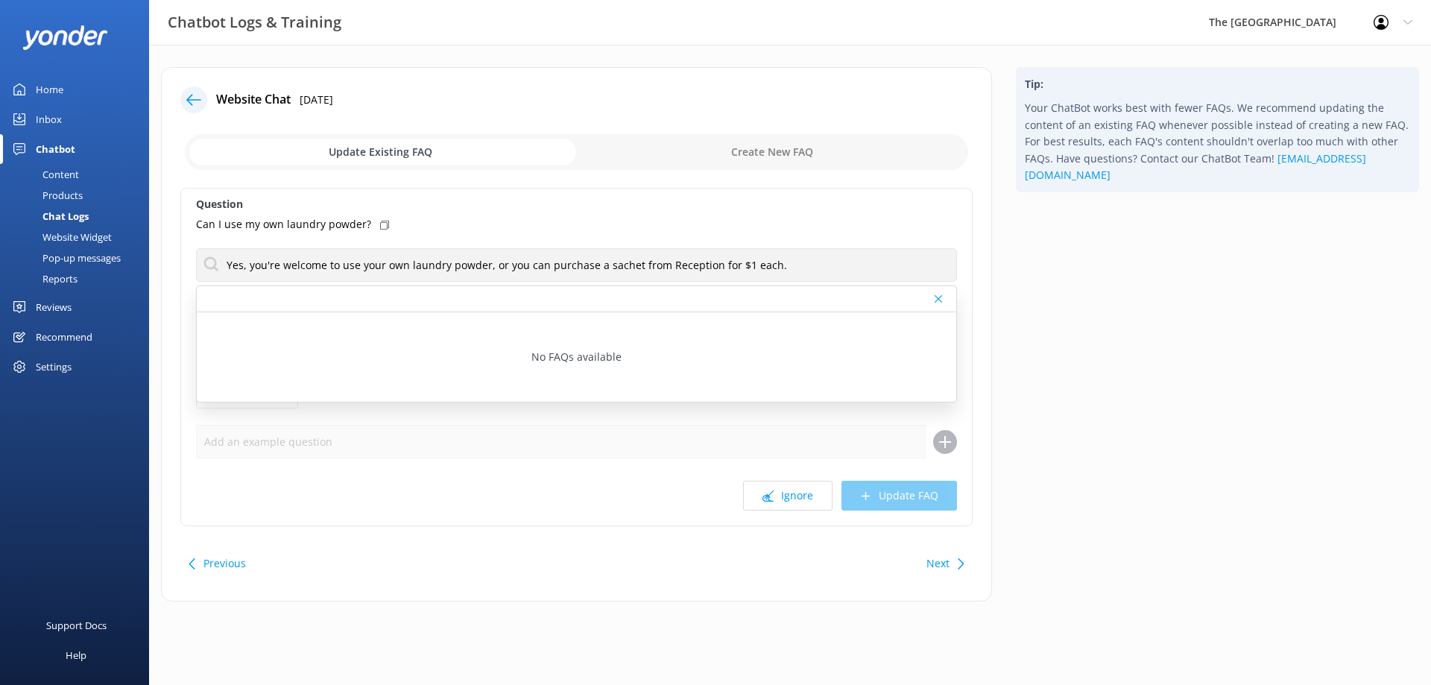
click at [1137, 328] on div "Tip: Your ChatBot works best with fewer FAQs. We recommend updating the content…" at bounding box center [1217, 341] width 427 height 549
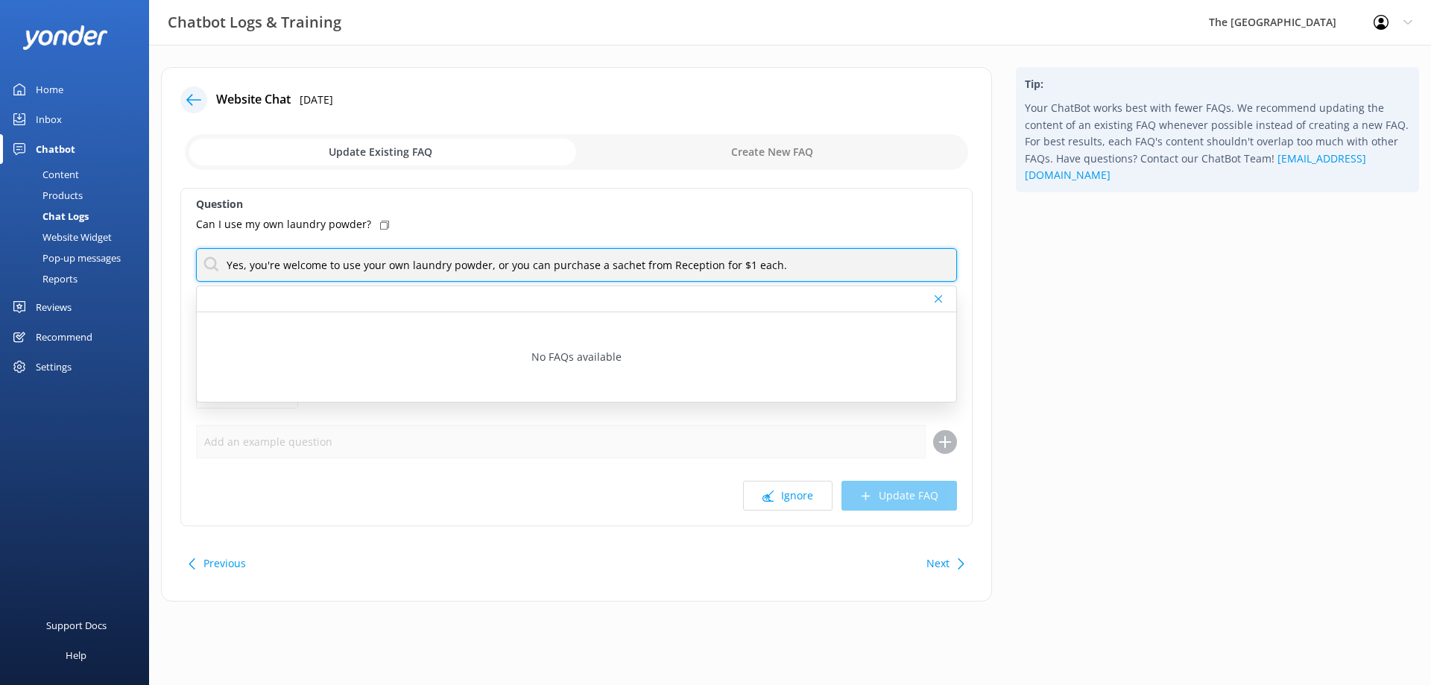
drag, startPoint x: 789, startPoint y: 262, endPoint x: 57, endPoint y: 268, distance: 732.8
click at [57, 268] on div "Chatbot Logs & Training The [GEOGRAPHIC_DATA] Resort Profile Settings Logout Ho…" at bounding box center [715, 346] width 1431 height 602
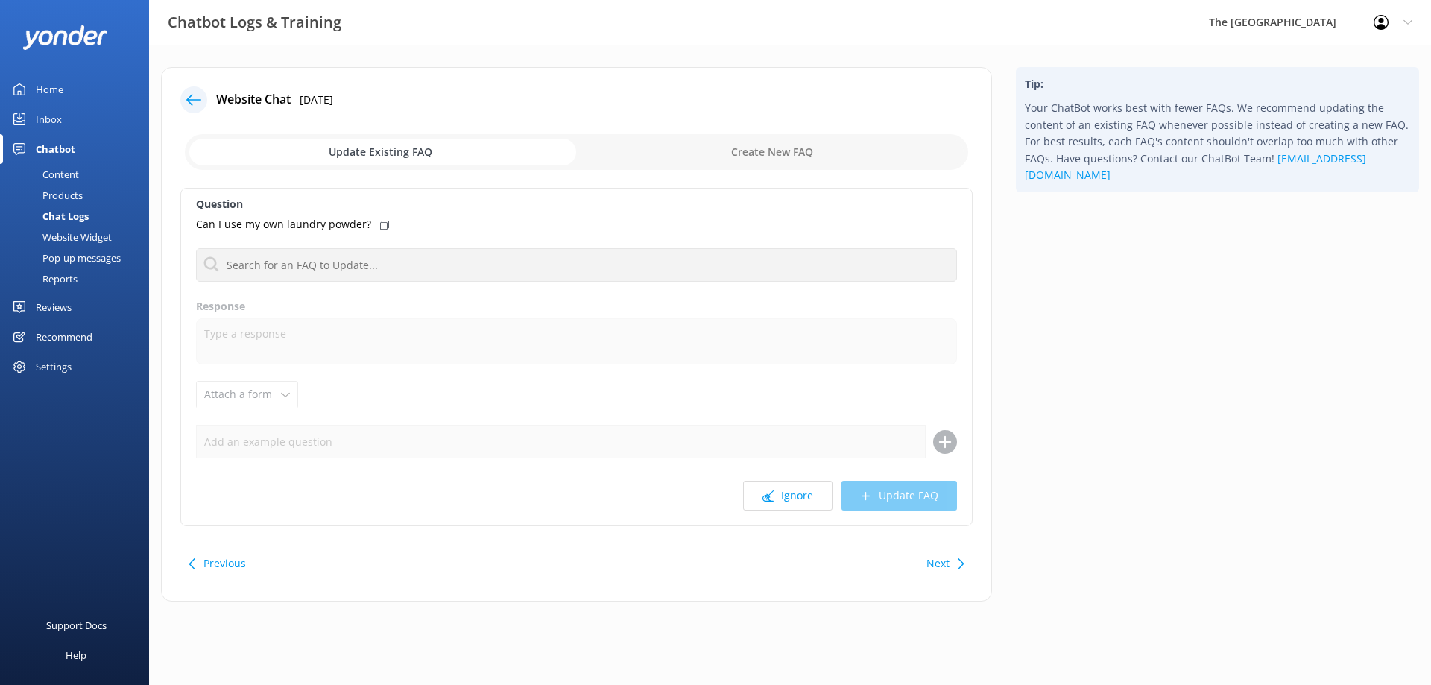
click at [810, 137] on input "checkbox" at bounding box center [577, 152] width 784 height 36
checkbox input "true"
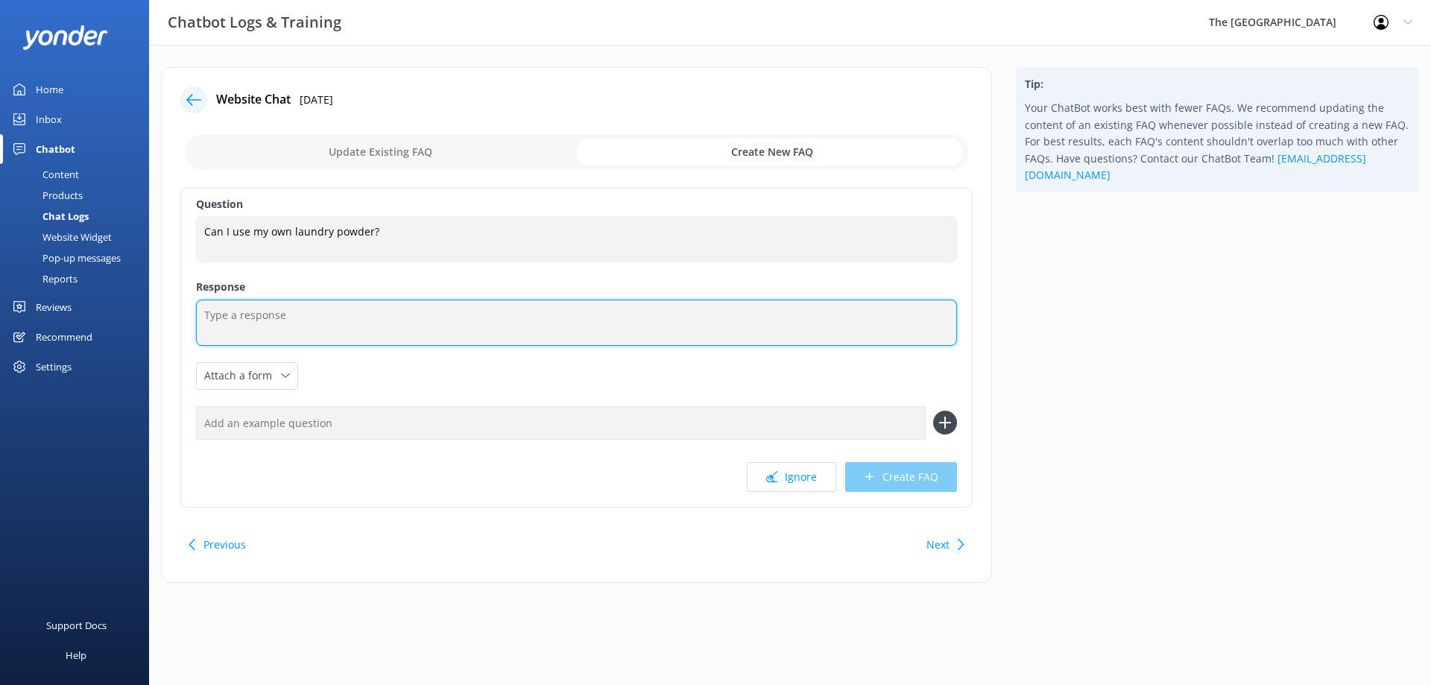
click at [629, 311] on textarea at bounding box center [576, 323] width 761 height 46
paste textarea "Yes, you're welcome to use your own laundry powder, or you can purchase a sache…"
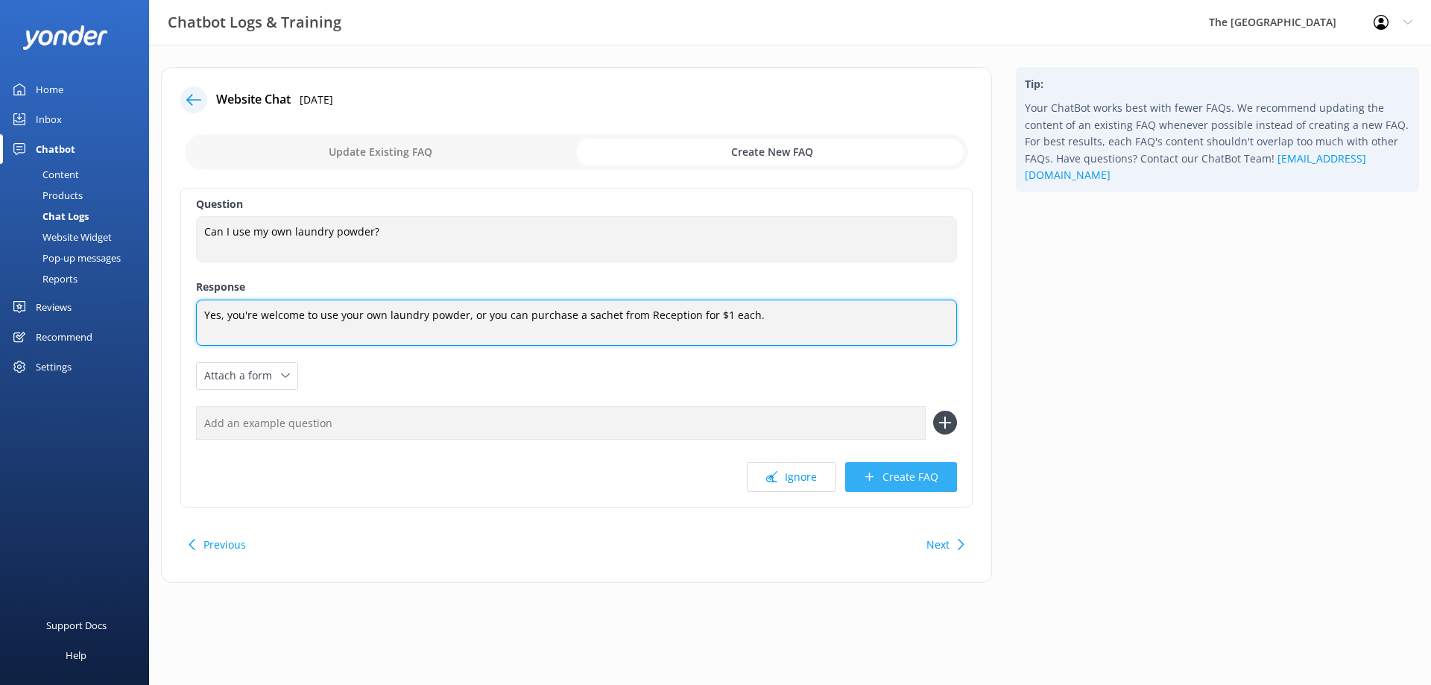
type textarea "Yes, you're welcome to use your own laundry powder, or you can purchase a sache…"
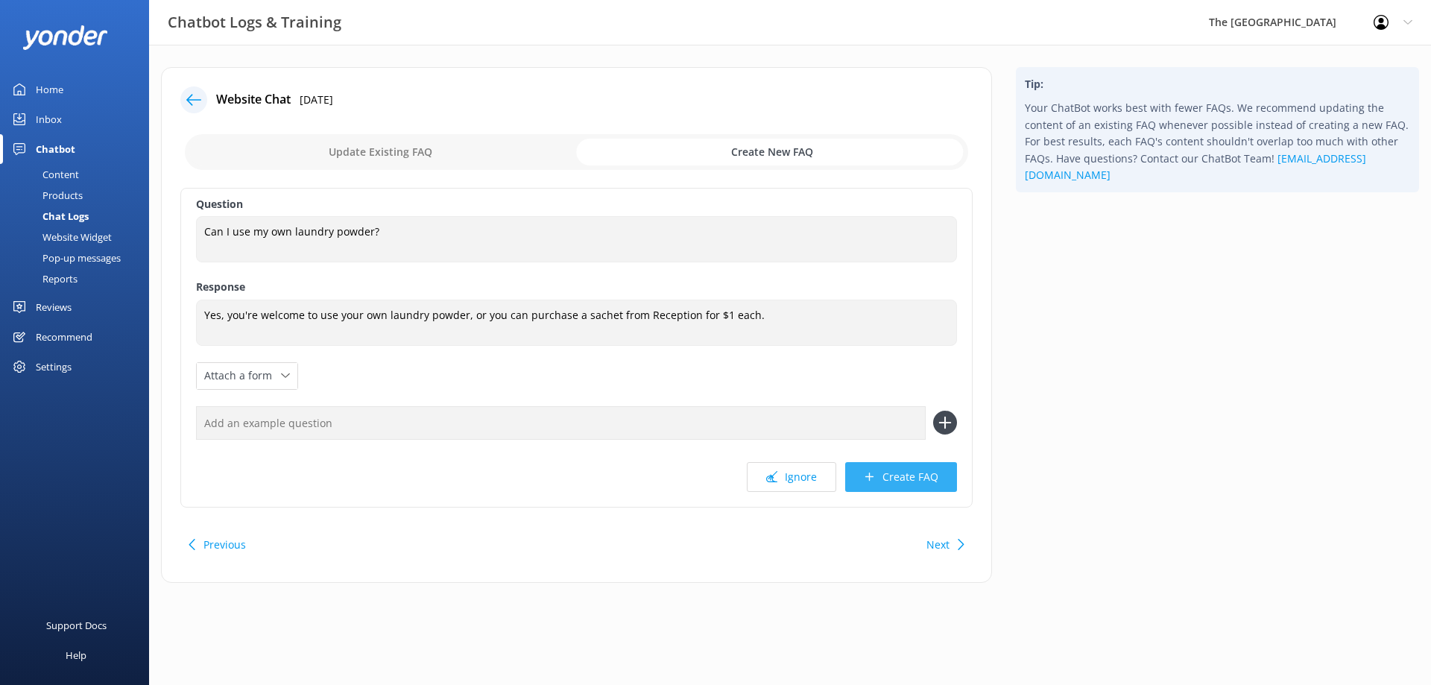
click at [870, 462] on button "Create FAQ" at bounding box center [901, 477] width 112 height 30
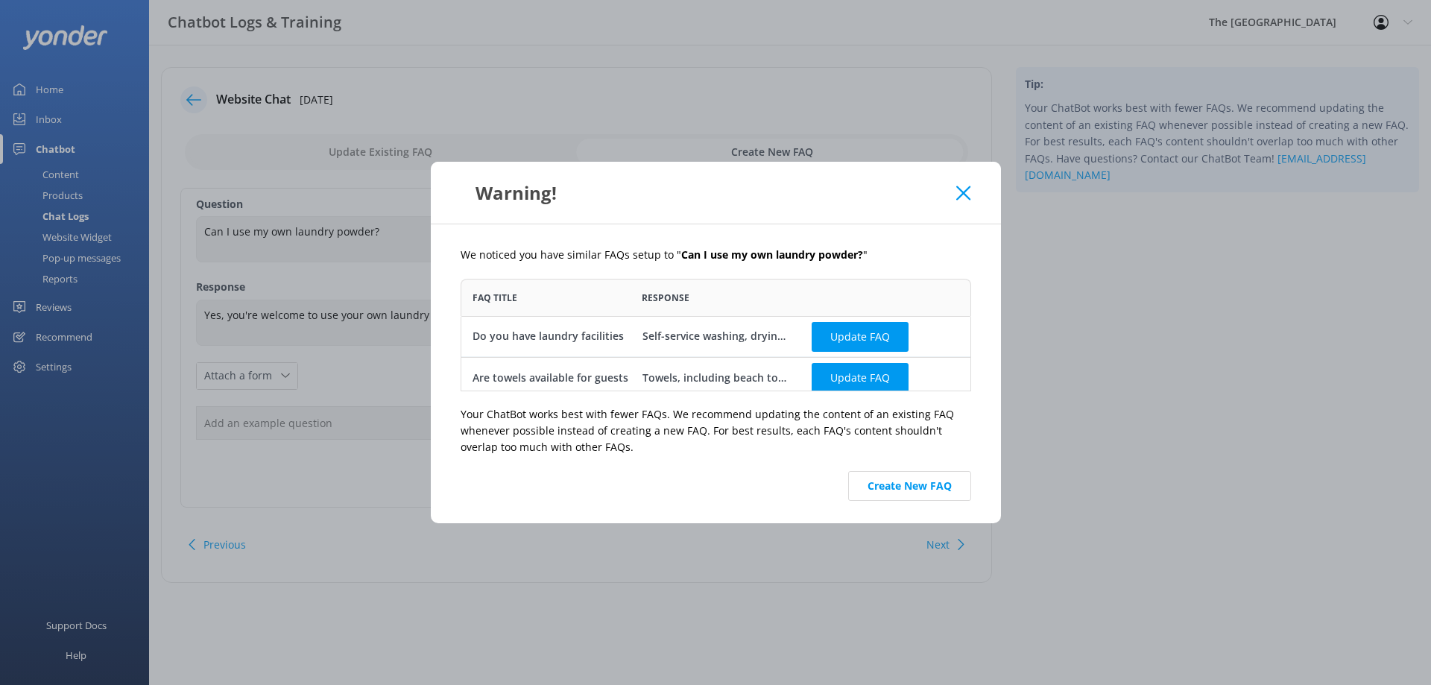
scroll to position [101, 499]
click at [904, 472] on button "Create New FAQ" at bounding box center [909, 486] width 123 height 30
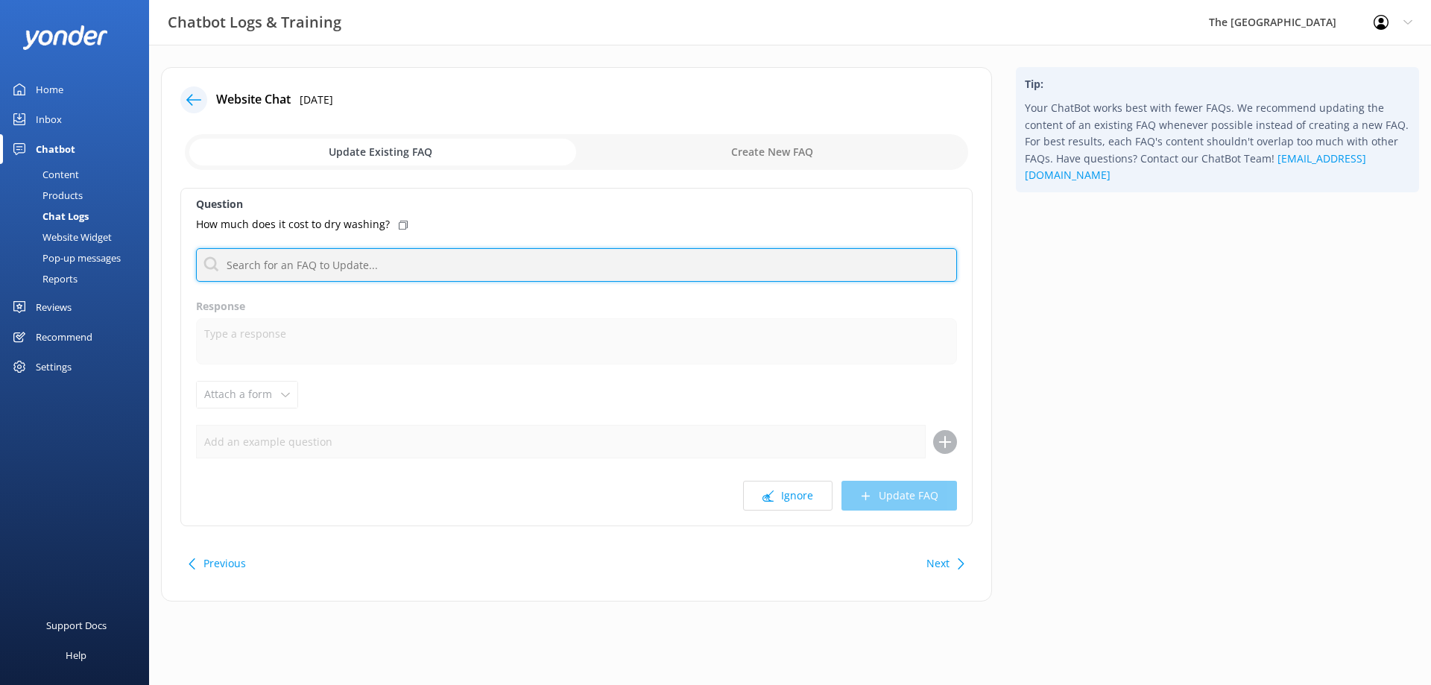
click at [301, 265] on input "text" at bounding box center [576, 265] width 761 height 34
paste input "Yes, you're welcome to use your own laundry powder, or you can purchase a sache…"
type input "Yes, you're welcome to use your own laundry powder, or you can purchase a sache…"
click at [338, 264] on input "text" at bounding box center [576, 265] width 761 height 34
type input "laundry"
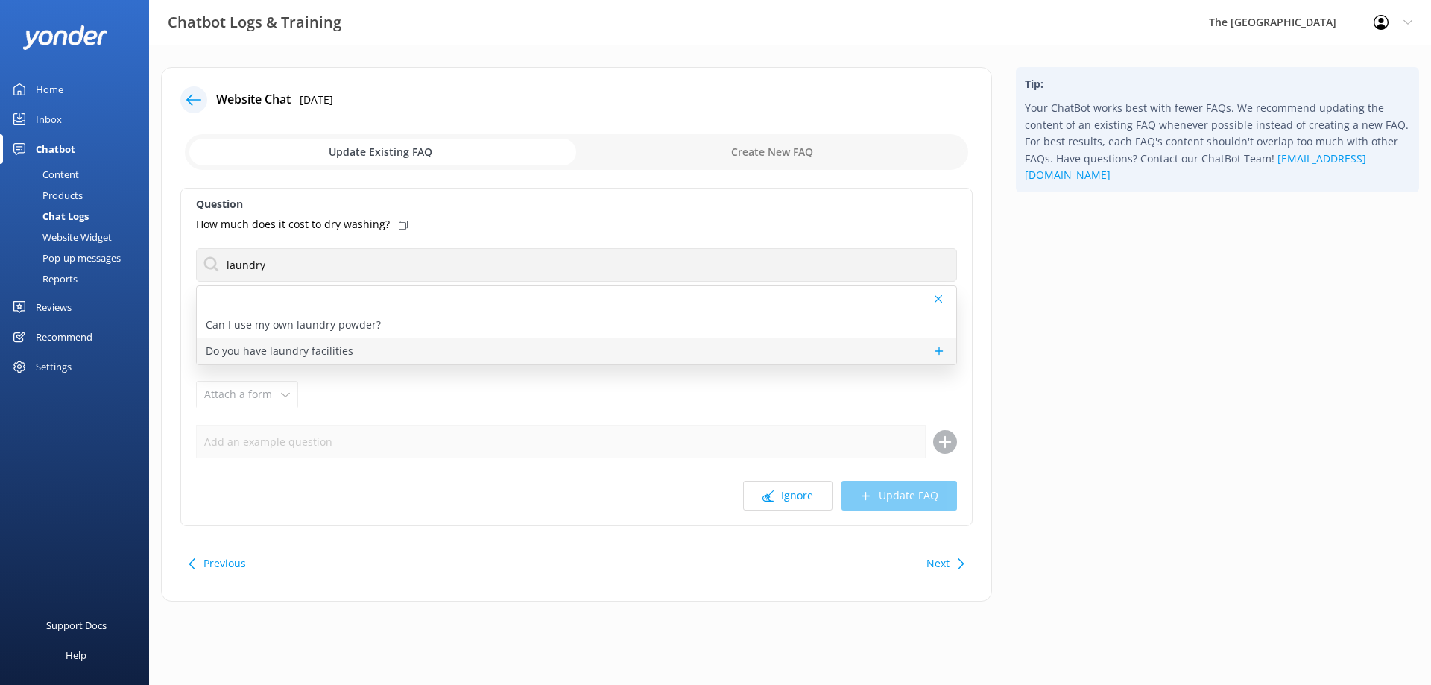
click at [325, 356] on p "Do you have laundry facilities" at bounding box center [280, 351] width 148 height 16
type textarea "Self-service washing, drying, and ironing facilities are available, with token-…"
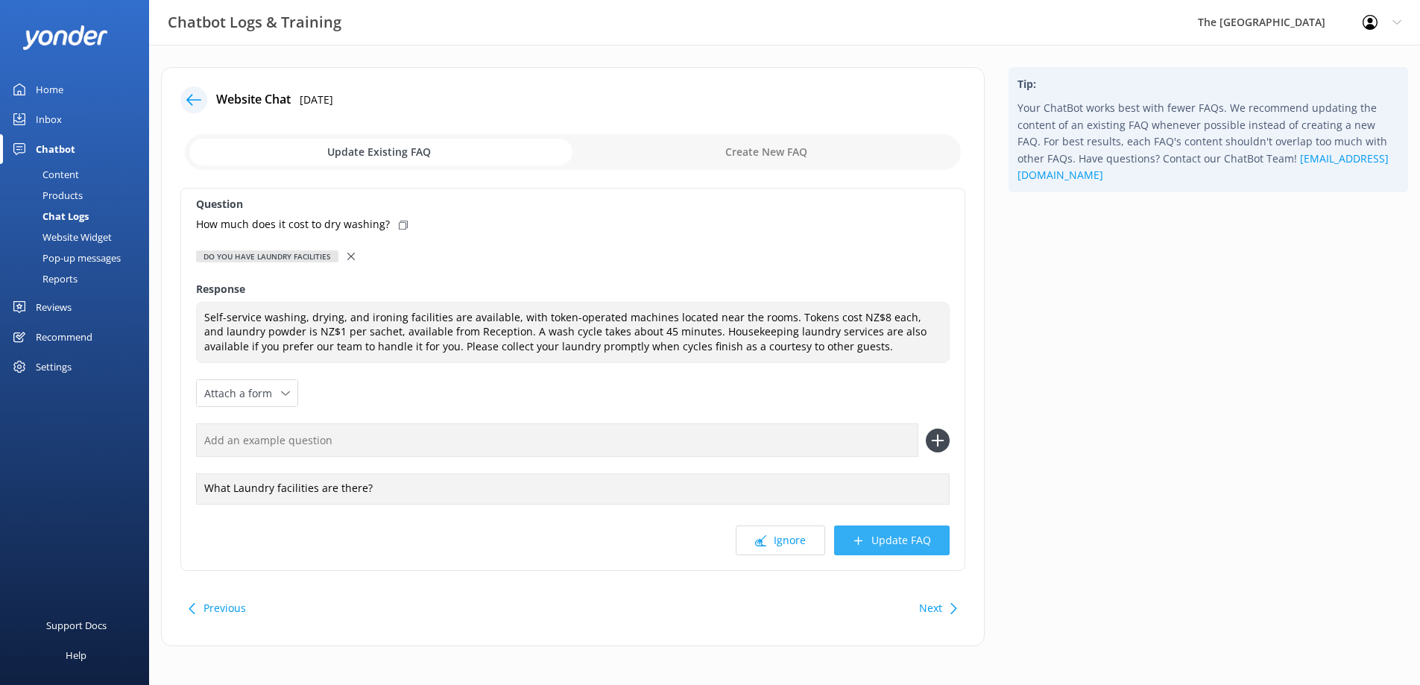
click at [880, 536] on button "Update FAQ" at bounding box center [892, 541] width 116 height 30
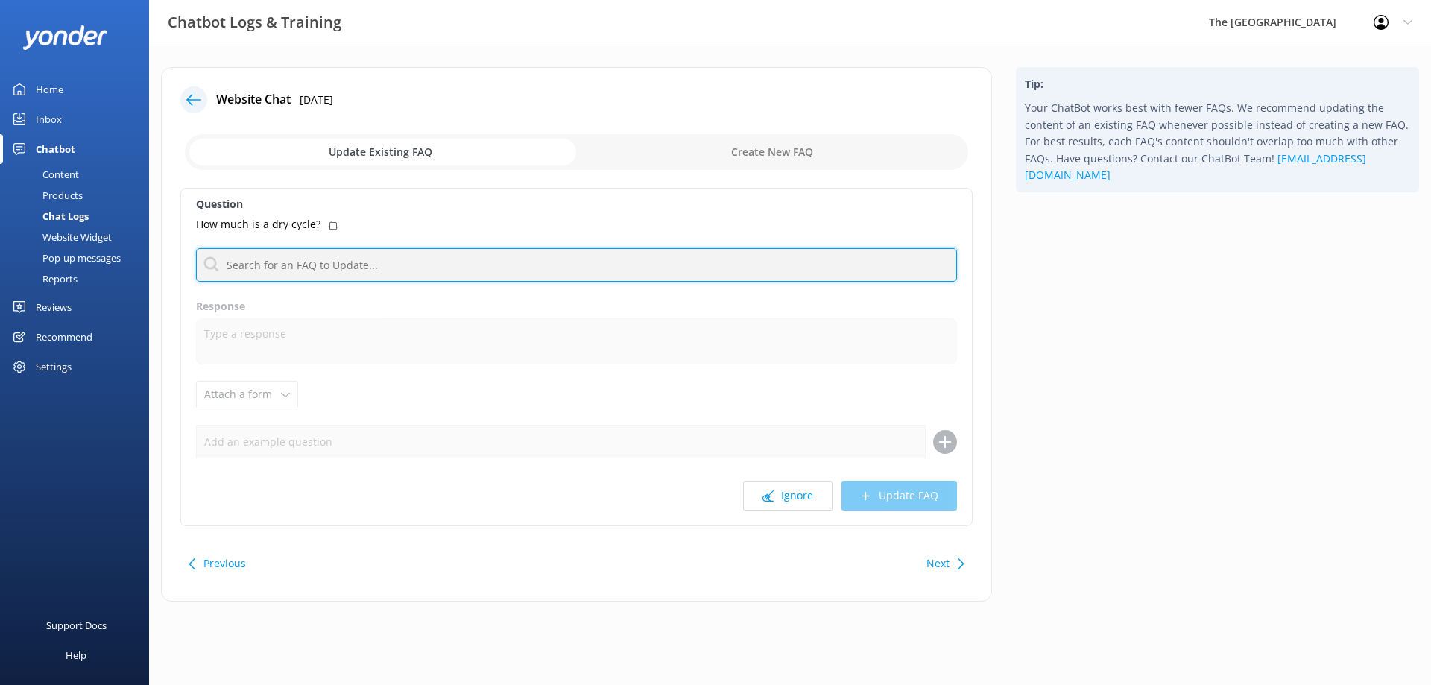
click at [419, 268] on input "text" at bounding box center [576, 265] width 761 height 34
paste input "Yes, you're welcome to use your own laundry powder, or you can purchase a sache…"
type input "Yes, you're welcome to use your own laundry powder, or you can purchase a sache…"
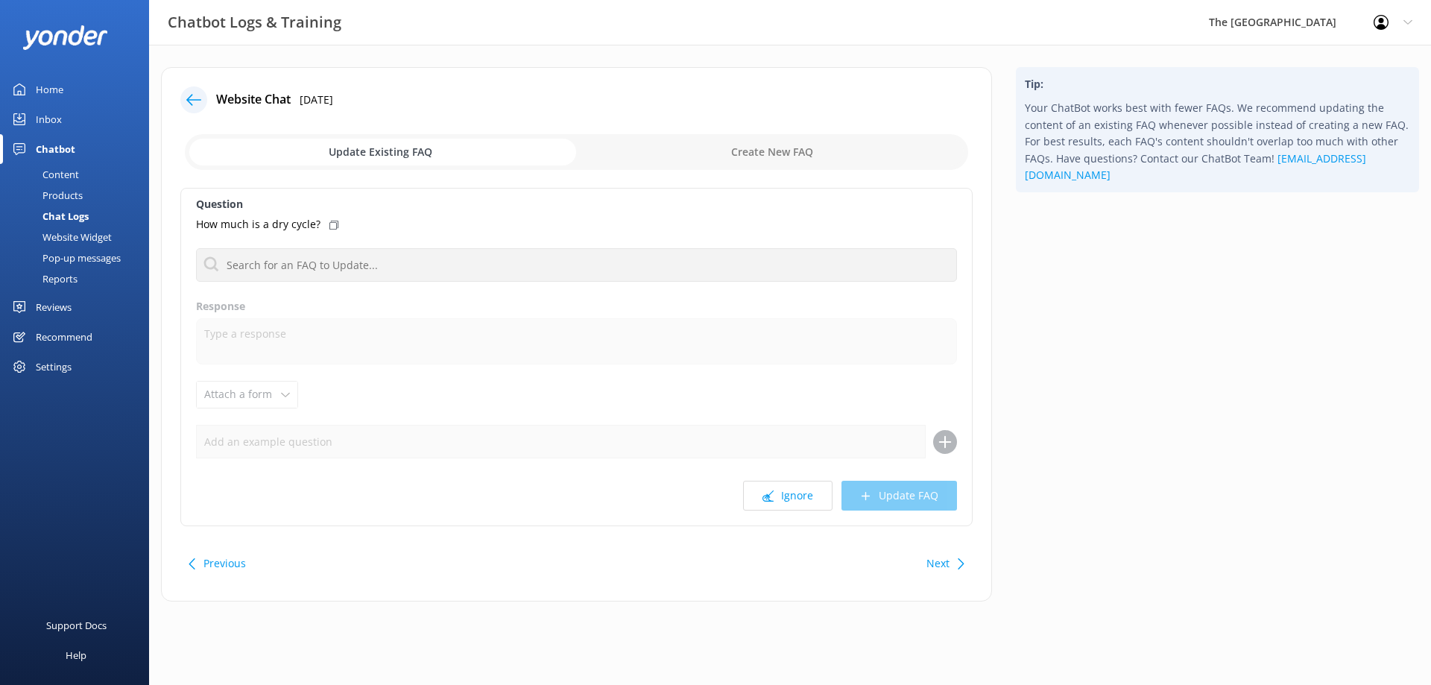
click at [330, 222] on use at bounding box center [334, 225] width 9 height 9
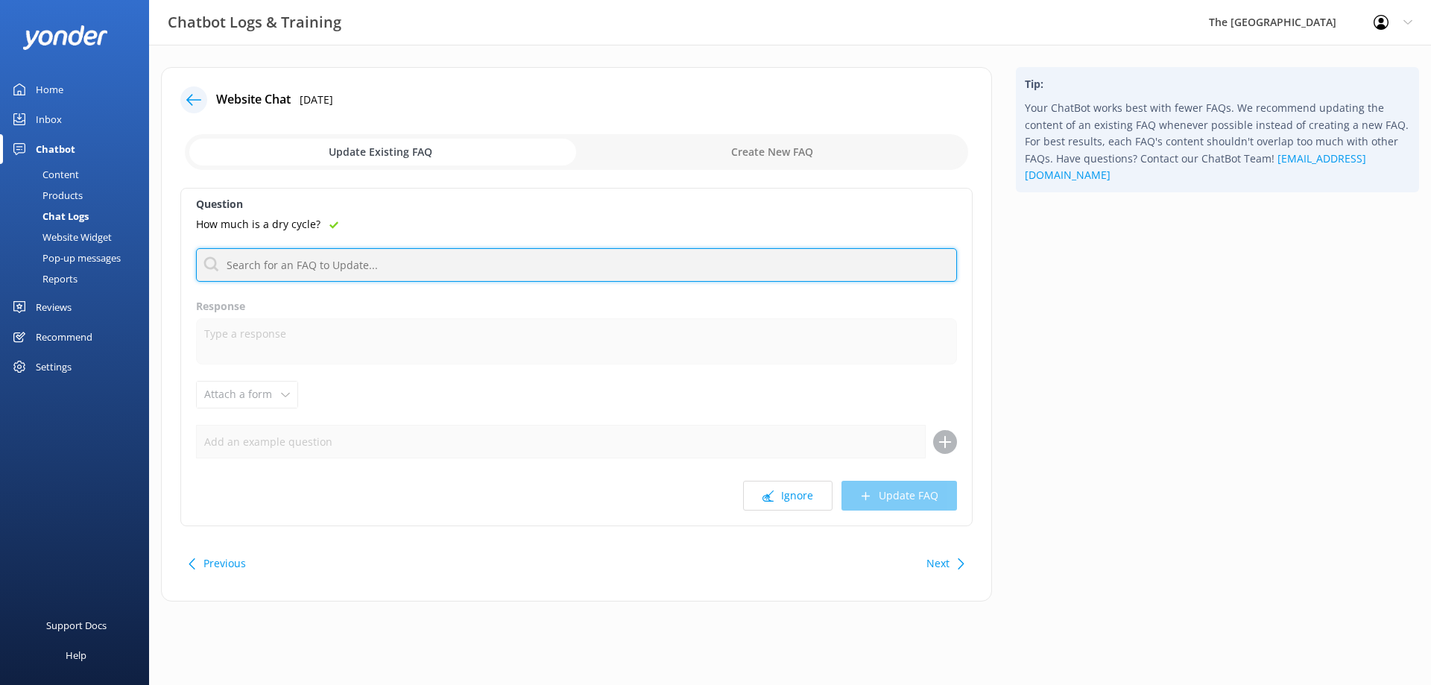
click at [330, 266] on input "text" at bounding box center [576, 265] width 761 height 34
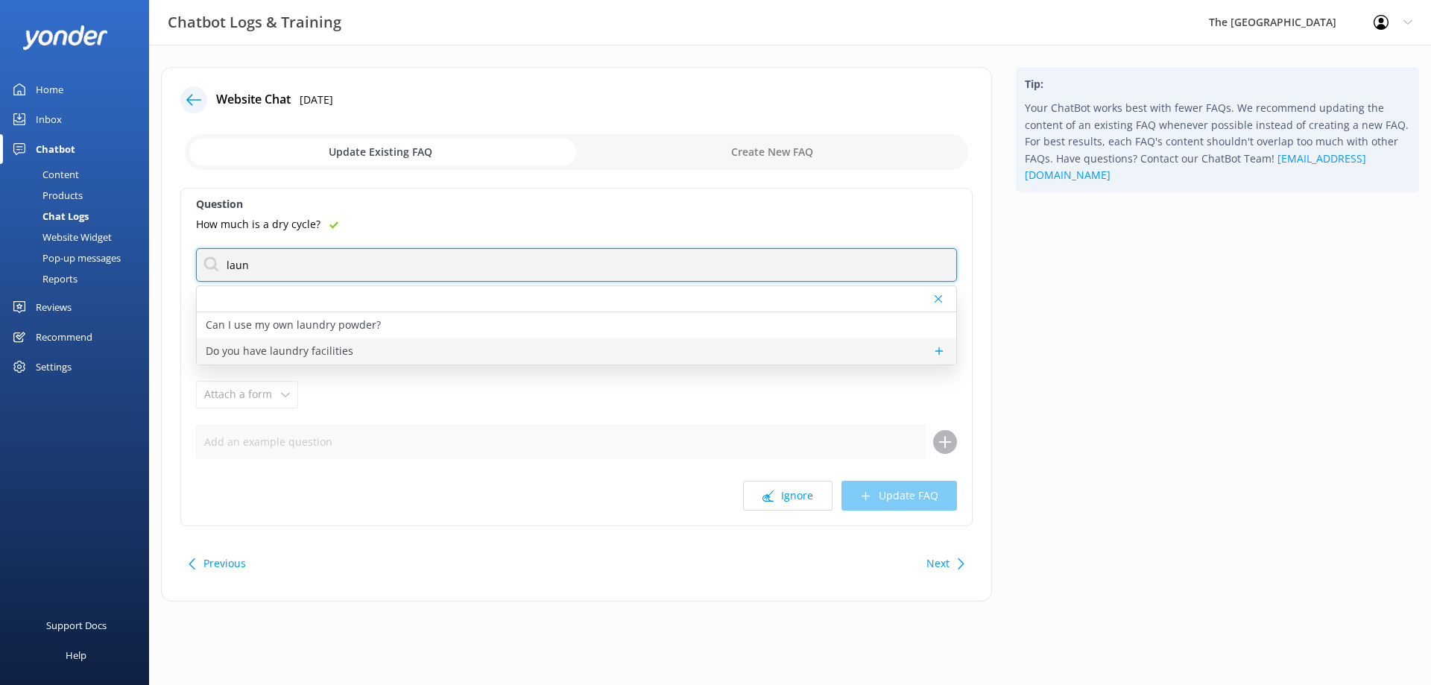
type input "laun"
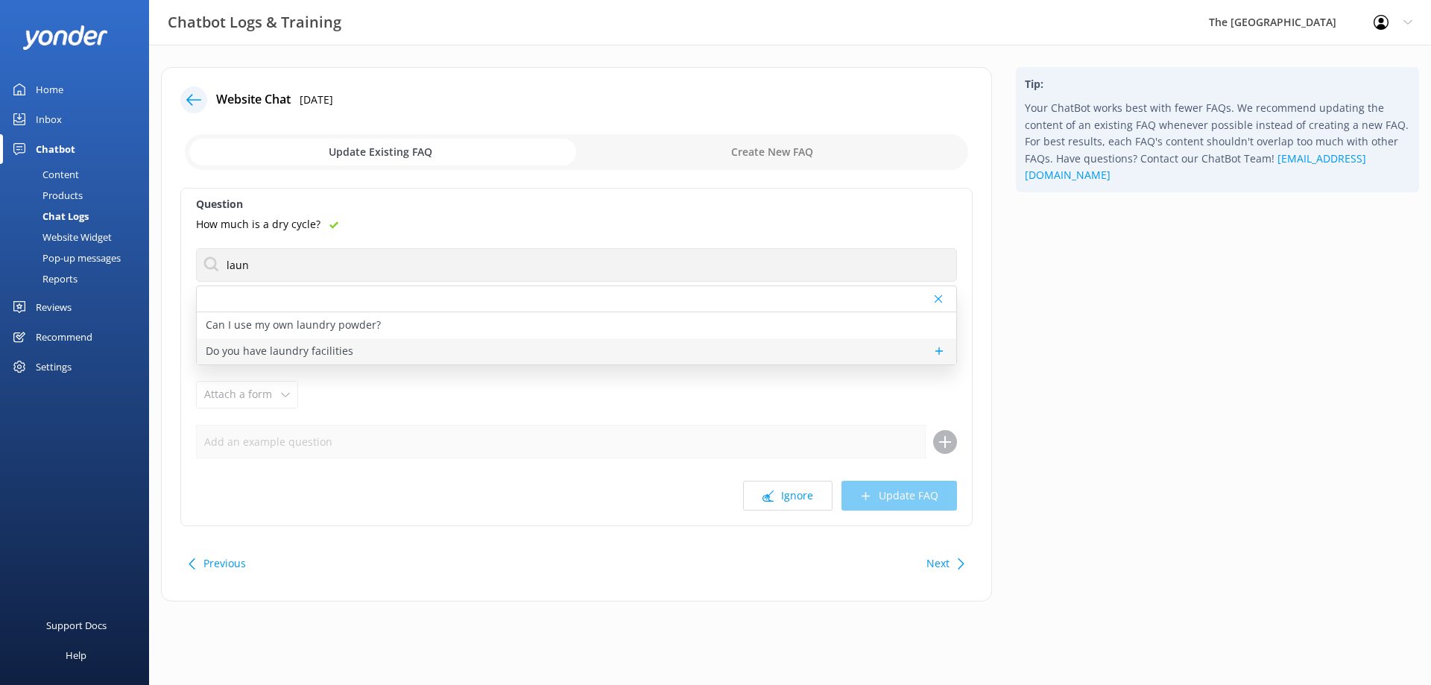
click at [310, 353] on p "Do you have laundry facilities" at bounding box center [280, 351] width 148 height 16
type textarea "Self-service washing, drying, and ironing facilities are available, with token-…"
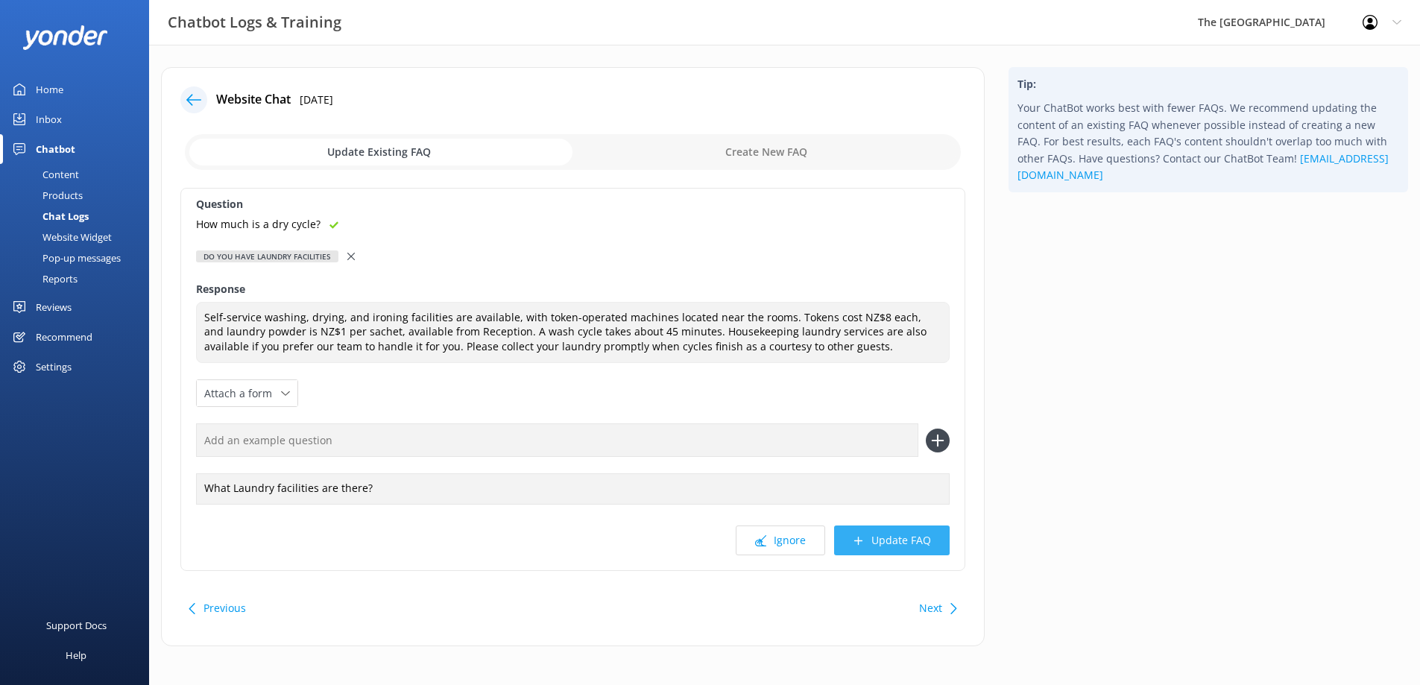
click at [913, 538] on button "Update FAQ" at bounding box center [892, 541] width 116 height 30
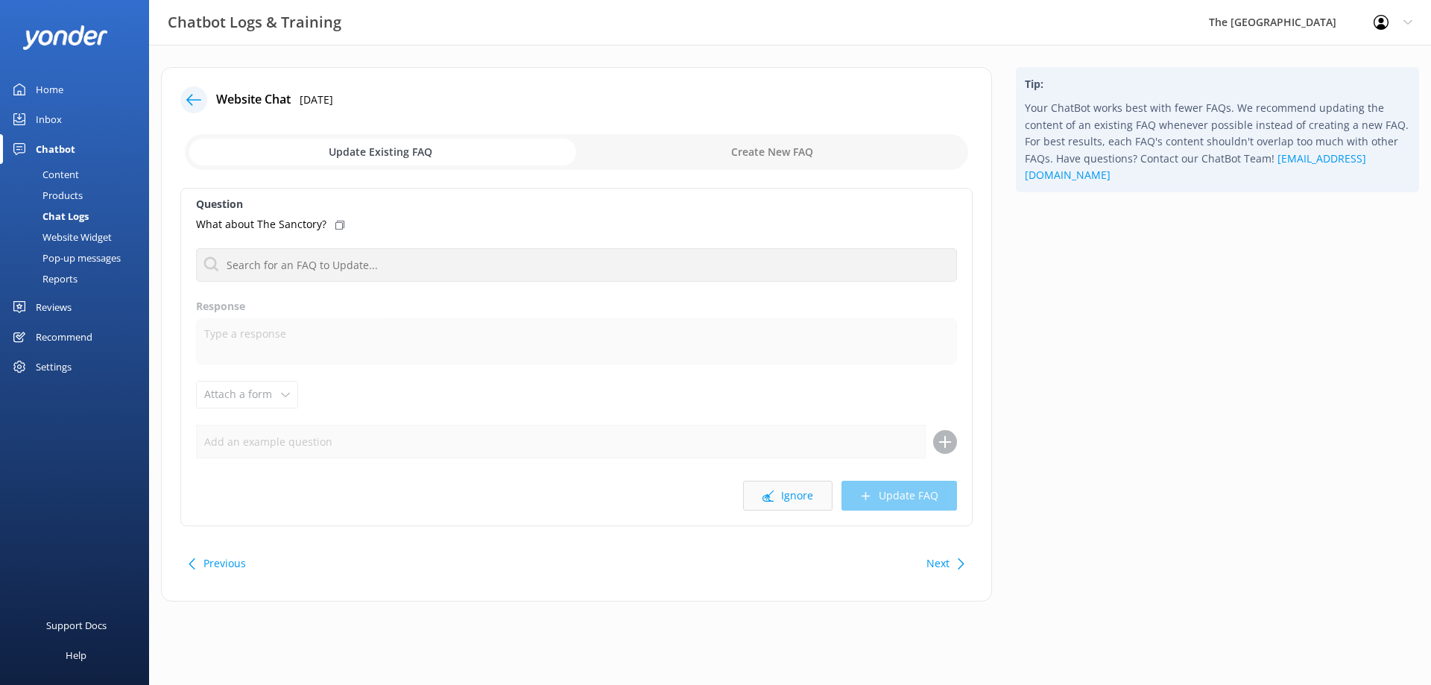
click at [752, 496] on button "Ignore" at bounding box center [787, 496] width 89 height 30
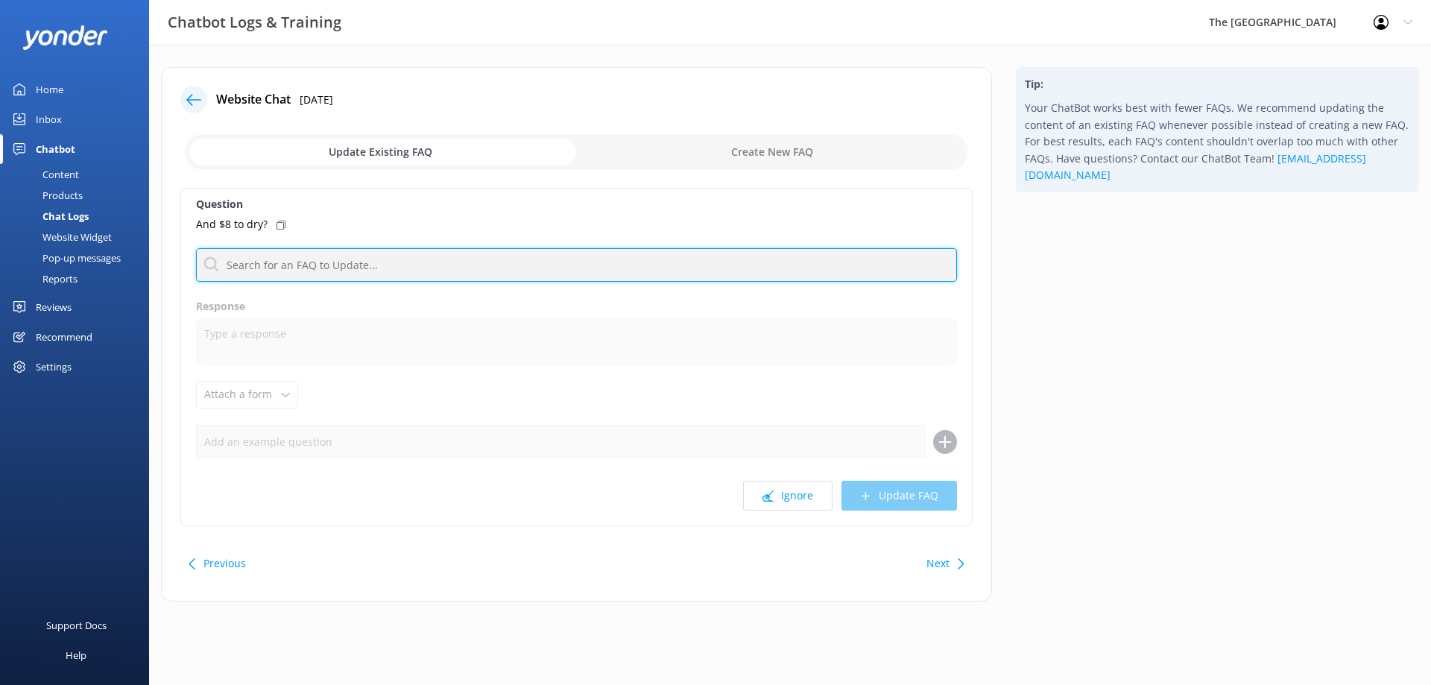
click at [253, 256] on input "text" at bounding box center [576, 265] width 761 height 34
type input "laundry"
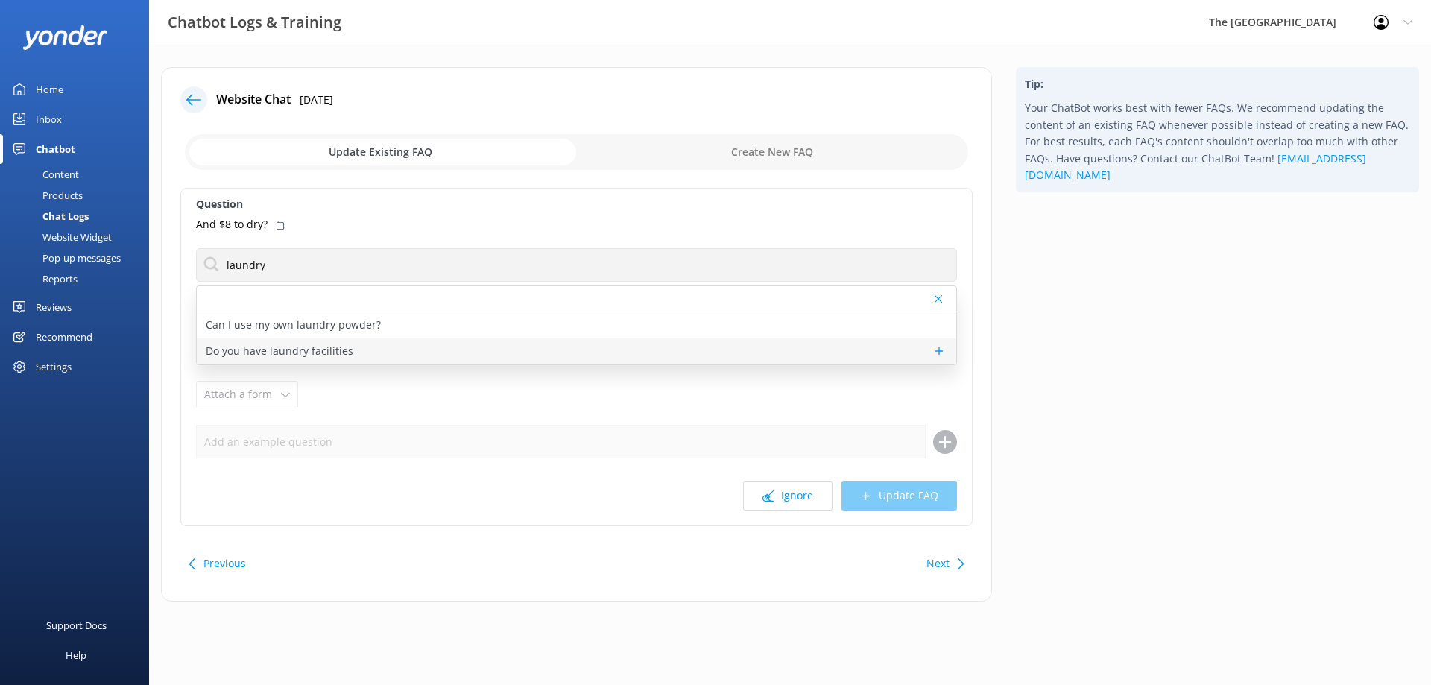
click at [300, 344] on p "Do you have laundry facilities" at bounding box center [280, 351] width 148 height 16
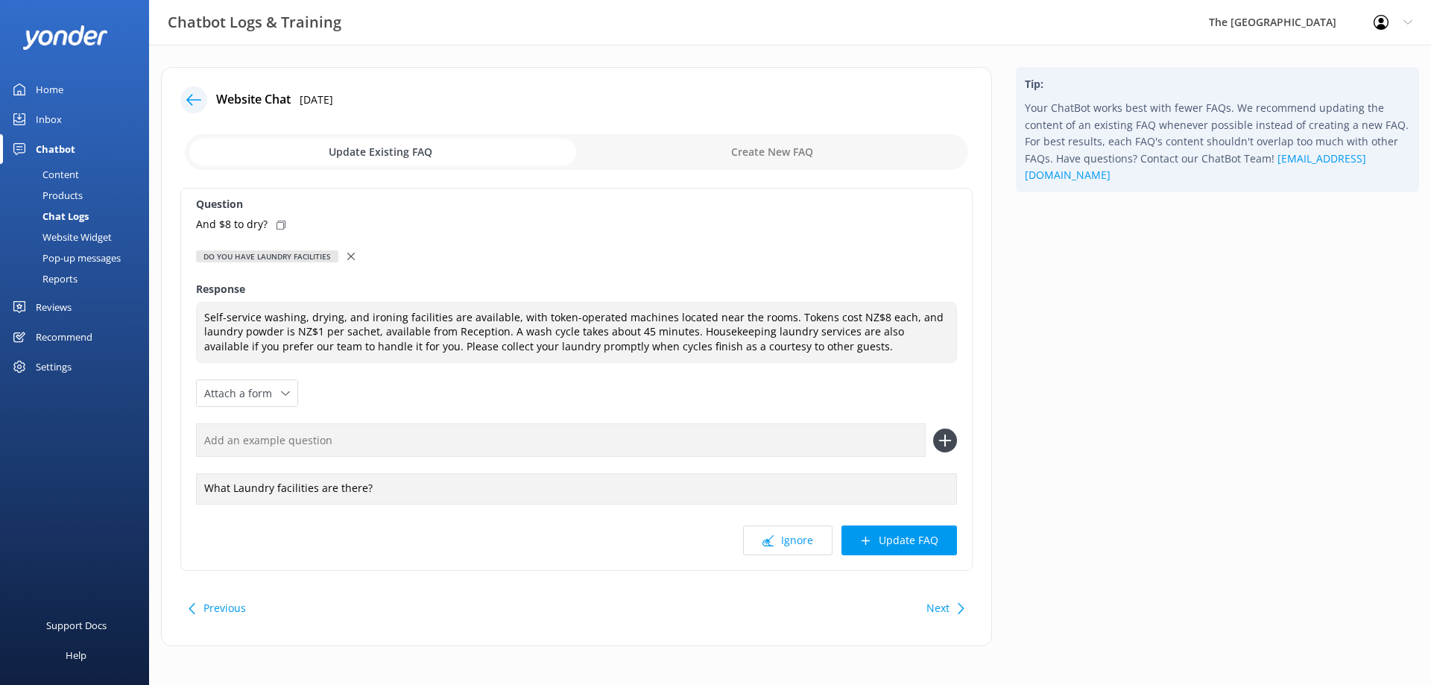
type textarea "Self-service washing, drying, and ironing facilities are available, with token-…"
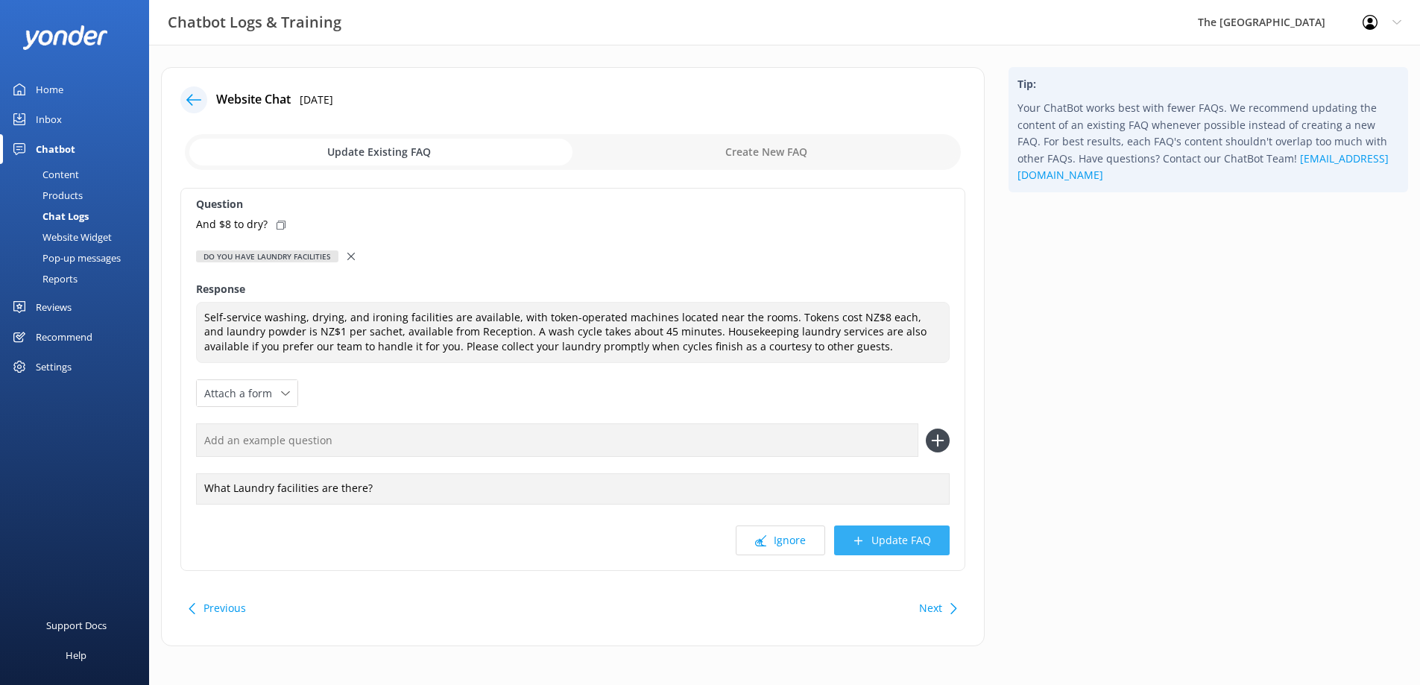
click at [886, 538] on button "Update FAQ" at bounding box center [892, 541] width 116 height 30
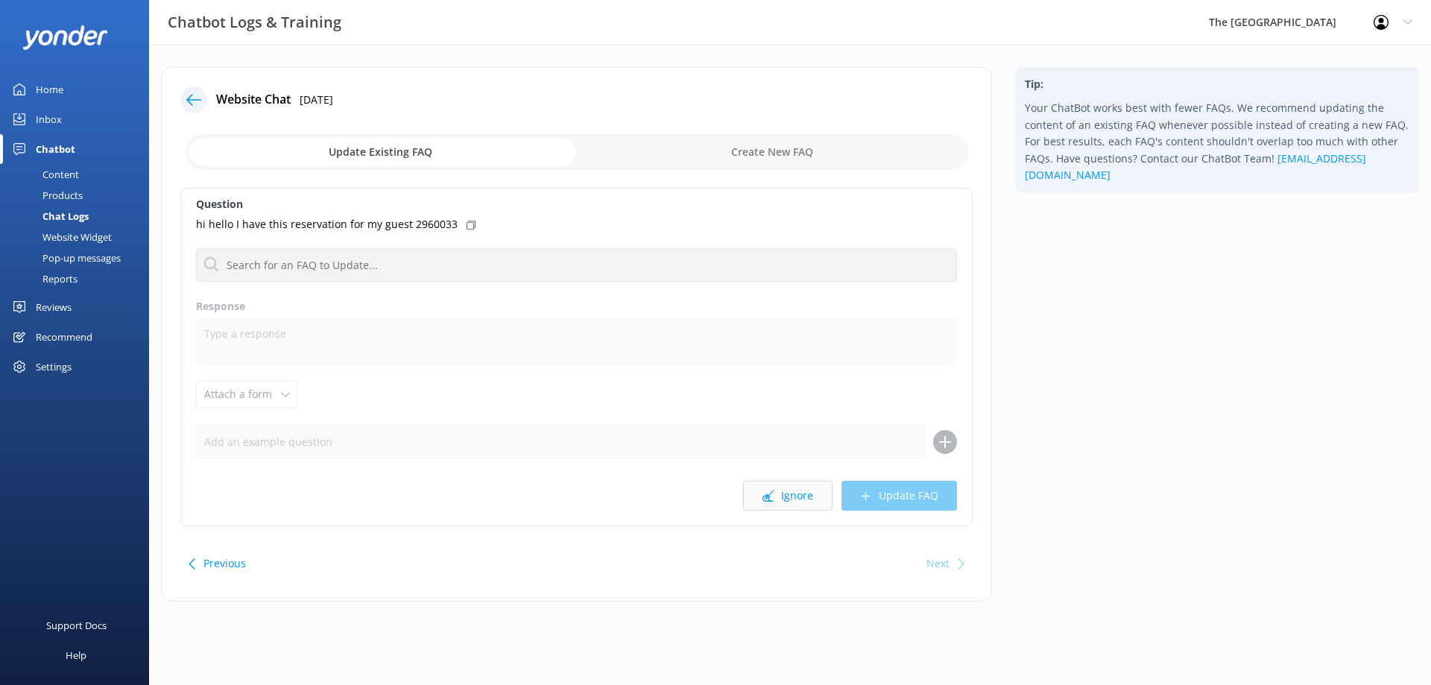
click at [811, 497] on button "Ignore" at bounding box center [787, 496] width 89 height 30
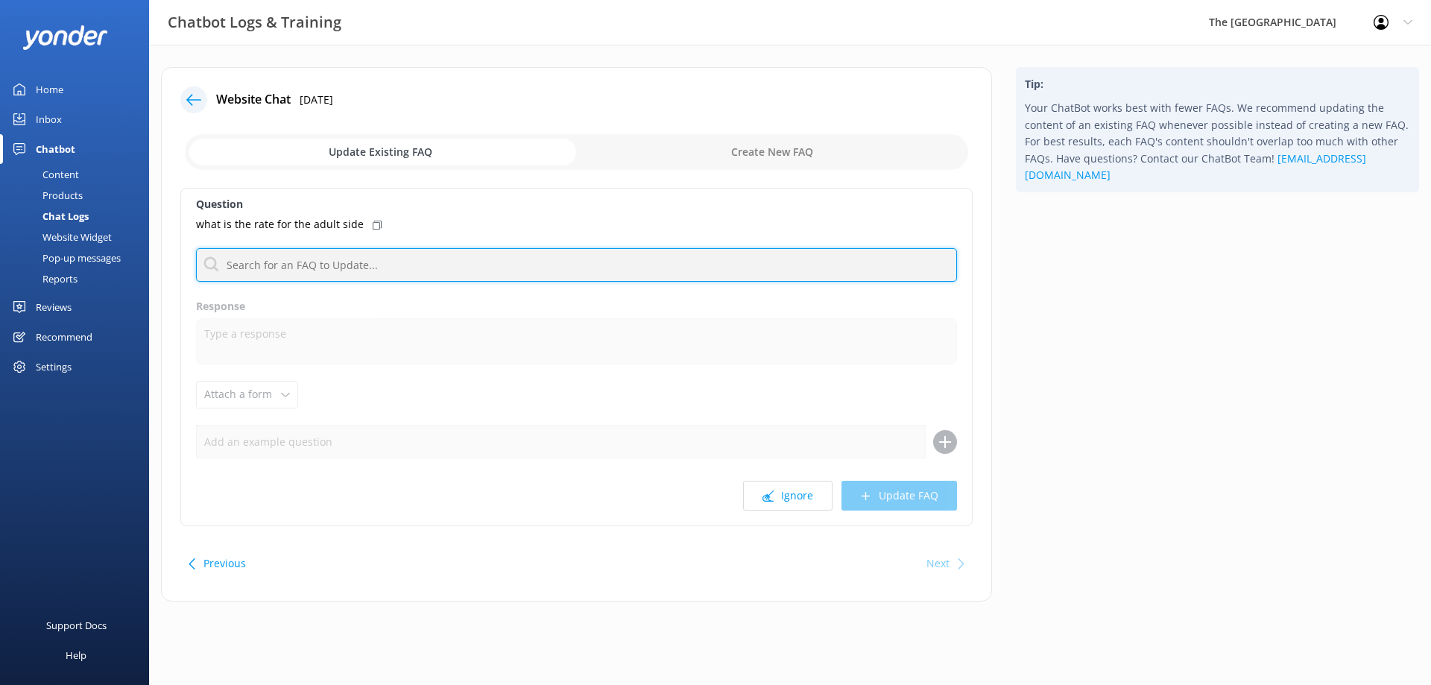
click at [362, 270] on input "text" at bounding box center [576, 265] width 761 height 34
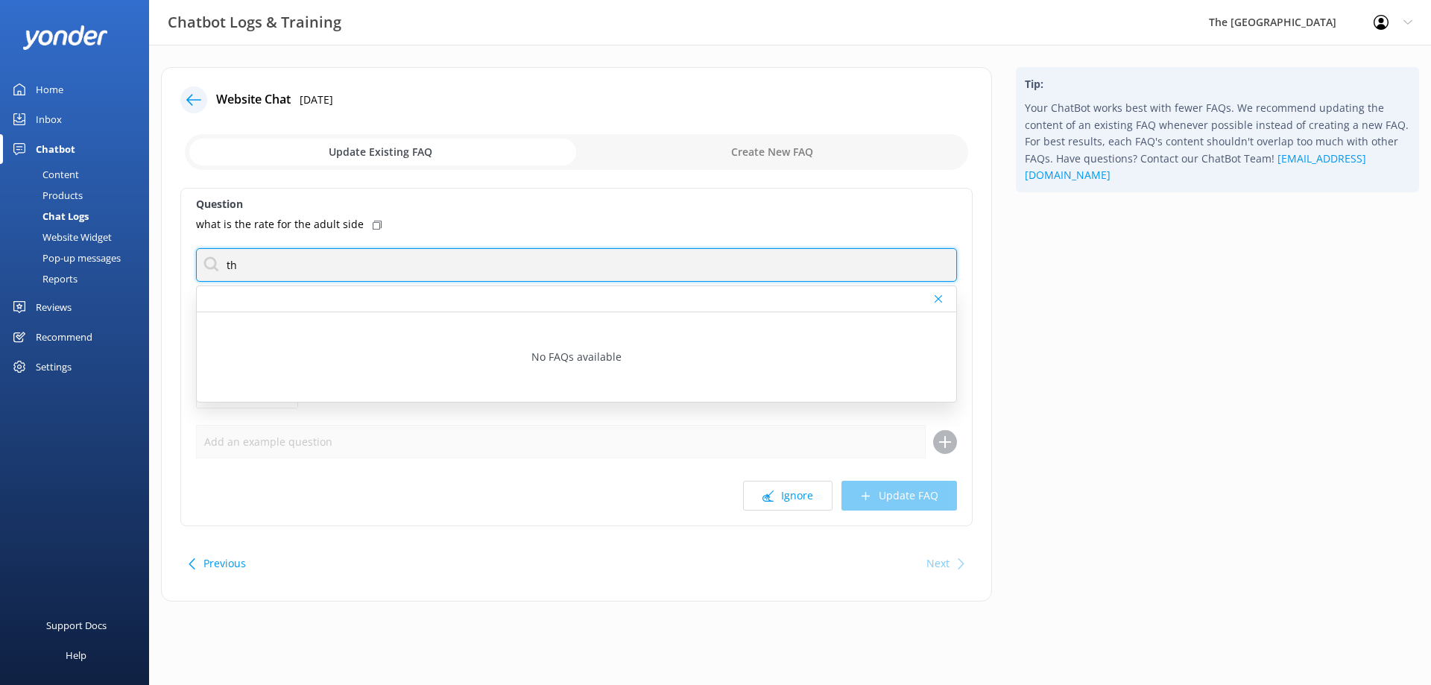
type input "t"
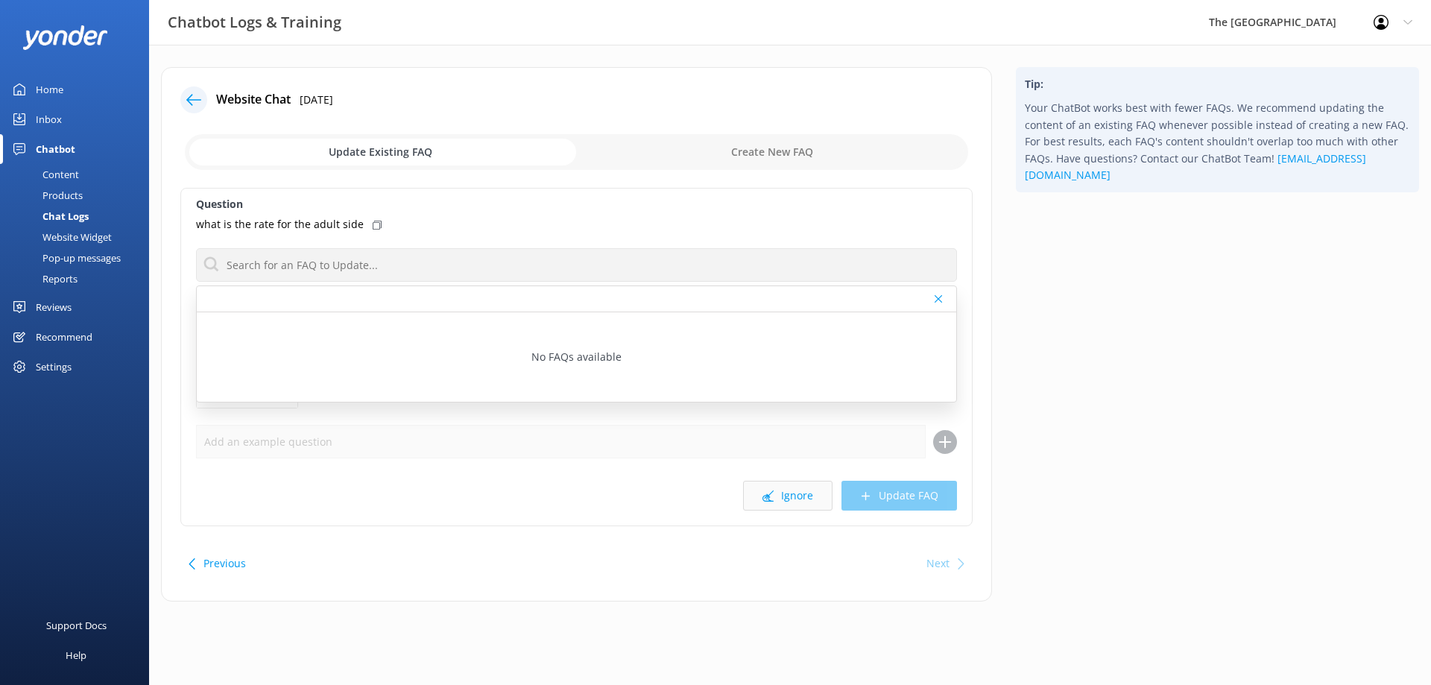
click at [789, 496] on button "Ignore" at bounding box center [787, 496] width 89 height 30
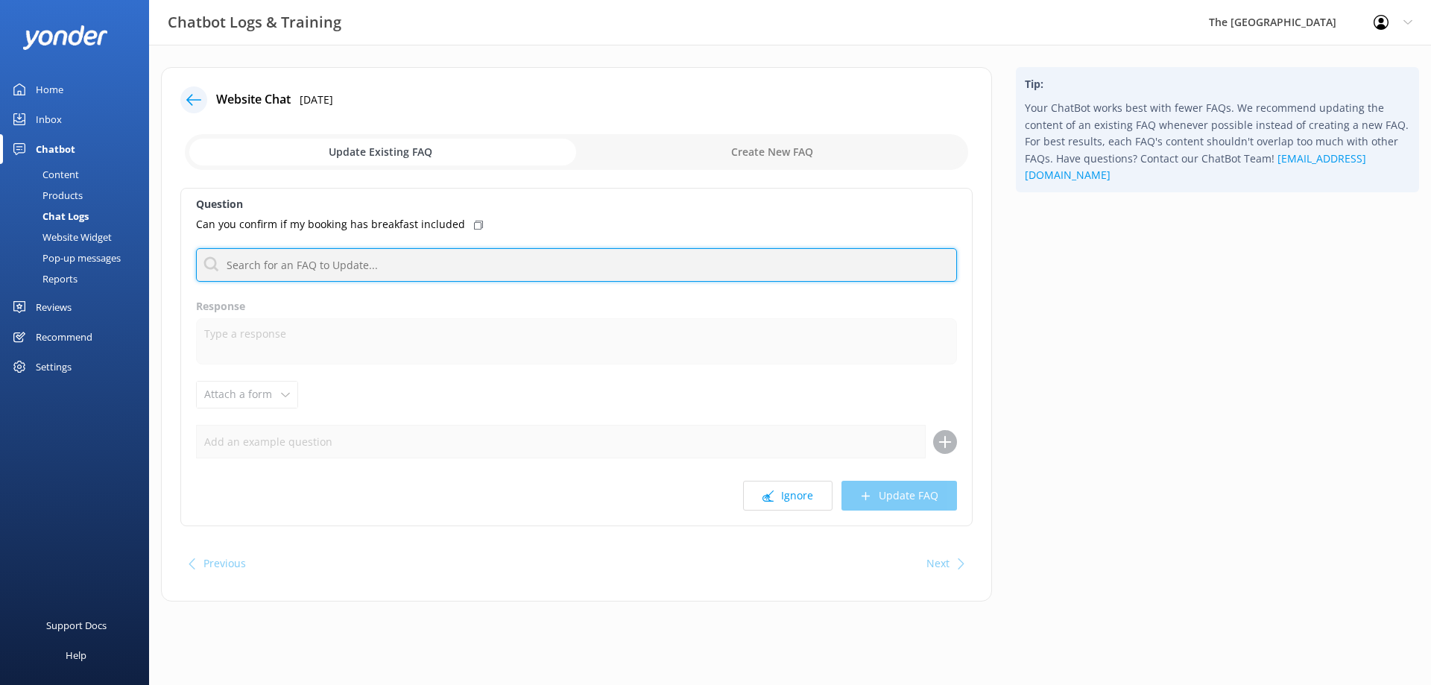
click at [265, 261] on input "text" at bounding box center [576, 265] width 761 height 34
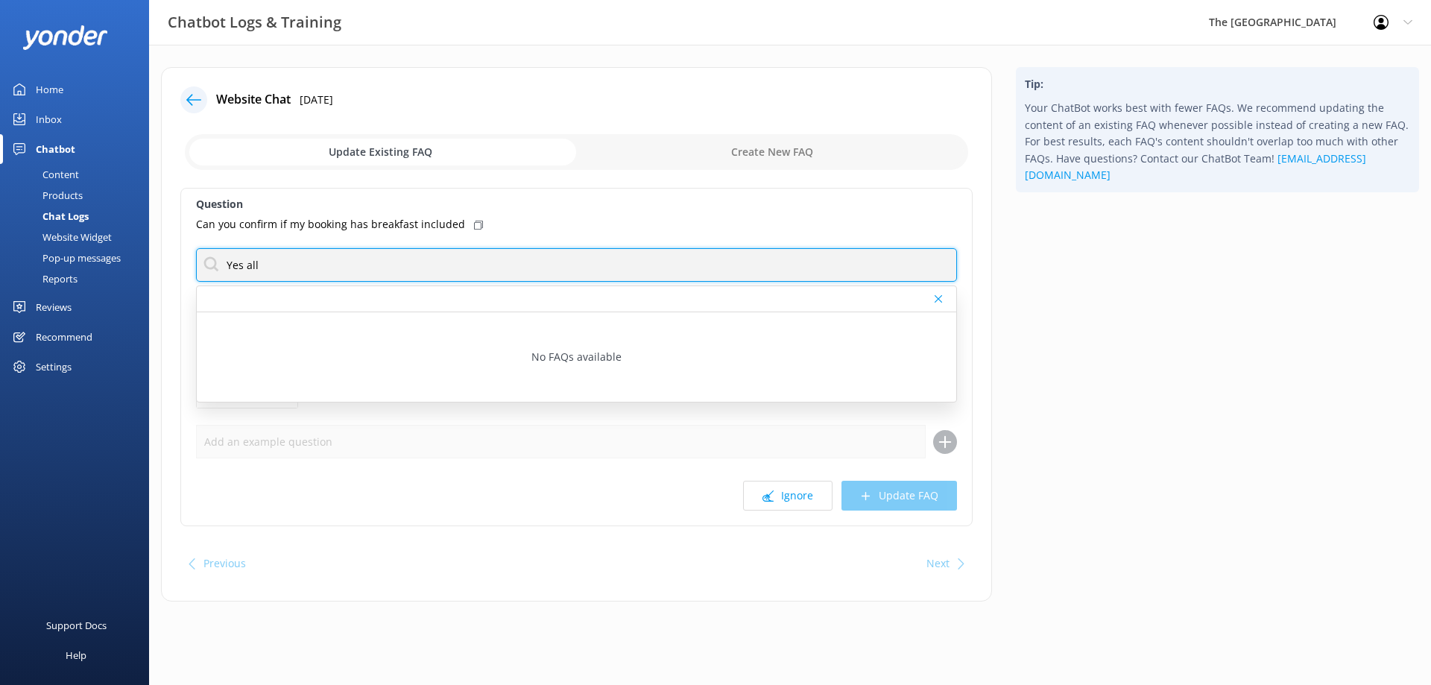
type input "Yes all our rates include daily cooked full breakfast."
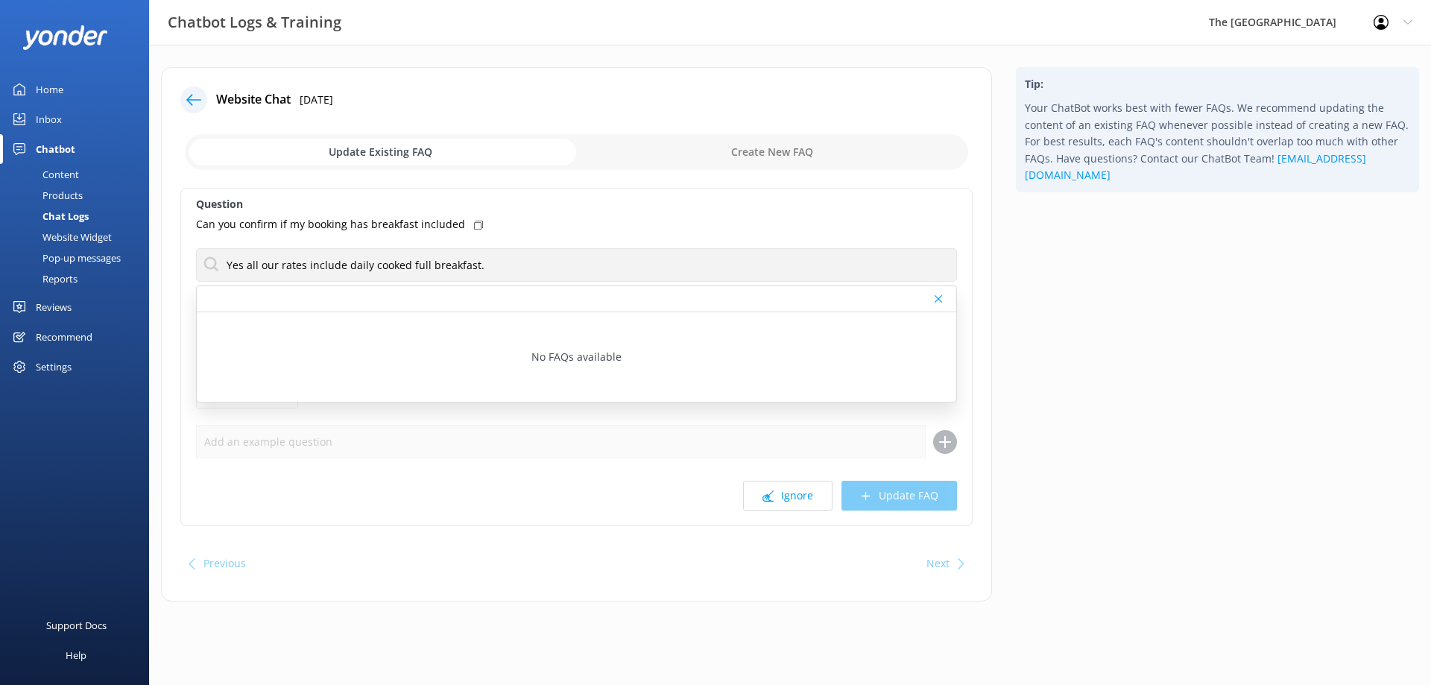
click at [1271, 389] on div "Tip: Your ChatBot works best with fewer FAQs. We recommend updating the content…" at bounding box center [1217, 341] width 427 height 549
click at [1144, 374] on div "Tip: Your ChatBot works best with fewer FAQs. We recommend updating the content…" at bounding box center [1217, 341] width 427 height 549
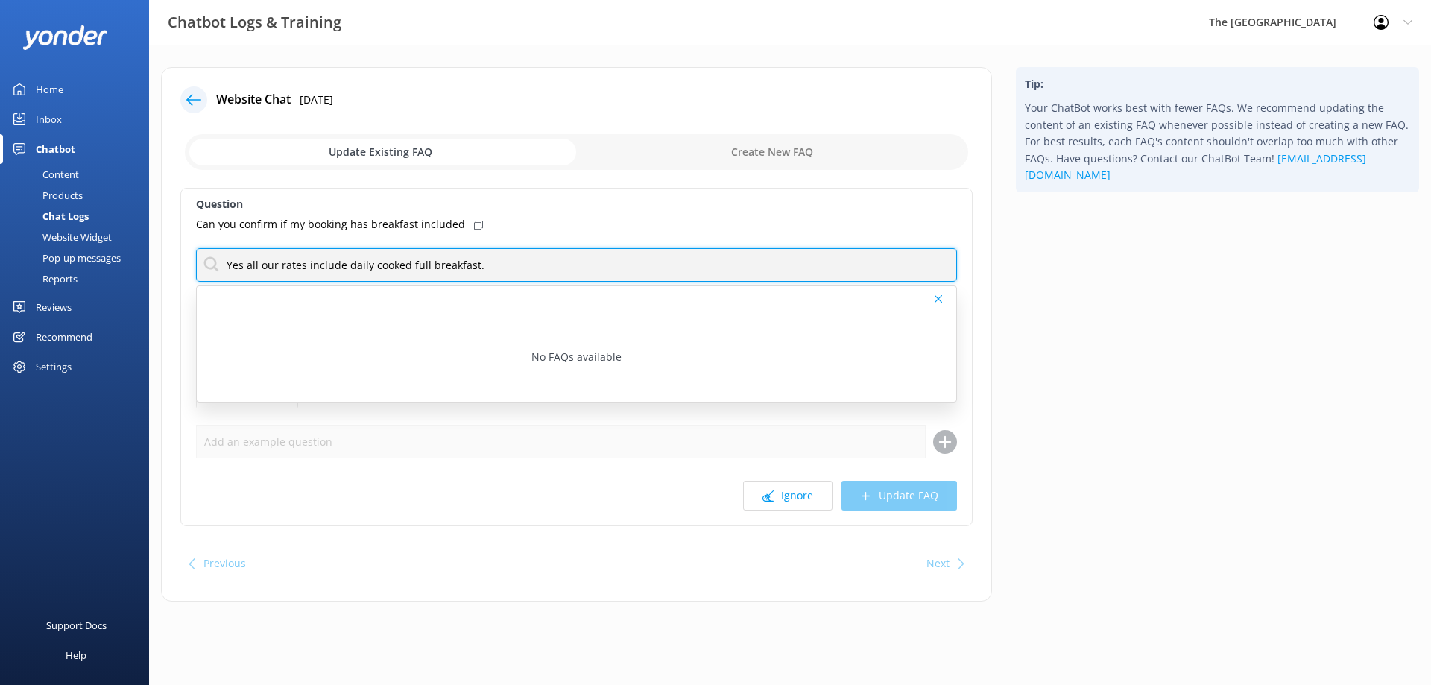
drag, startPoint x: 561, startPoint y: 259, endPoint x: 118, endPoint y: 254, distance: 442.8
click at [118, 254] on div "Chatbot Logs & Training The [GEOGRAPHIC_DATA] Resort Profile Settings Logout Ho…" at bounding box center [715, 346] width 1431 height 602
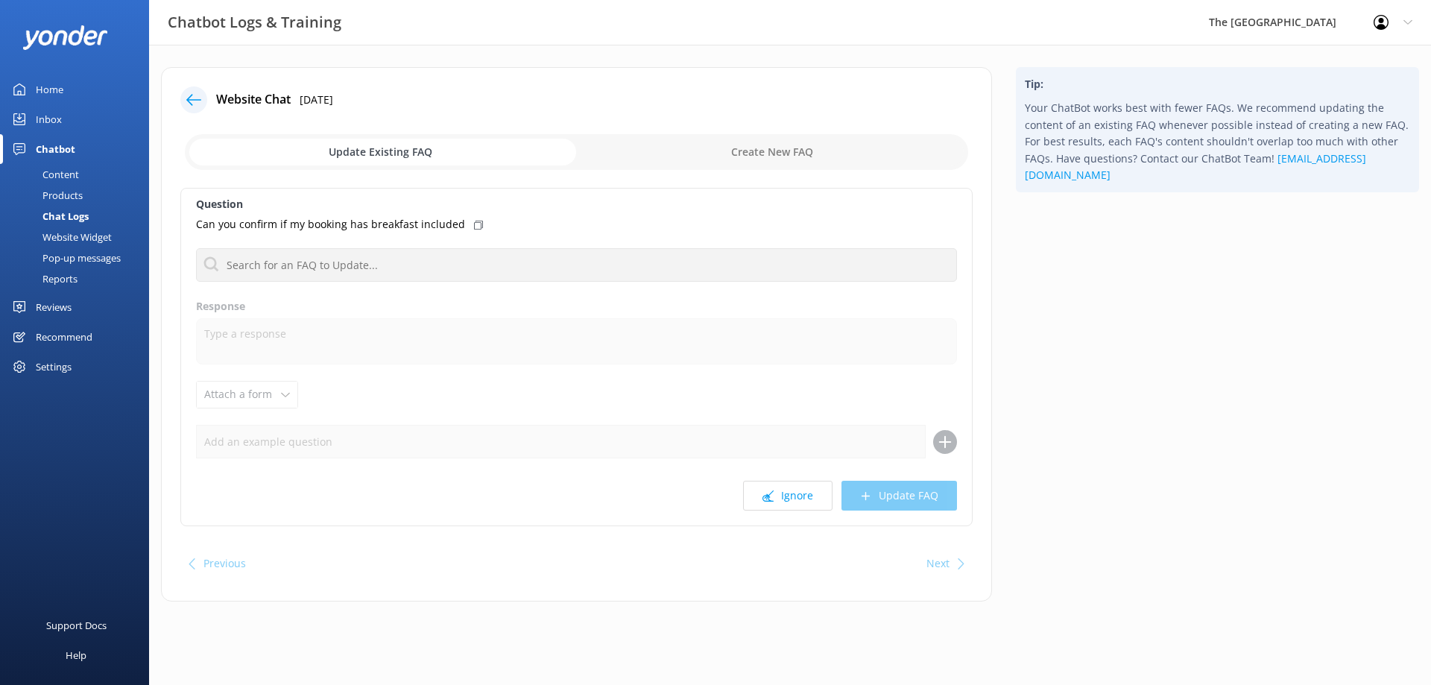
click at [465, 244] on div "Question Can you confirm if my booking has breakfast included No FAQs available…" at bounding box center [576, 357] width 792 height 338
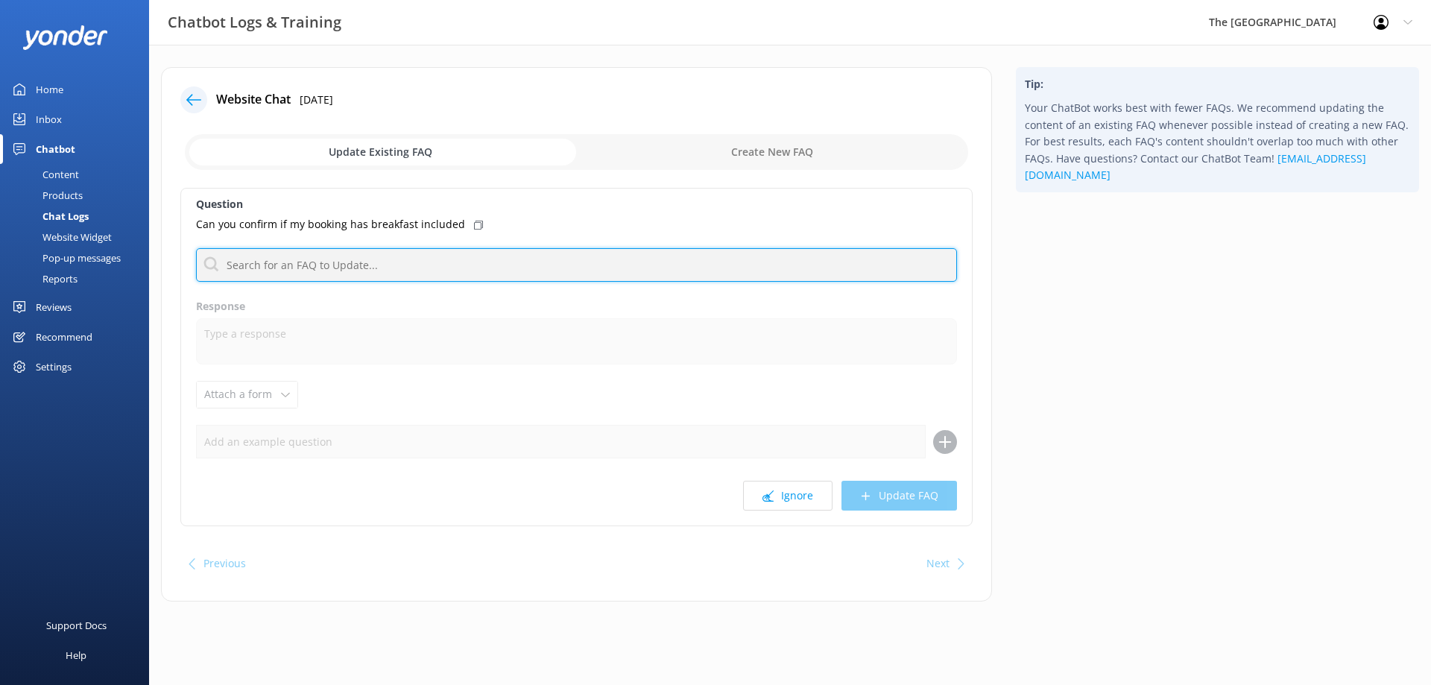
click at [470, 271] on input "text" at bounding box center [576, 265] width 761 height 34
paste input "Yes all our rates include daily cooked full breakfast."
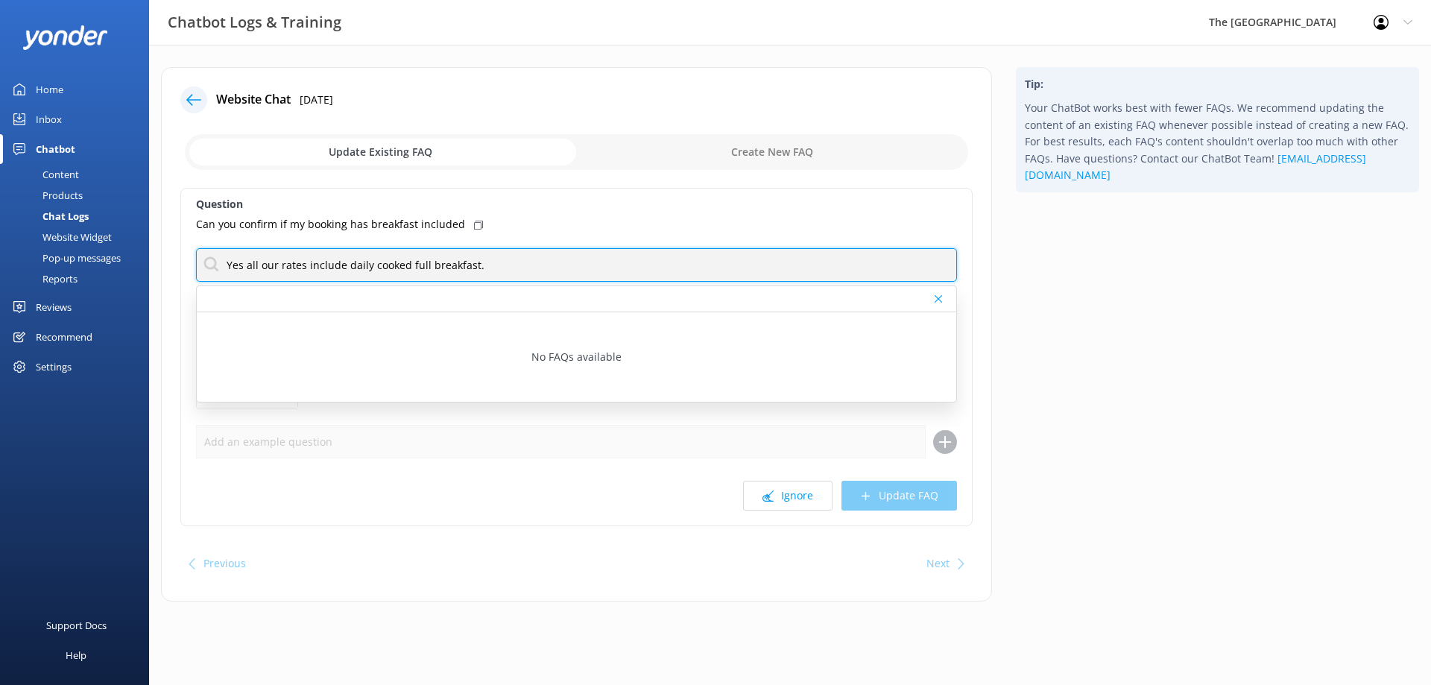
type input "Yes all our rates include daily cooked full breakfast."
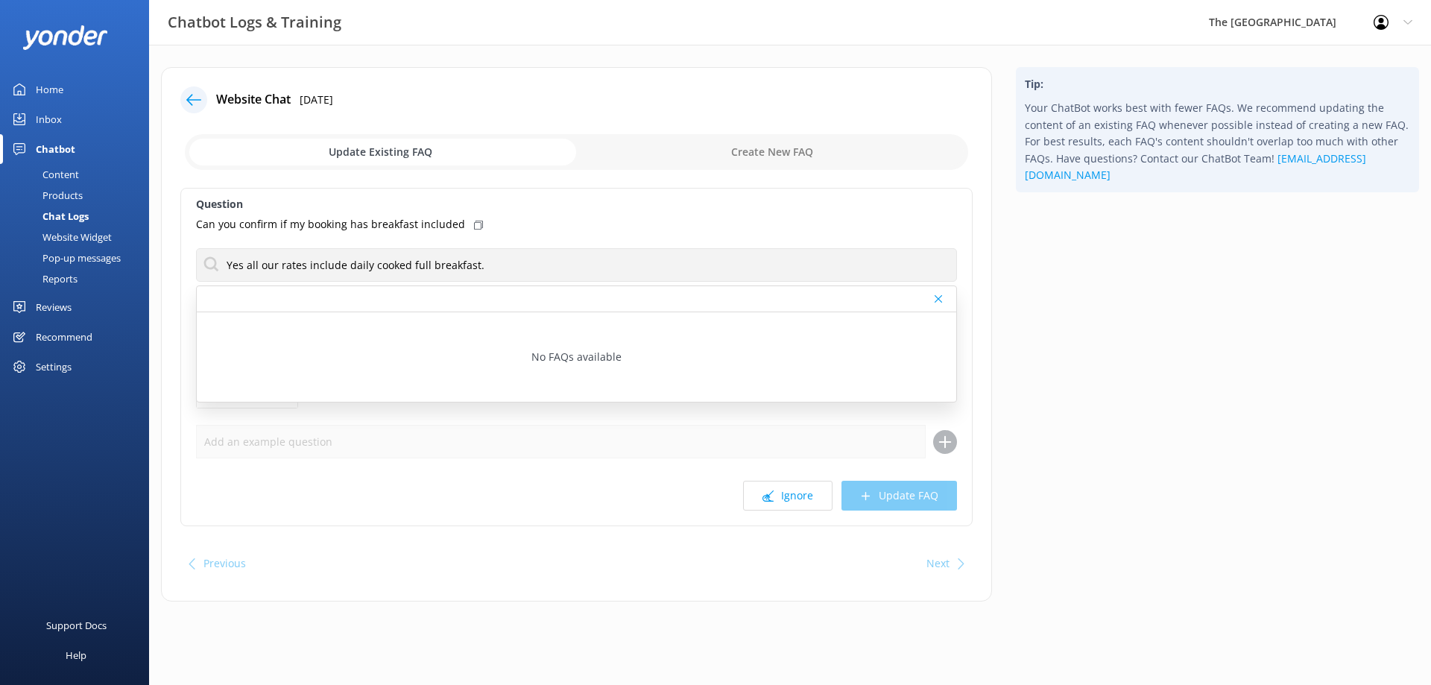
click at [766, 157] on input "checkbox" at bounding box center [577, 152] width 784 height 36
checkbox input "true"
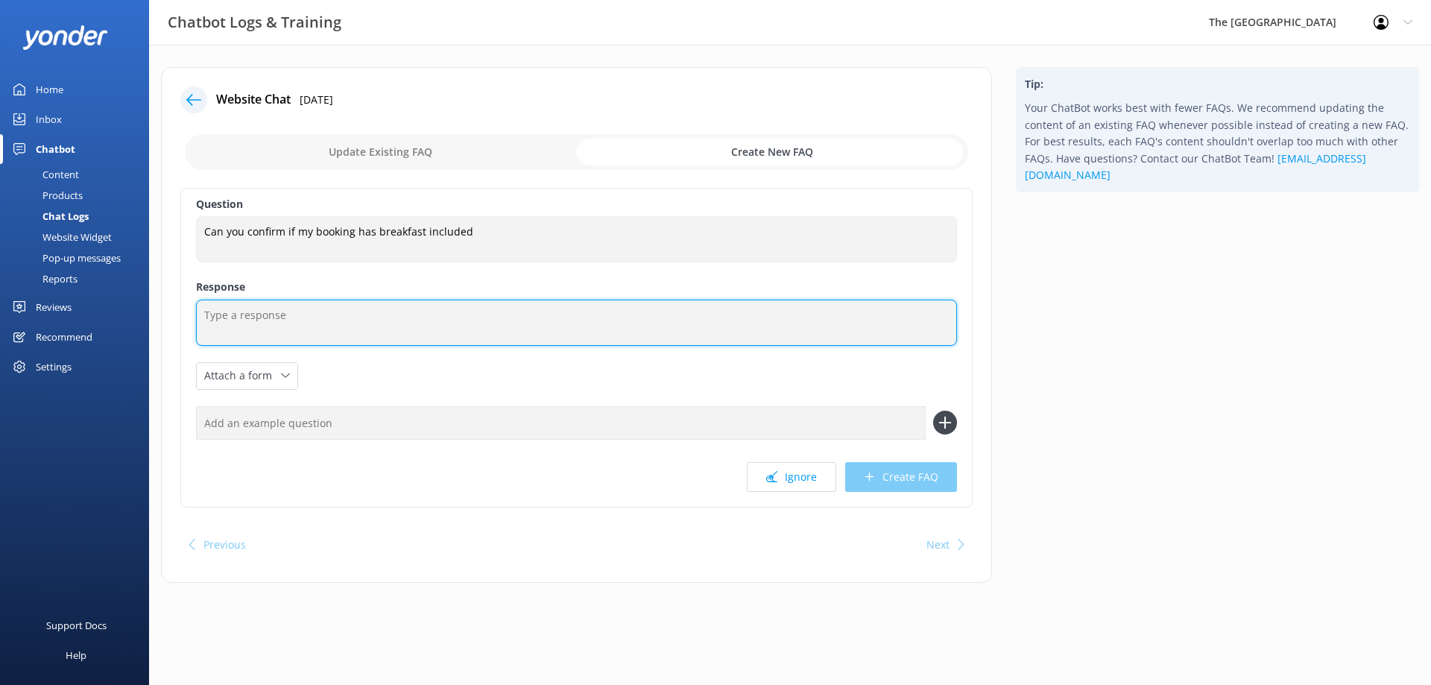
click at [500, 329] on textarea at bounding box center [576, 323] width 761 height 46
paste textarea "Yes all our rates include daily cooked full breakfast."
type textarea "Yes all our rates include daily cooked full breakfast."
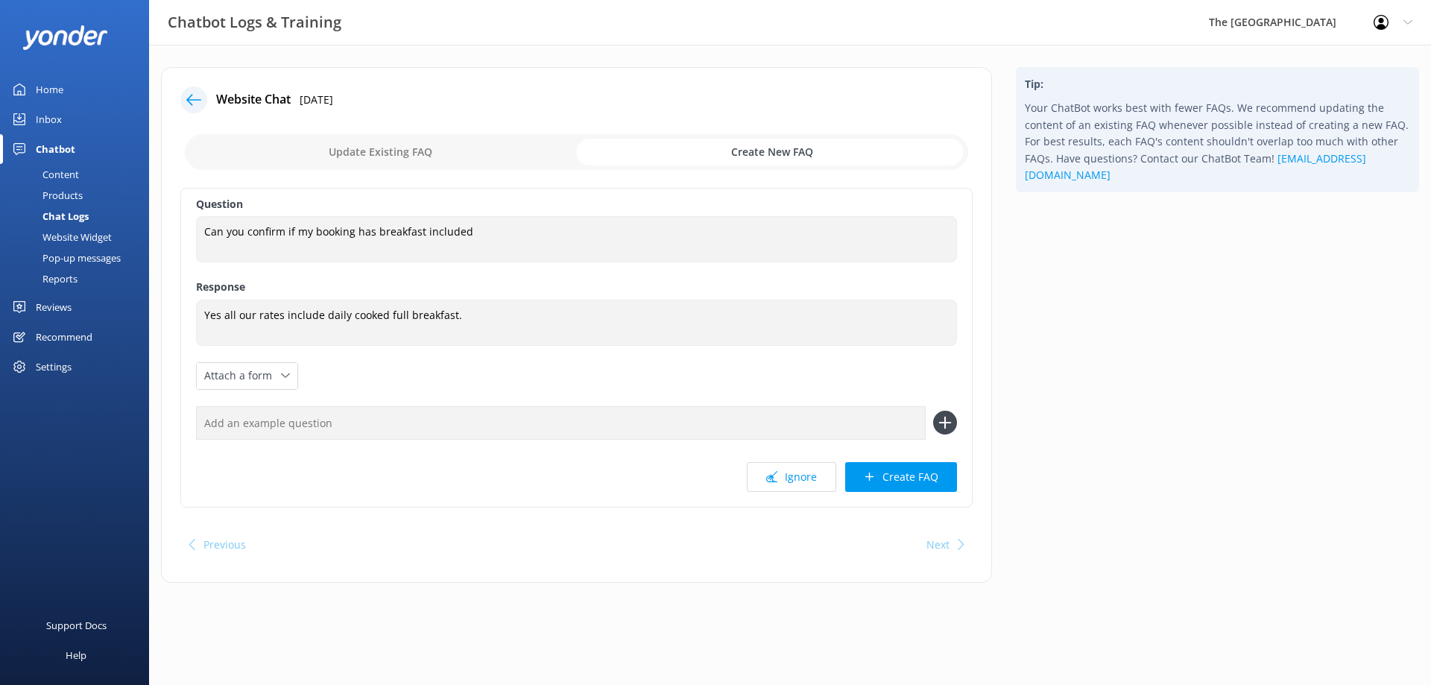
click at [874, 465] on button "Create FAQ" at bounding box center [901, 477] width 112 height 30
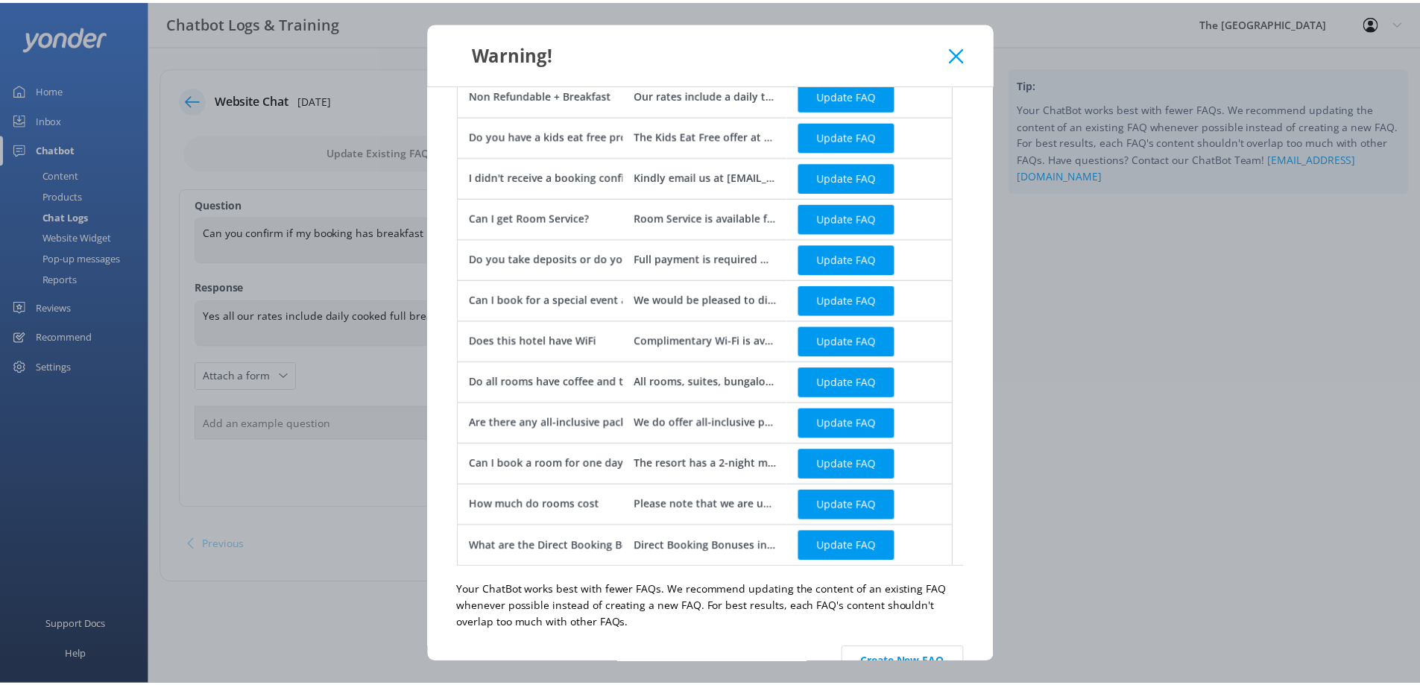
scroll to position [446, 0]
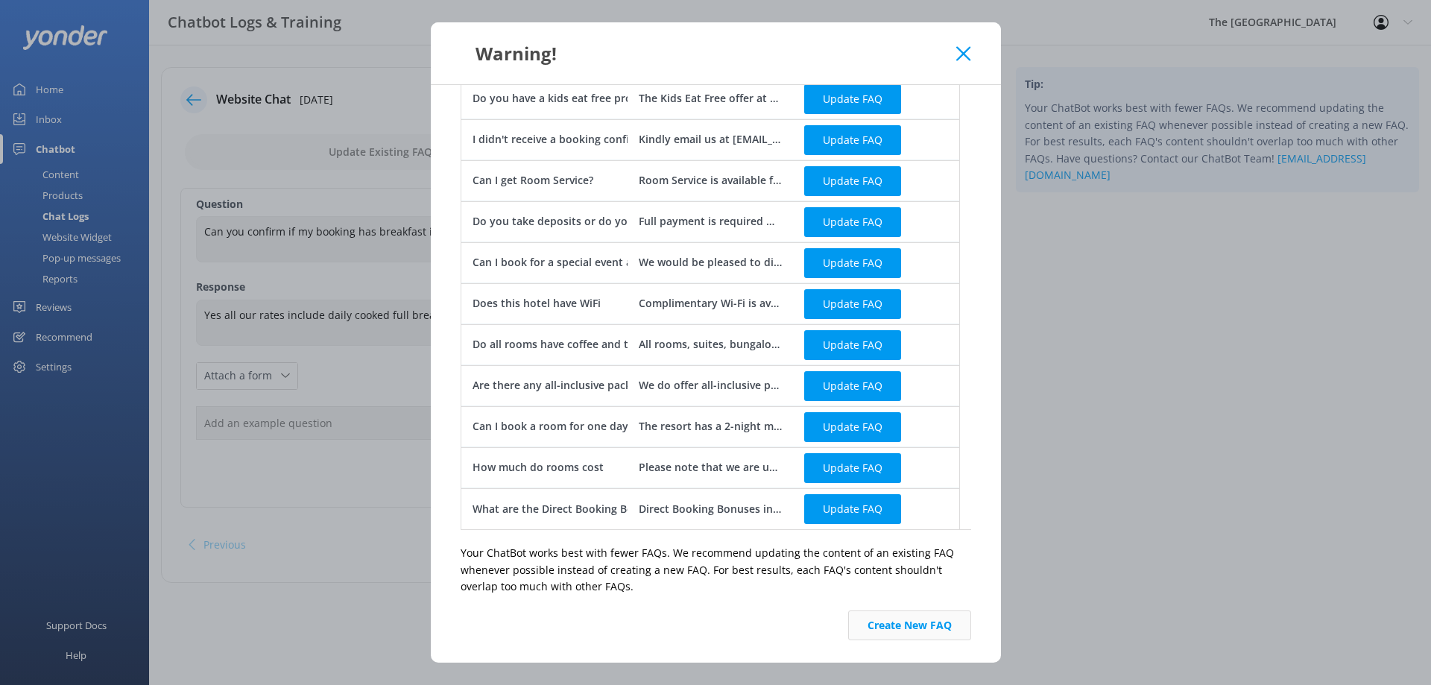
click at [885, 622] on button "Create New FAQ" at bounding box center [909, 626] width 123 height 30
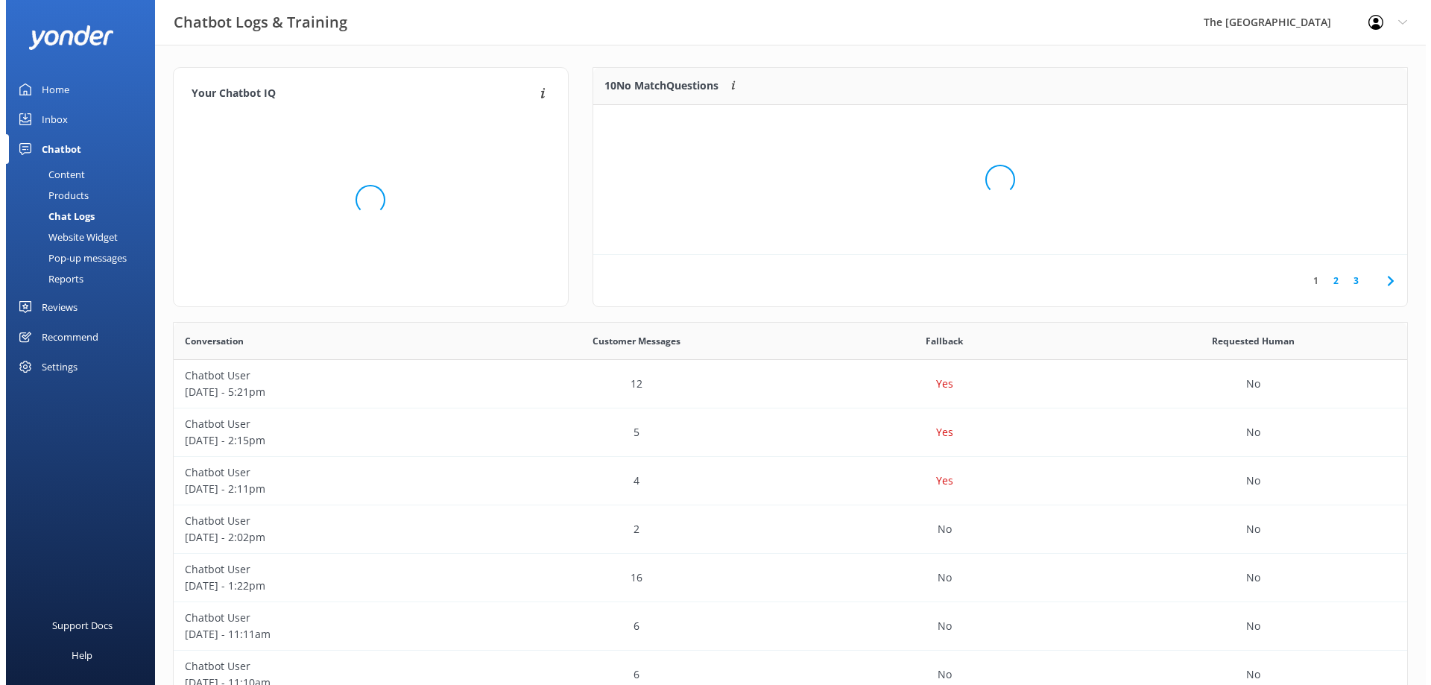
scroll to position [175, 803]
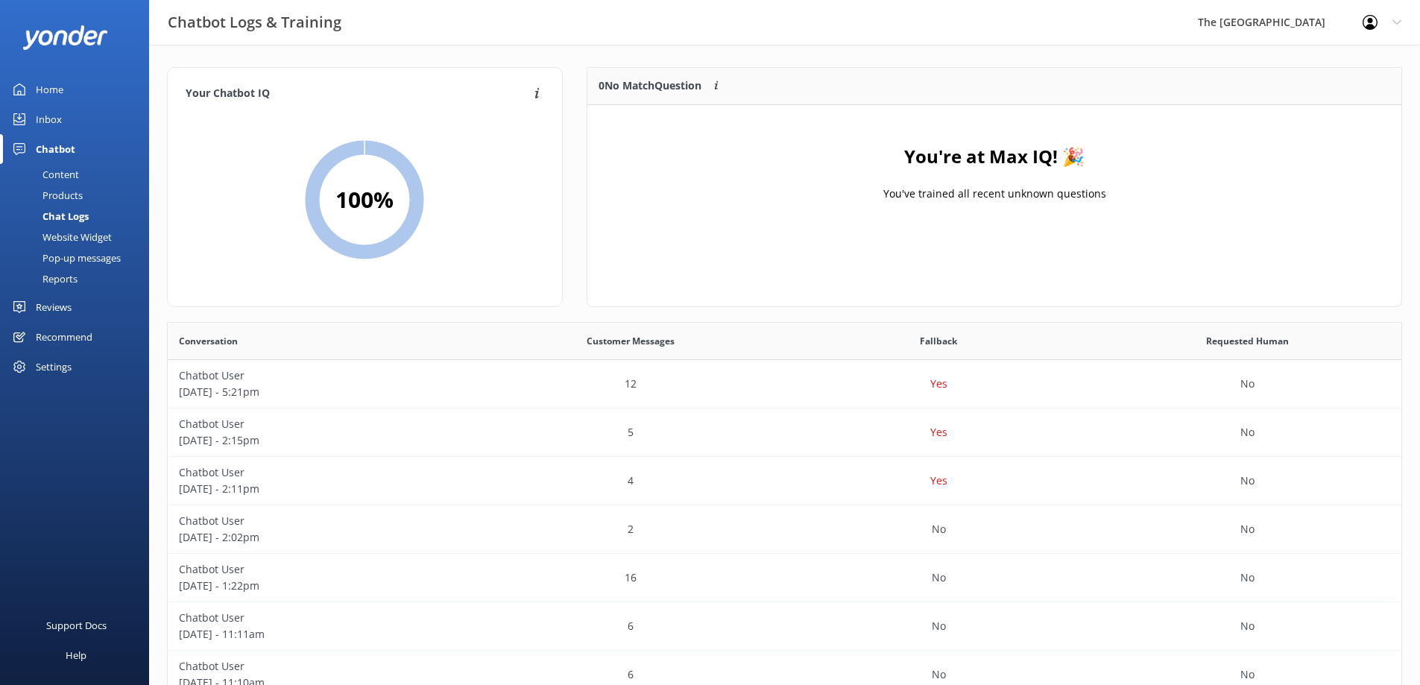
click at [53, 168] on div "Content" at bounding box center [44, 174] width 70 height 21
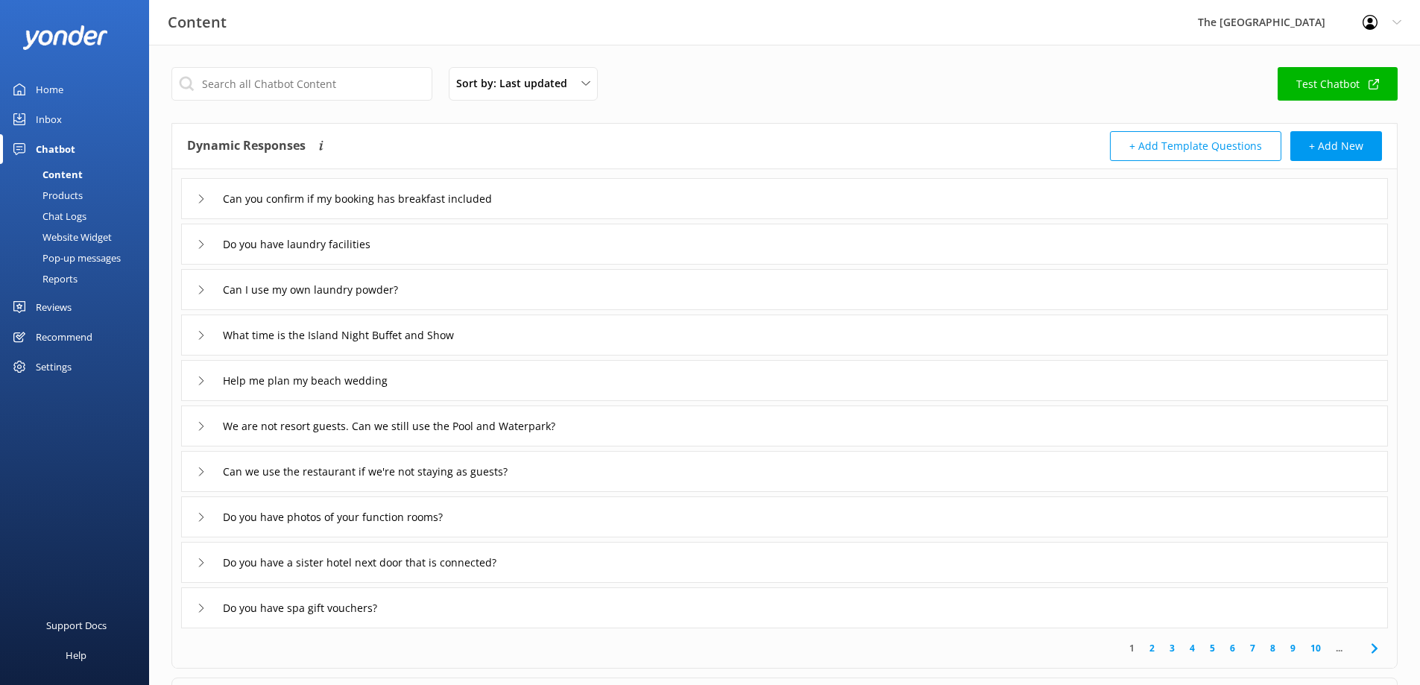
click at [60, 147] on div "Chatbot" at bounding box center [56, 149] width 40 height 30
click at [54, 118] on div "Inbox" at bounding box center [49, 119] width 26 height 30
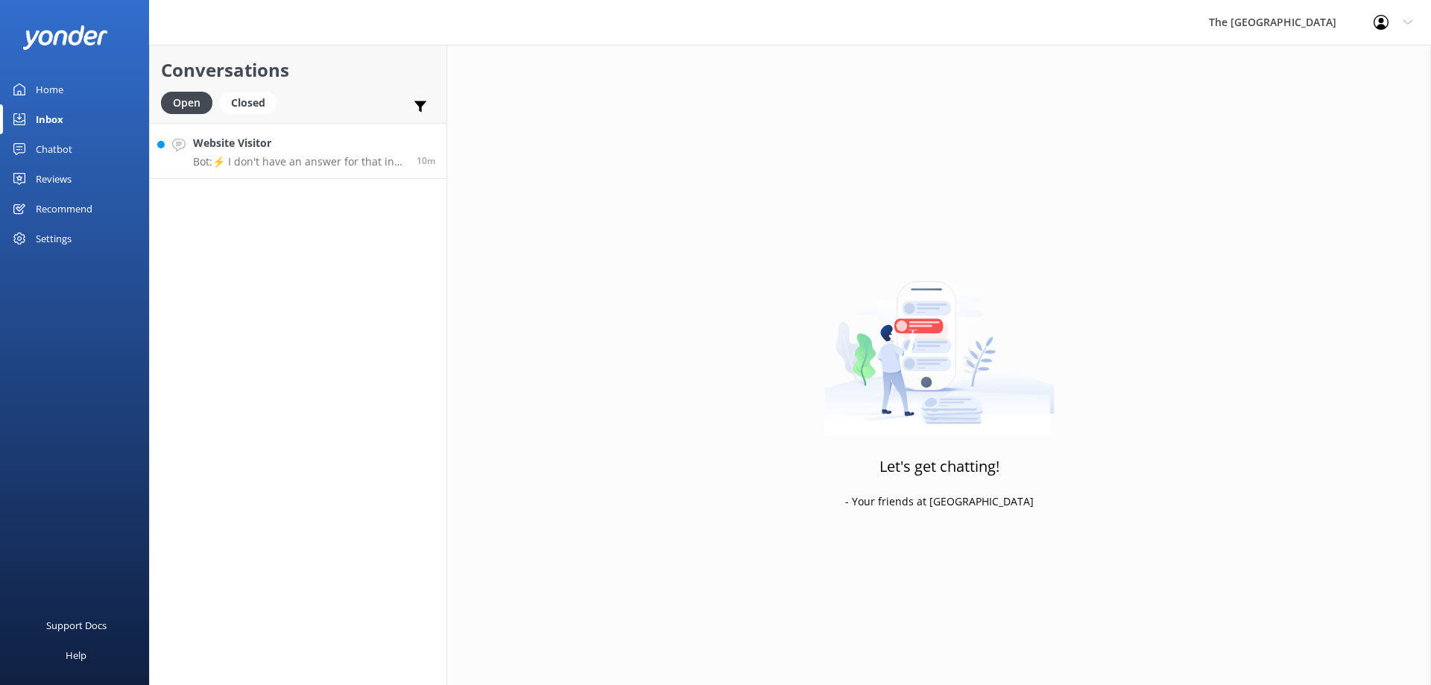
click at [269, 163] on p "Bot: ⚡ I don't have an answer for that in my knowledge base. Please try and rep…" at bounding box center [299, 161] width 212 height 13
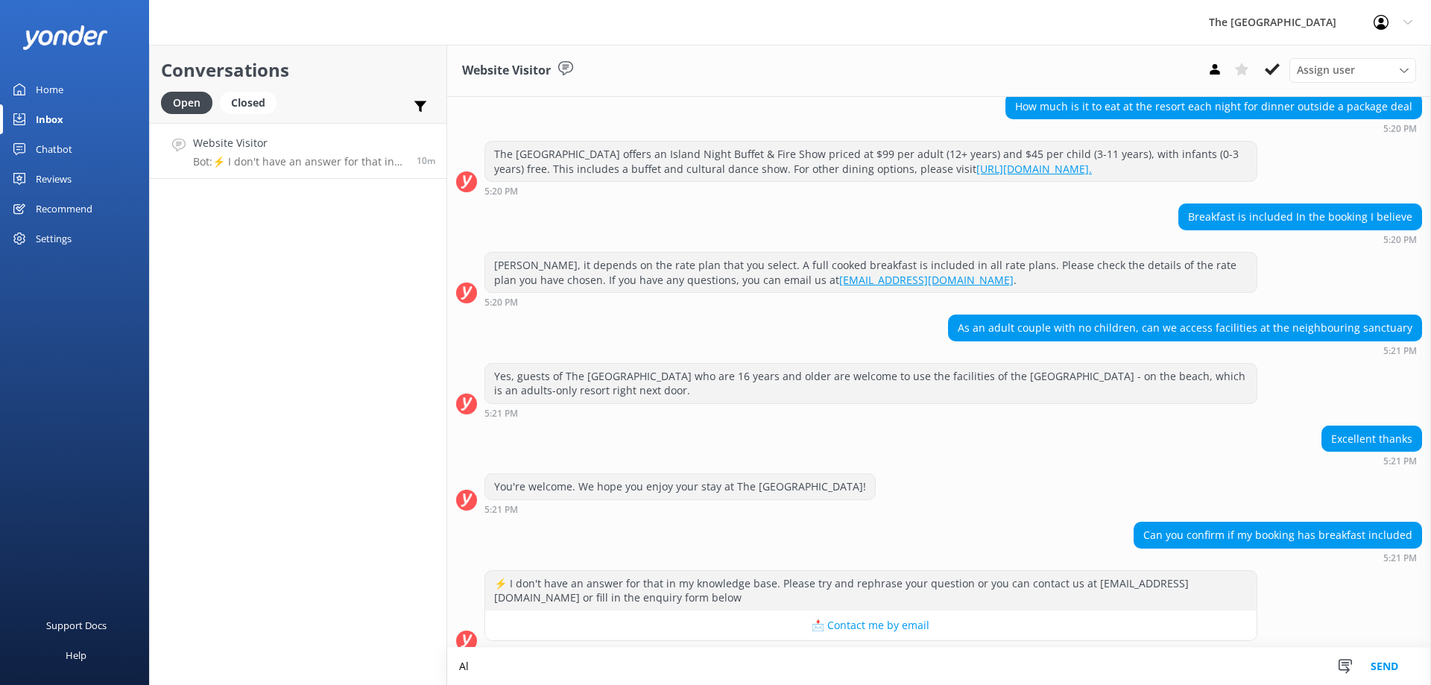
scroll to position [262, 0]
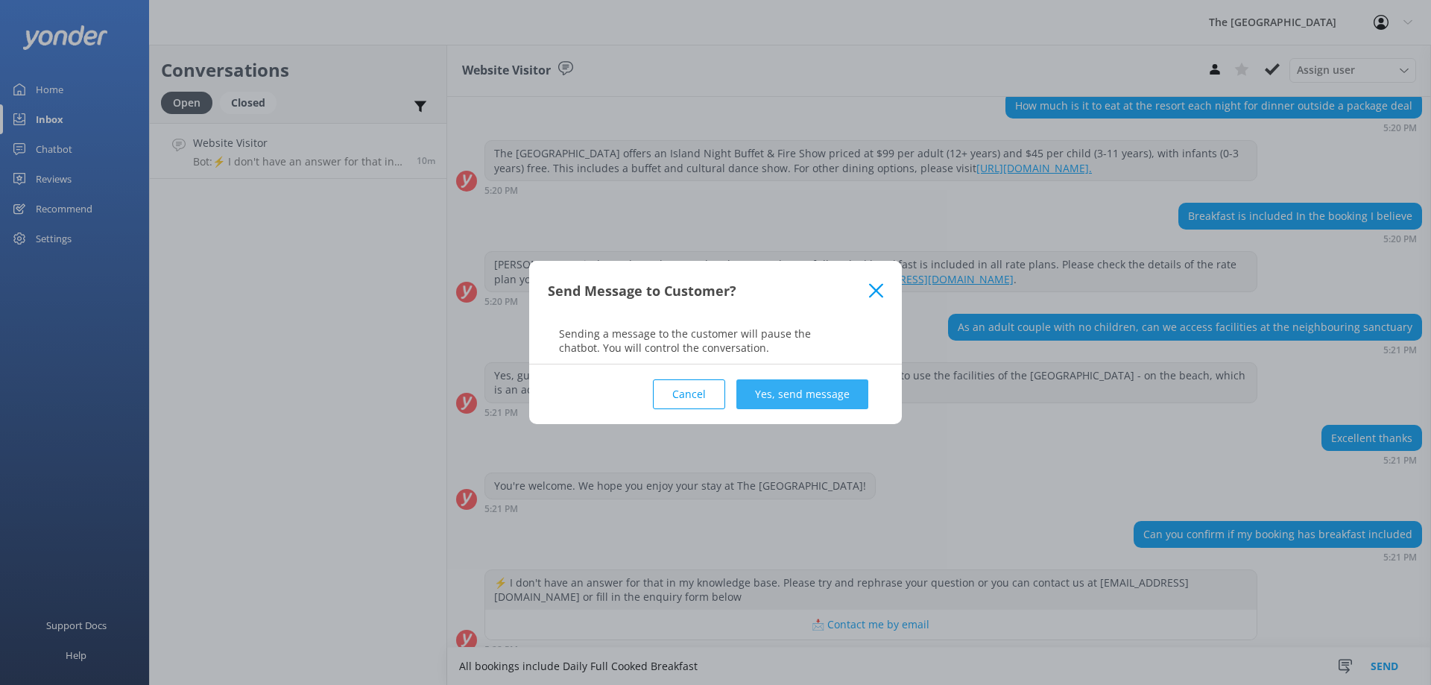
type textarea "All bookings include Daily Full Cooked Breakfast"
click at [818, 402] on button "Yes, send message" at bounding box center [803, 394] width 132 height 30
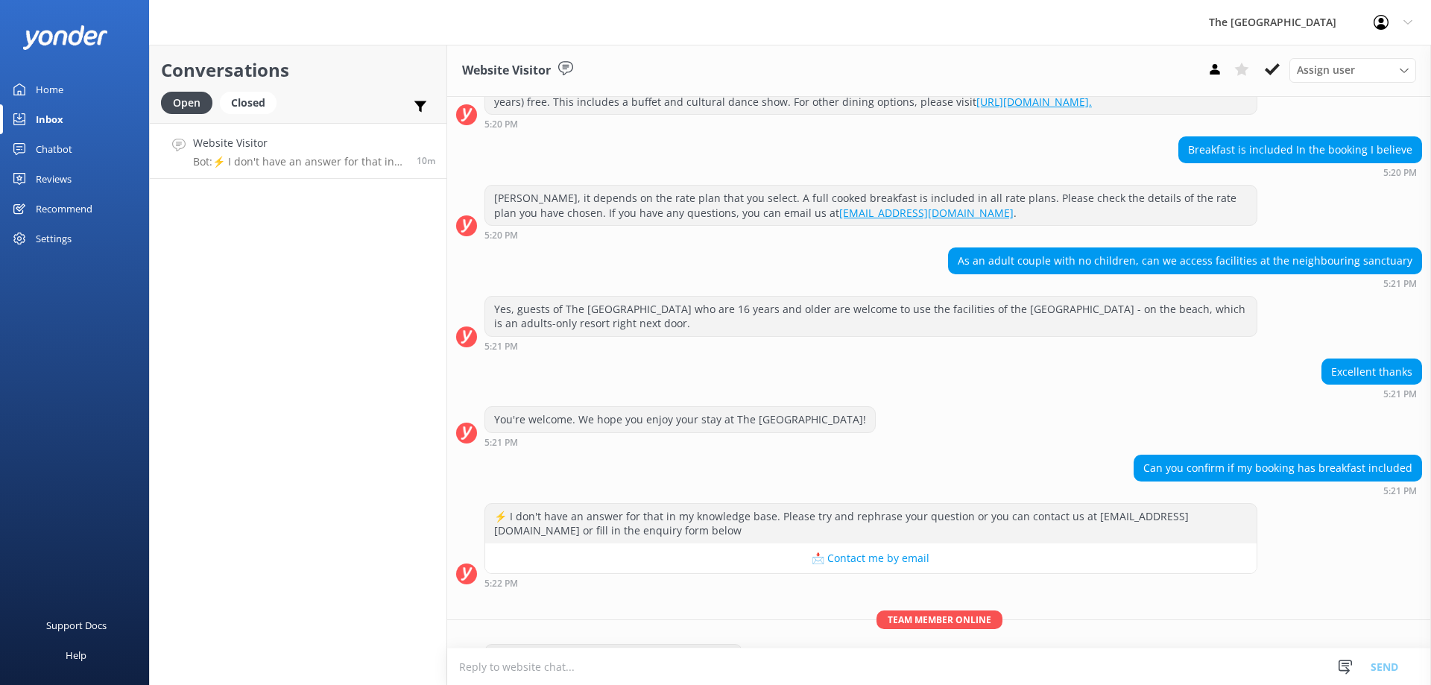
scroll to position [358, 0]
